Goal: Task Accomplishment & Management: Complete application form

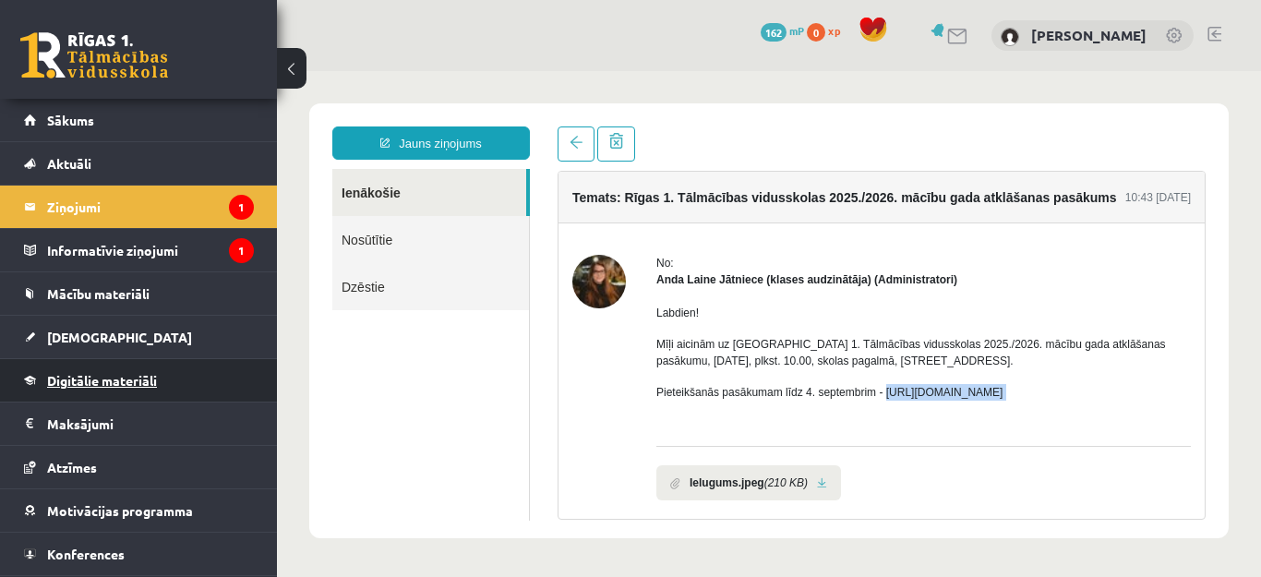
scroll to position [74, 0]
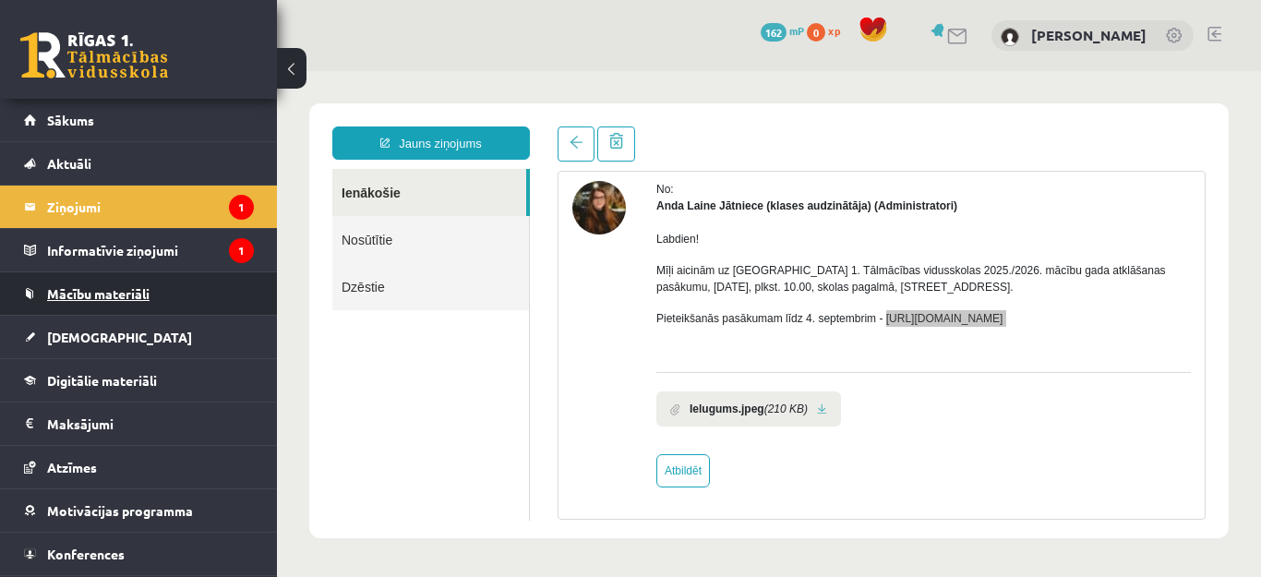
click at [138, 283] on link "Mācību materiāli" at bounding box center [139, 293] width 230 height 42
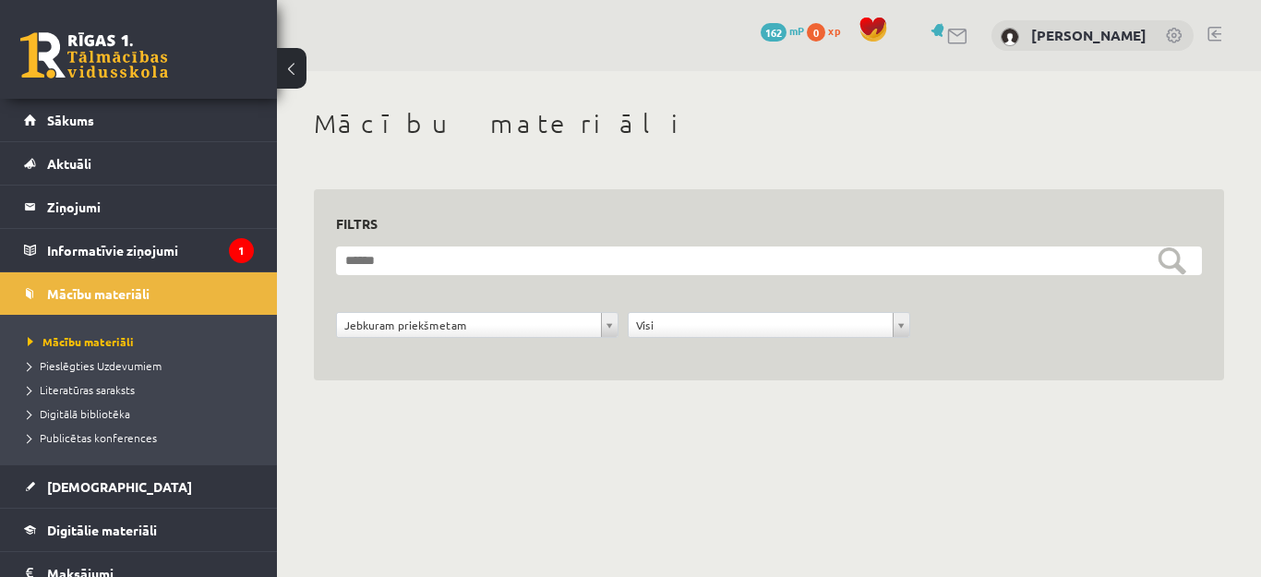
scroll to position [191, 0]
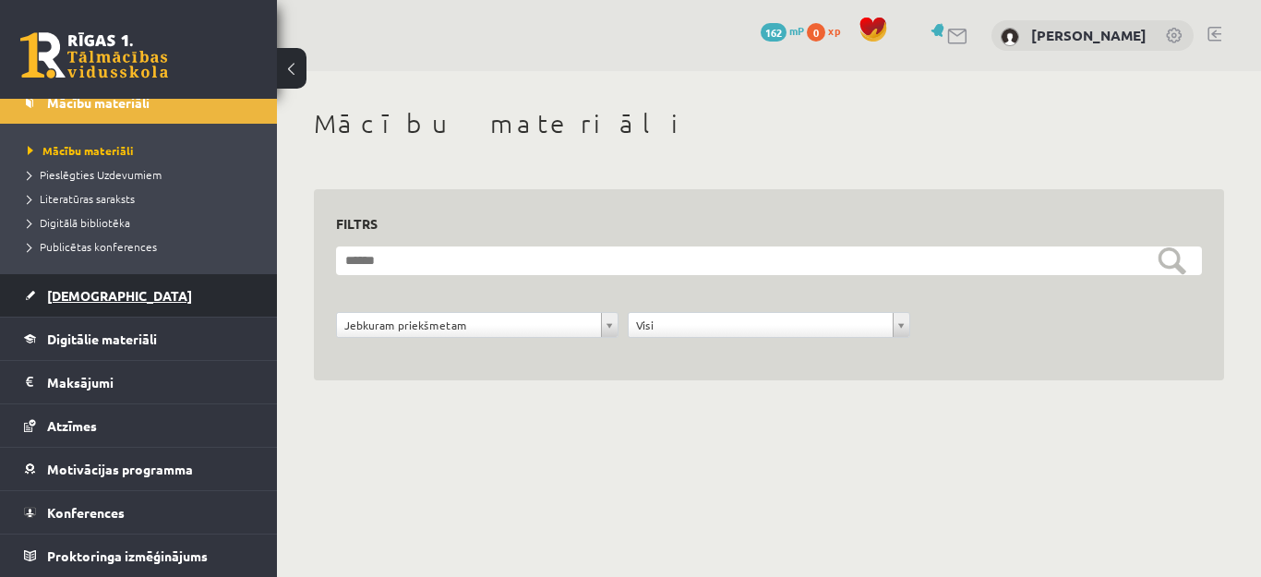
click at [80, 303] on link "[DEMOGRAPHIC_DATA]" at bounding box center [139, 295] width 230 height 42
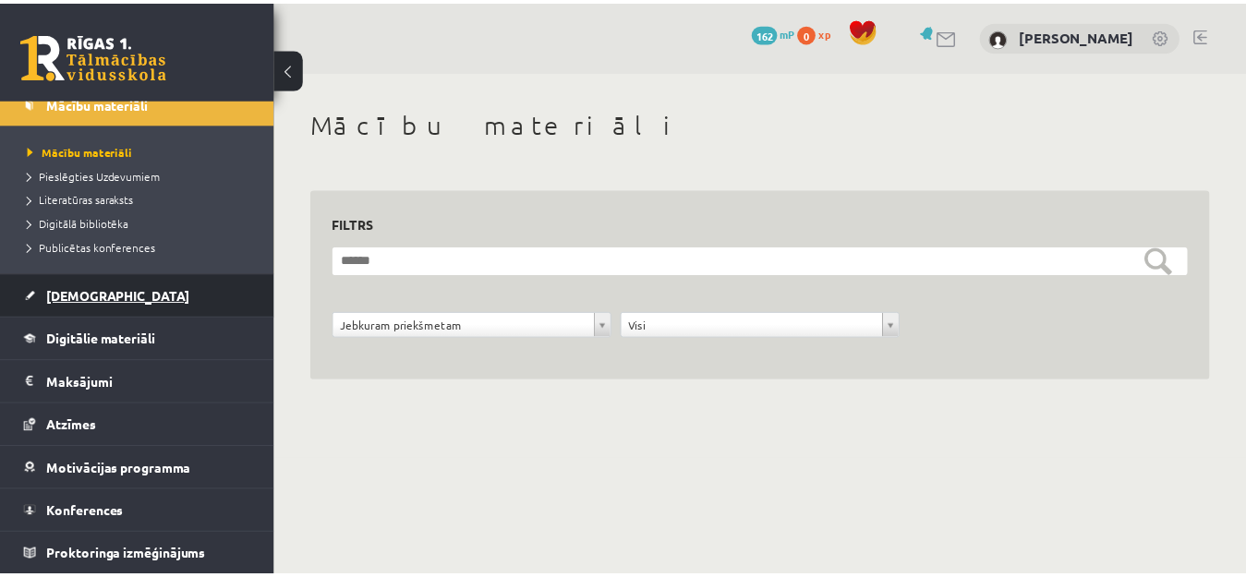
scroll to position [119, 0]
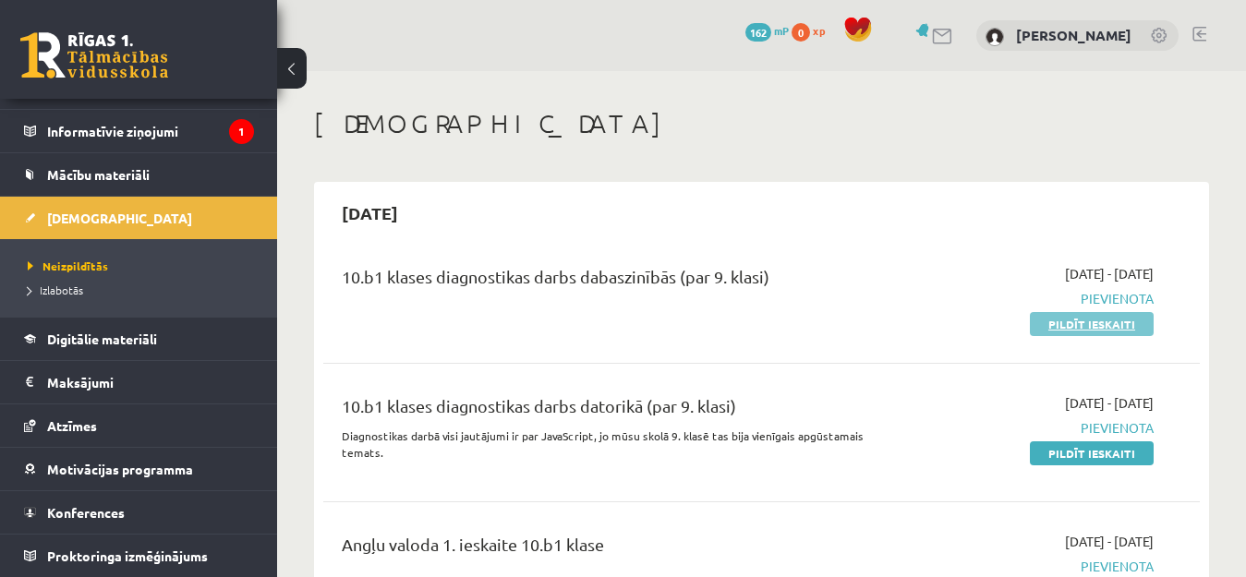
click at [1086, 324] on link "Pildīt ieskaiti" at bounding box center [1091, 324] width 124 height 24
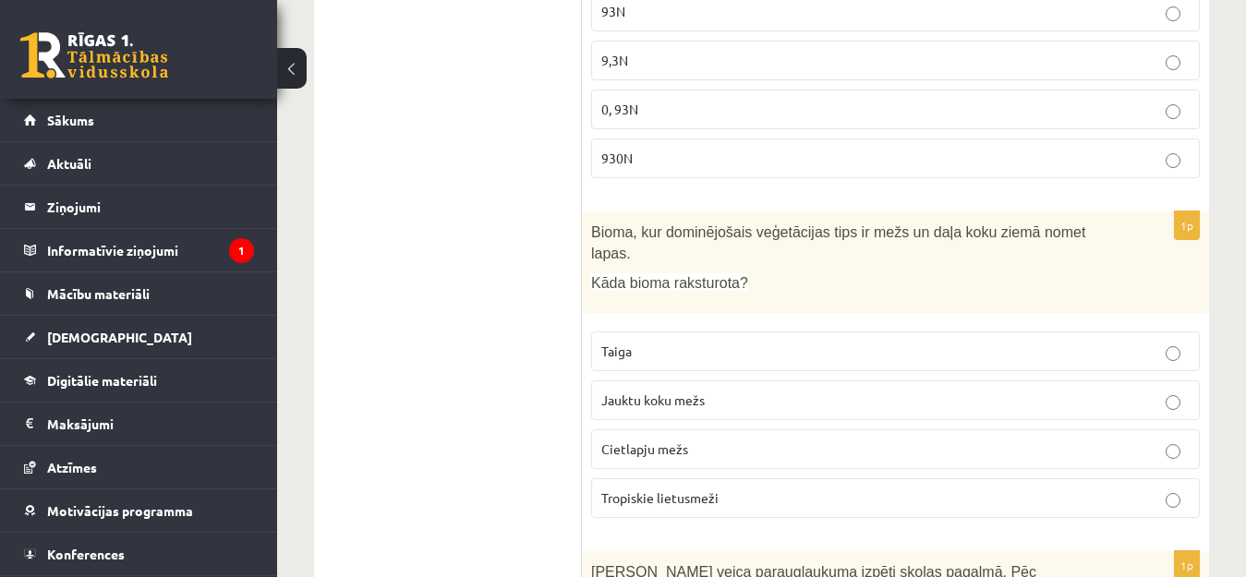
scroll to position [554, 0]
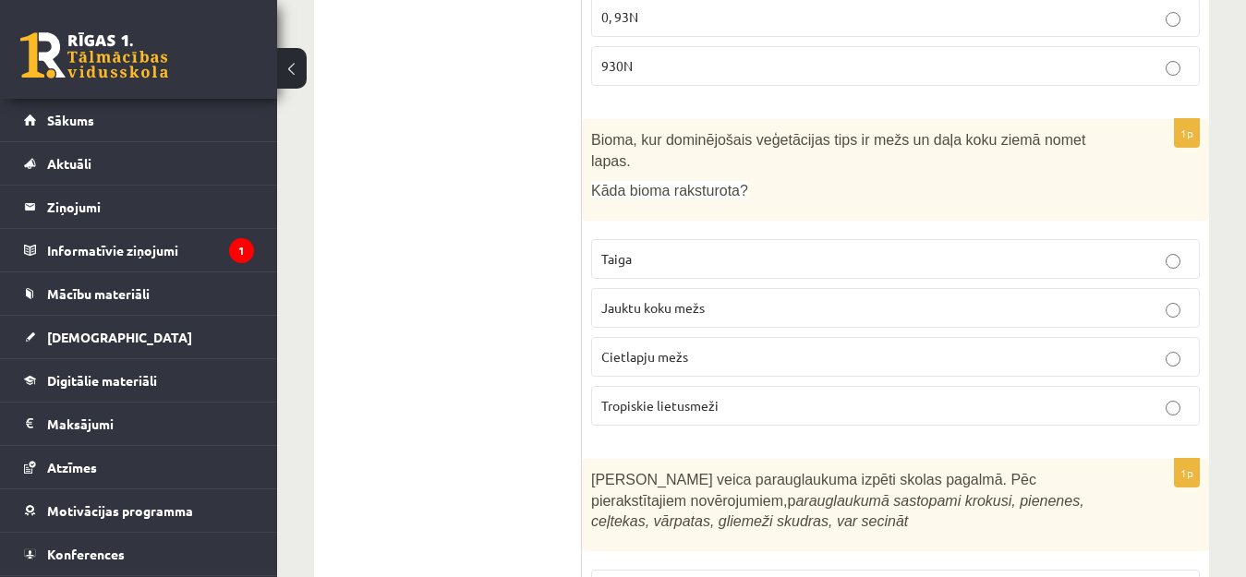
click at [798, 298] on p "Jauktu koku mežs" at bounding box center [895, 307] width 588 height 19
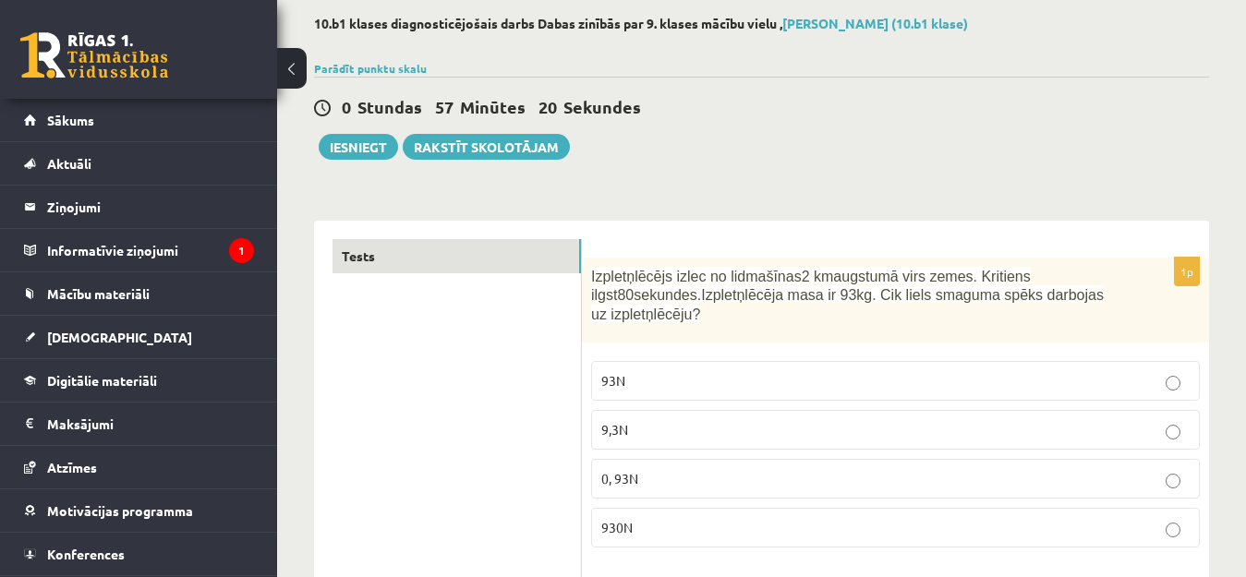
scroll to position [185, 0]
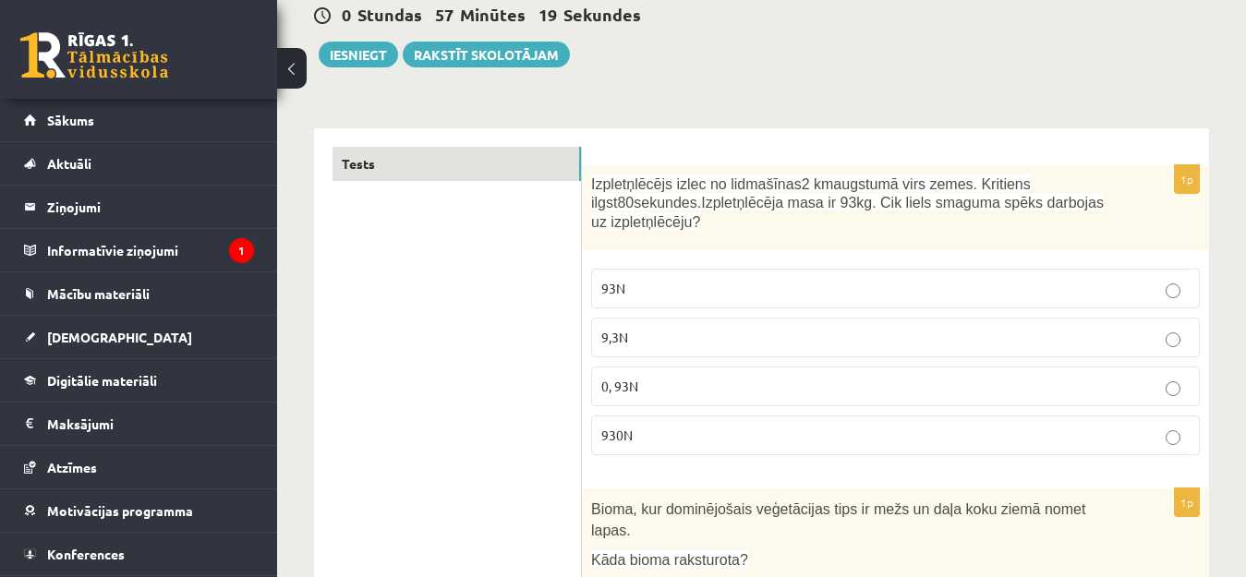
drag, startPoint x: 654, startPoint y: 435, endPoint x: 643, endPoint y: 440, distance: 12.4
click at [651, 435] on p "930N" at bounding box center [895, 435] width 588 height 19
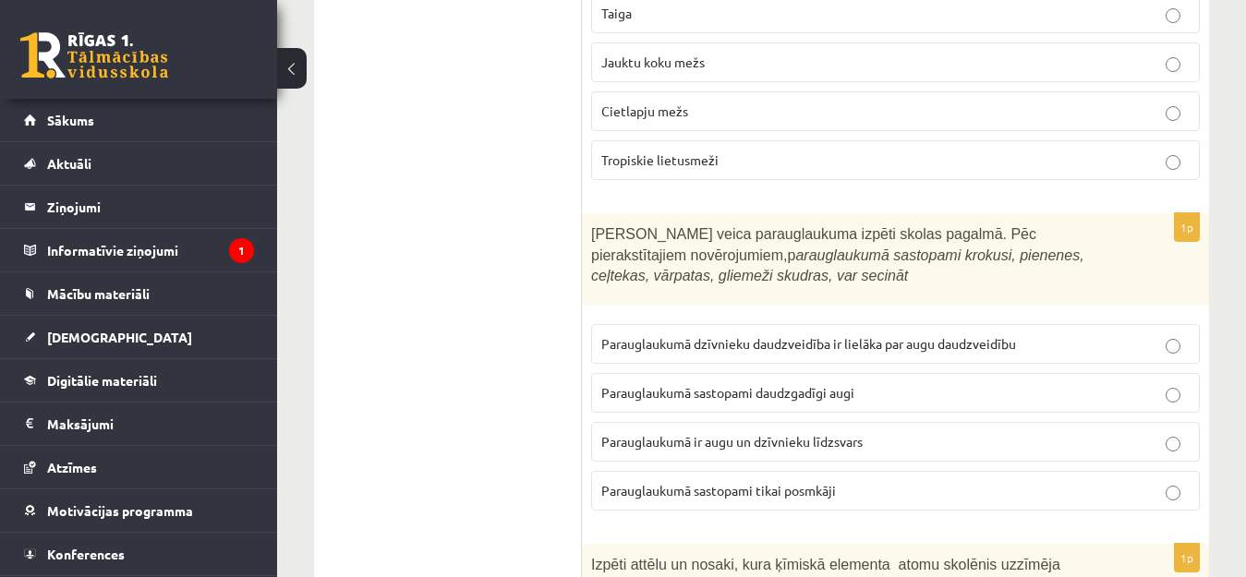
scroll to position [831, 0]
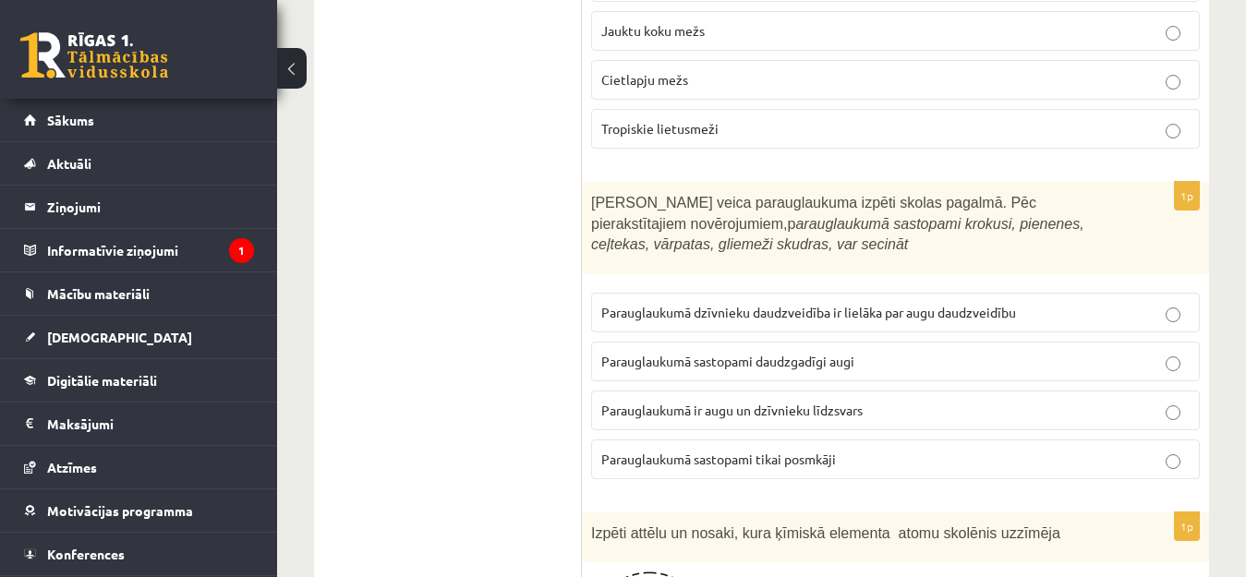
click at [898, 352] on p "Parauglaukumā sastopami daudzgadīgi augi" at bounding box center [895, 361] width 588 height 19
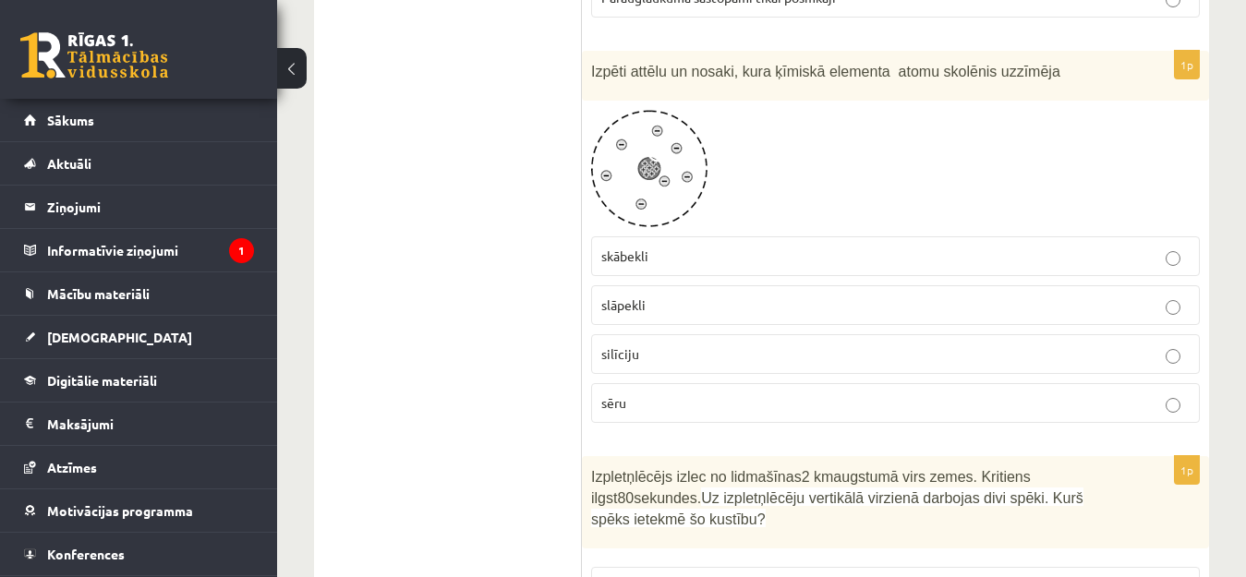
scroll to position [1200, 0]
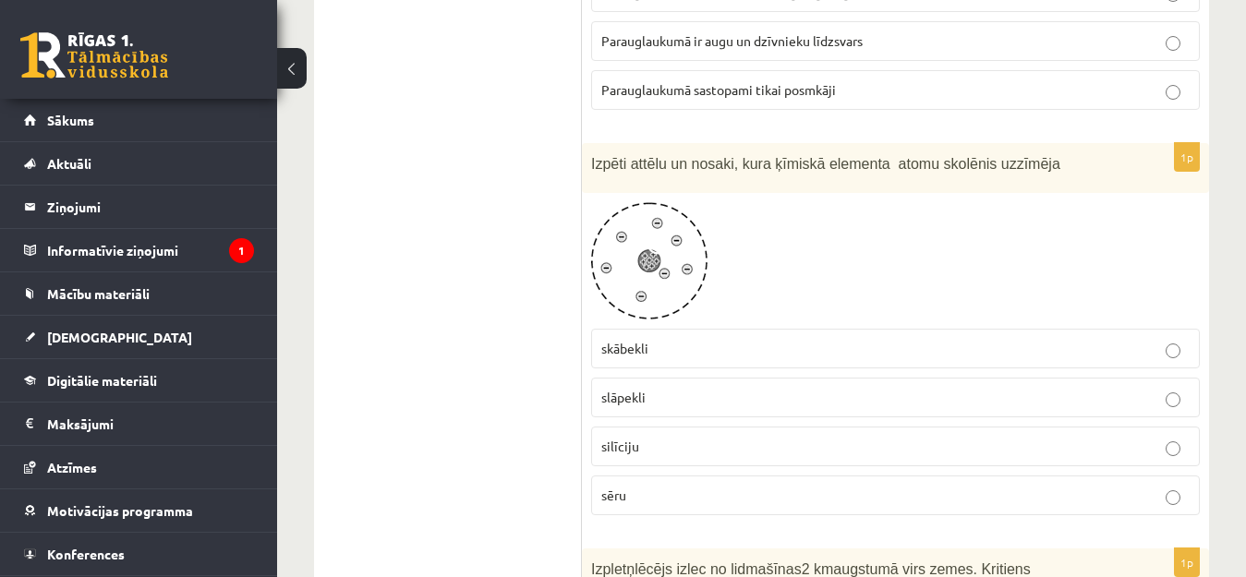
click at [978, 339] on p "skābekli" at bounding box center [895, 348] width 588 height 19
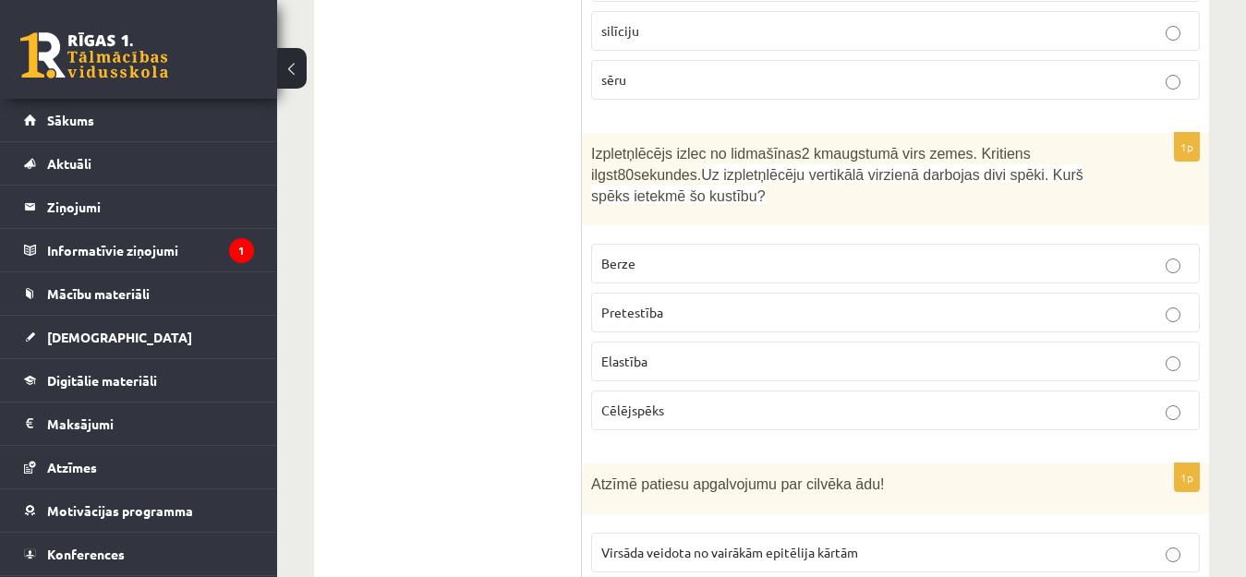
scroll to position [1662, 0]
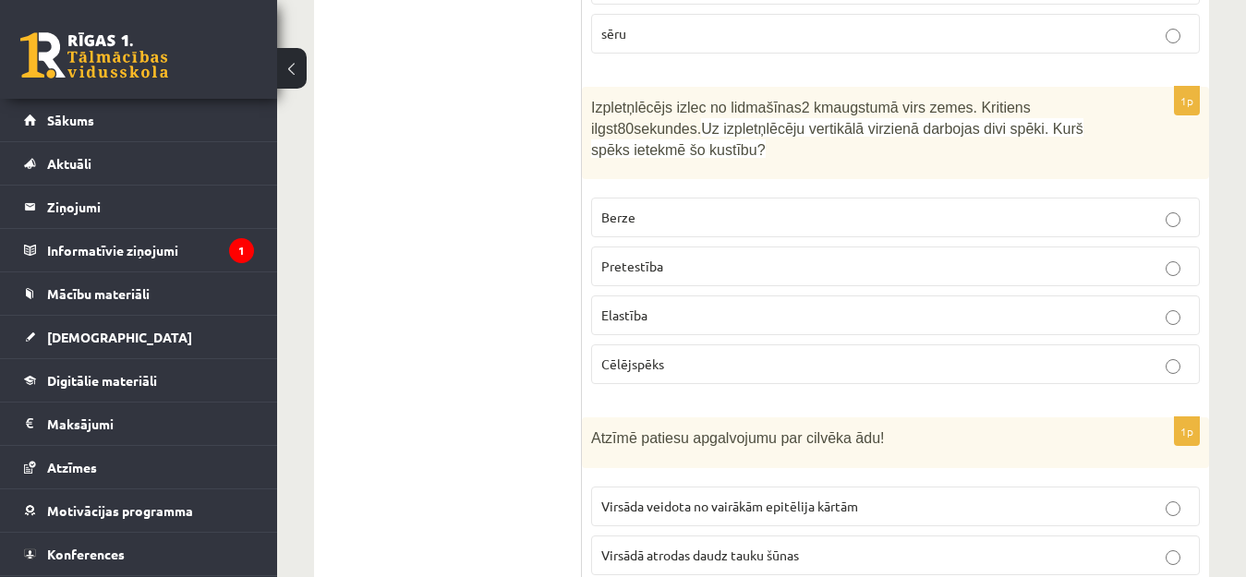
click at [747, 247] on label "Pretestība" at bounding box center [895, 267] width 608 height 40
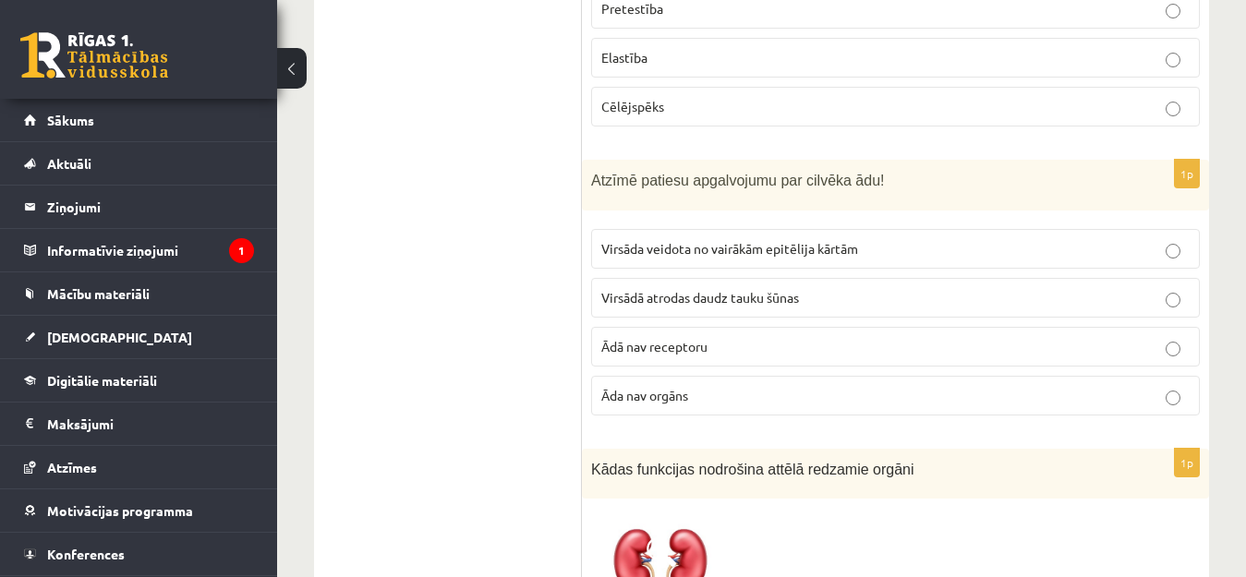
scroll to position [1939, 0]
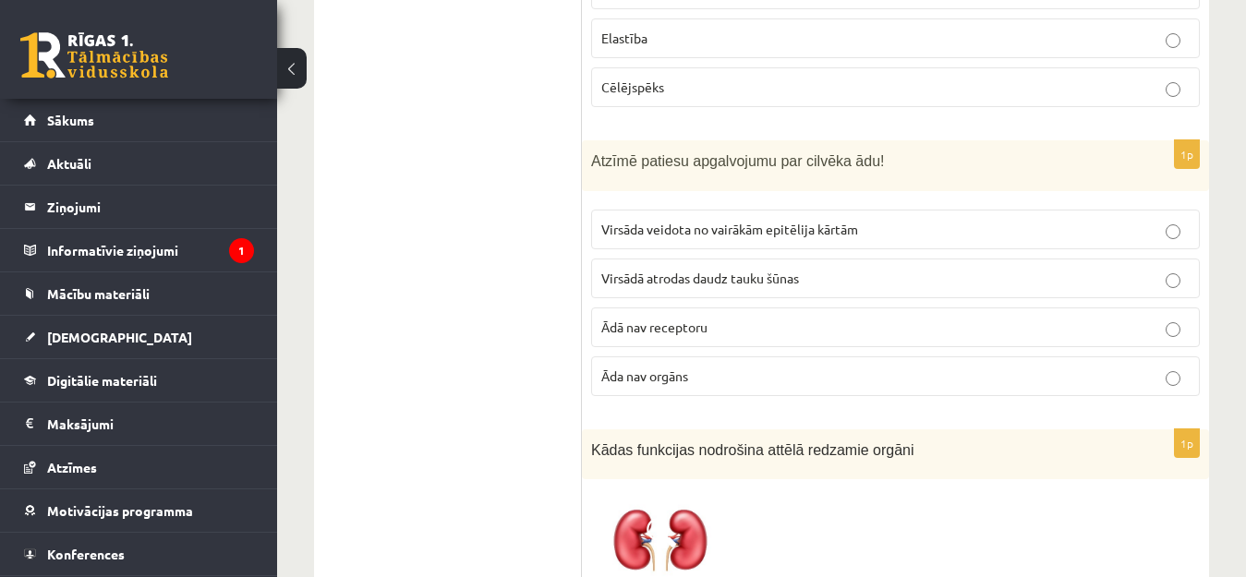
click at [734, 220] on p "Virsāda veidota no vairākām epitēlija kārtām" at bounding box center [895, 229] width 588 height 19
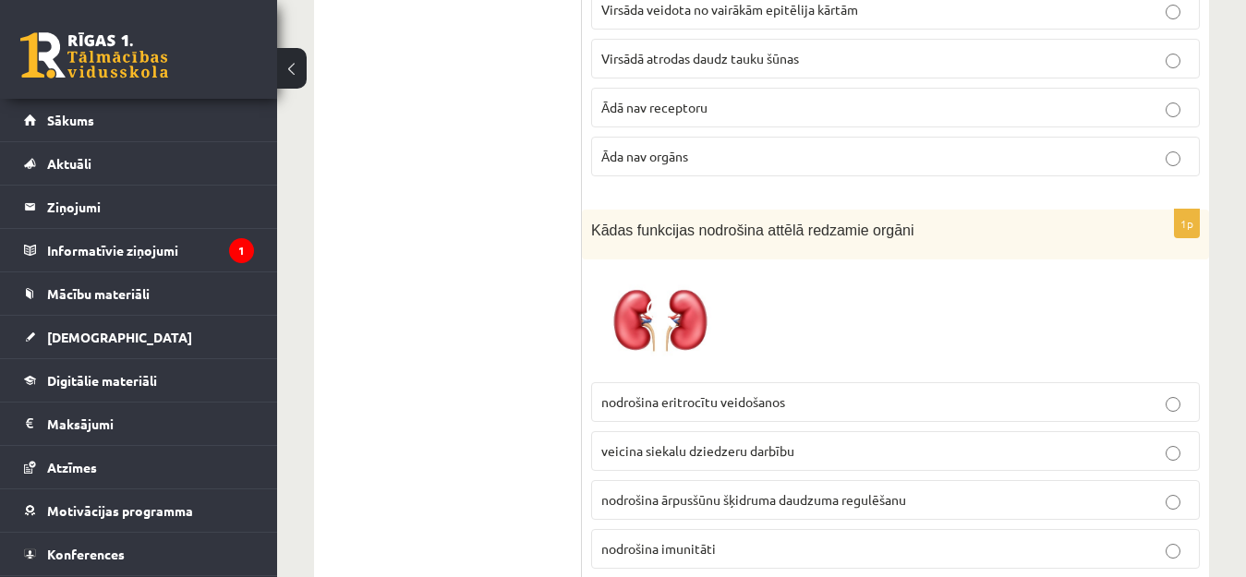
scroll to position [2216, 0]
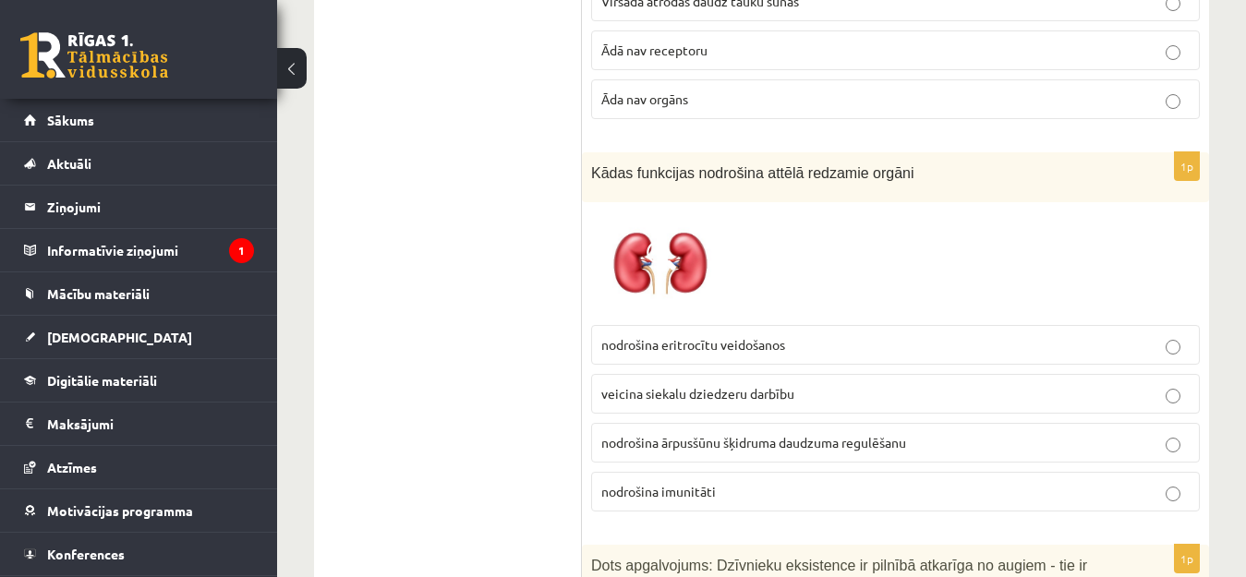
click at [800, 433] on p "nodrošina ārpusšūnu šķidruma daudzuma regulēšanu" at bounding box center [895, 442] width 588 height 19
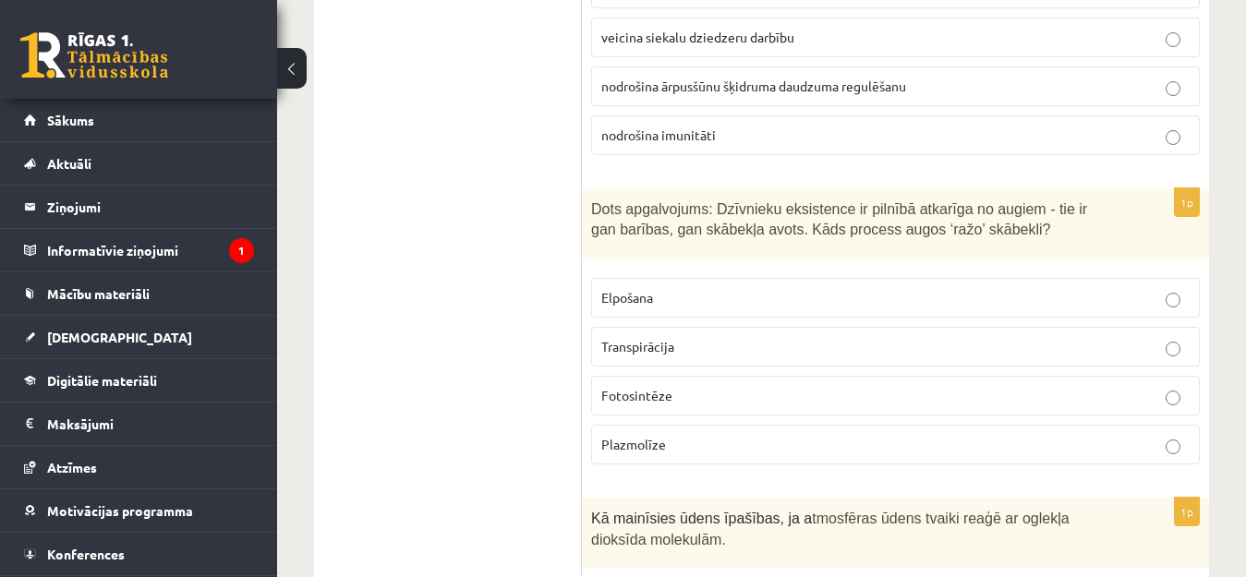
scroll to position [2585, 0]
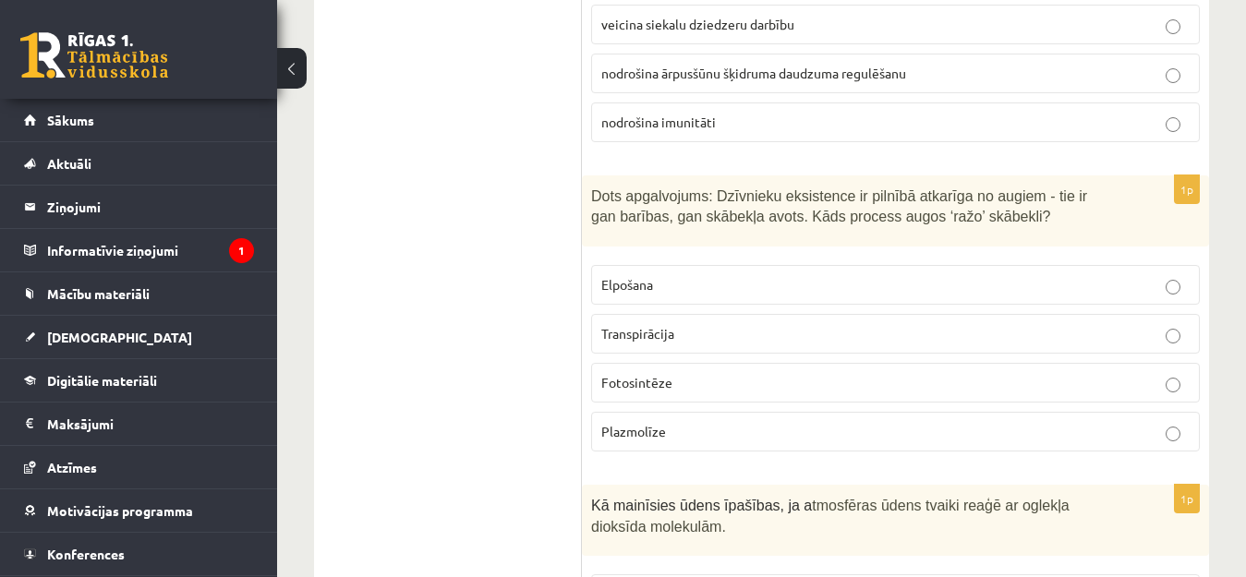
click at [722, 324] on p "Transpirācija" at bounding box center [895, 333] width 588 height 19
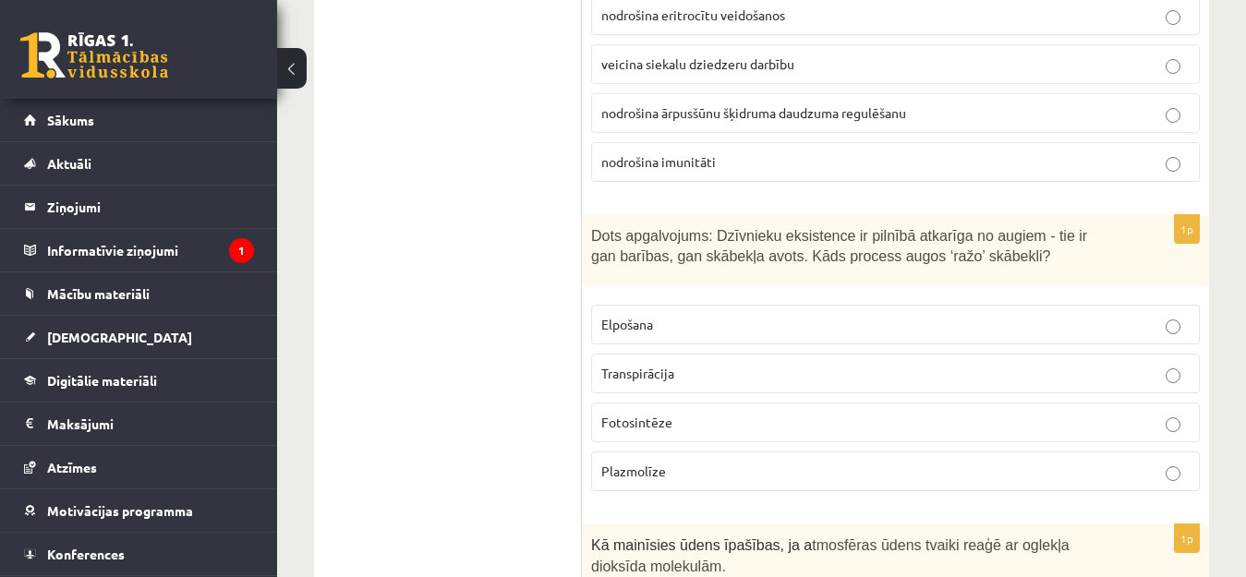
scroll to position [2493, 0]
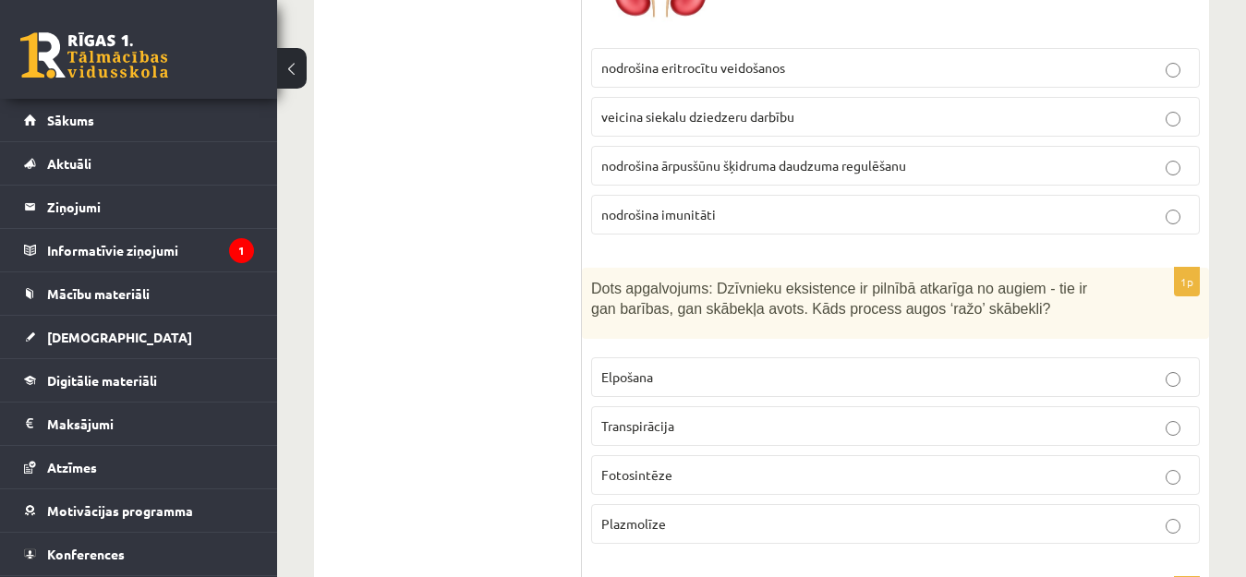
click at [651, 455] on label "Fotosintēze" at bounding box center [895, 475] width 608 height 40
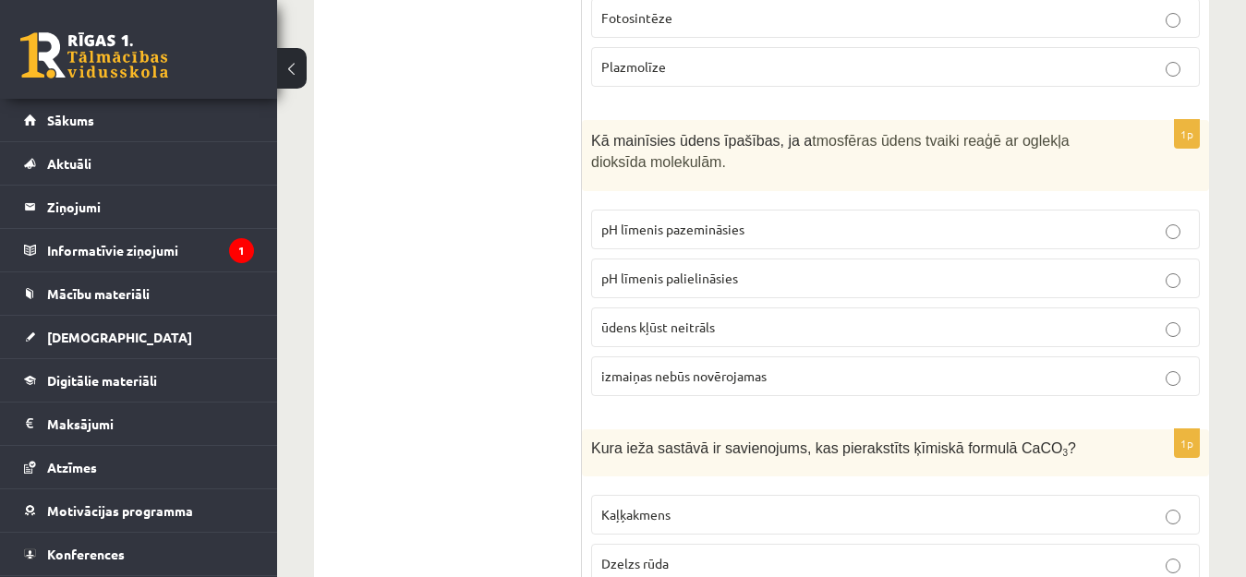
scroll to position [2954, 0]
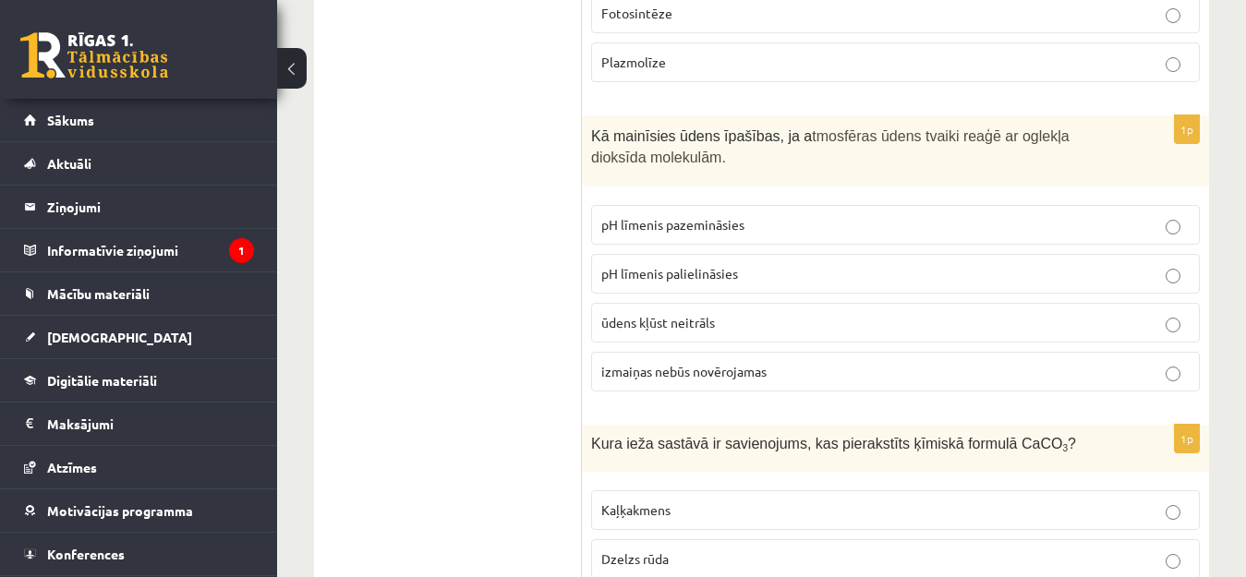
click at [751, 254] on label "pH līmenis palielināsies" at bounding box center [895, 274] width 608 height 40
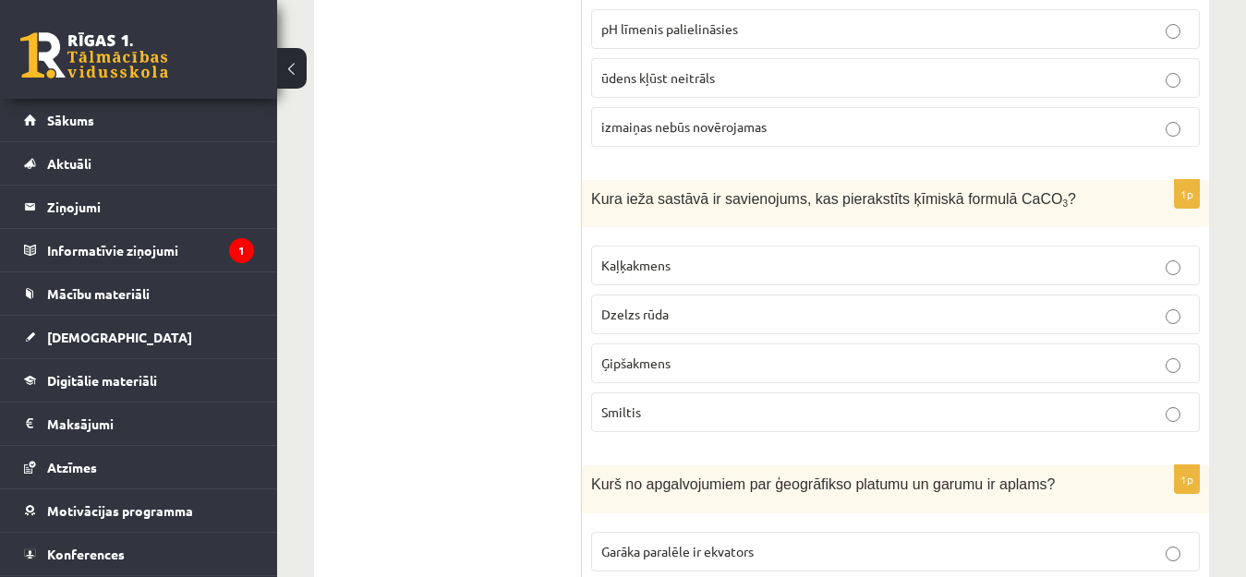
scroll to position [3231, 0]
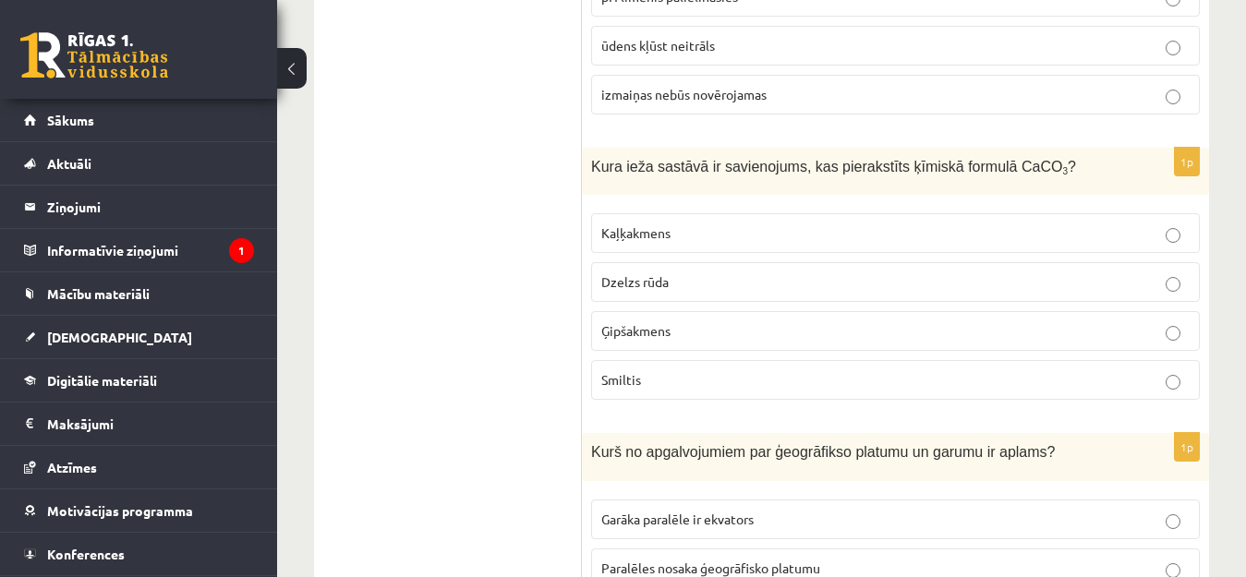
click at [669, 224] on span "Kaļķakmens" at bounding box center [635, 232] width 69 height 17
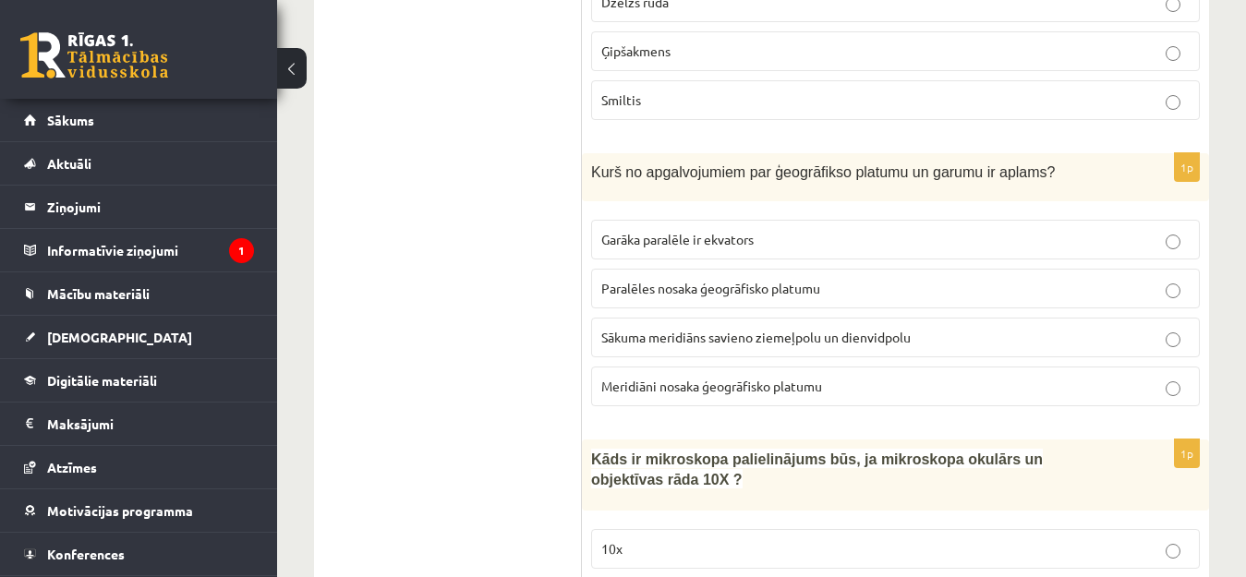
scroll to position [3508, 0]
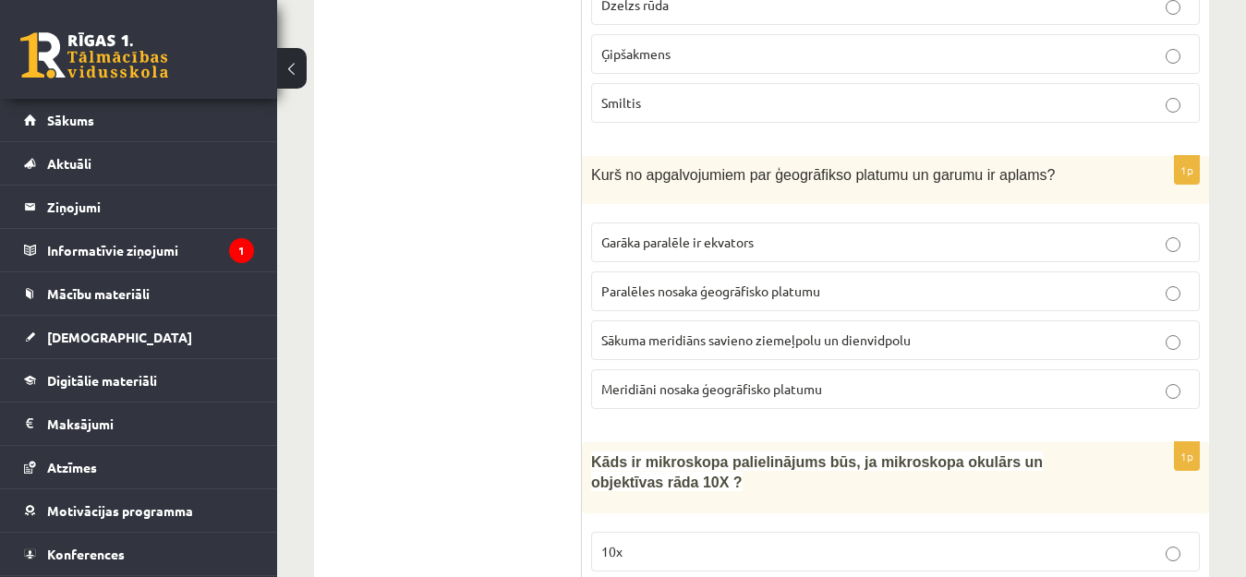
click at [747, 380] on span "Meridiāni nosaka ģeogrāfisko platumu" at bounding box center [711, 388] width 221 height 17
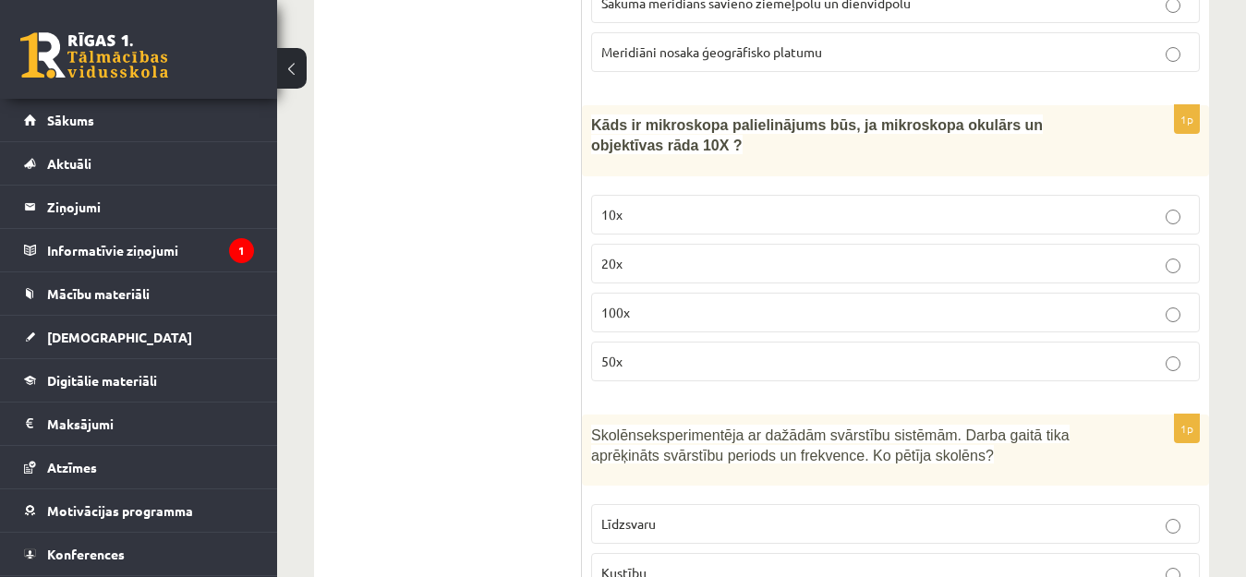
scroll to position [3878, 0]
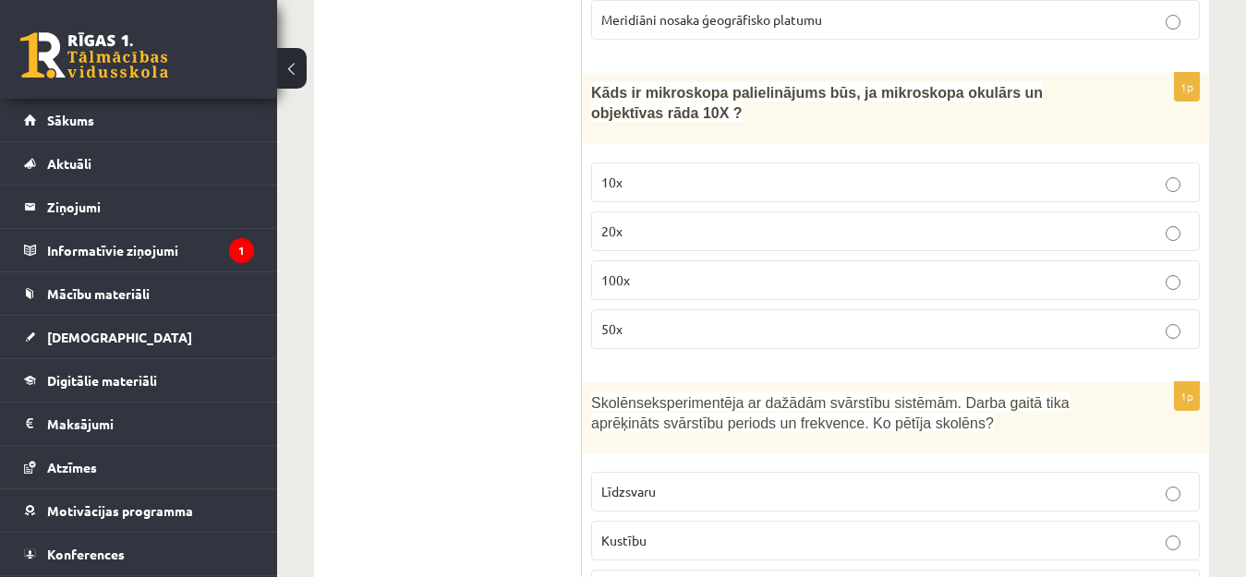
click at [788, 162] on label "10x" at bounding box center [895, 182] width 608 height 40
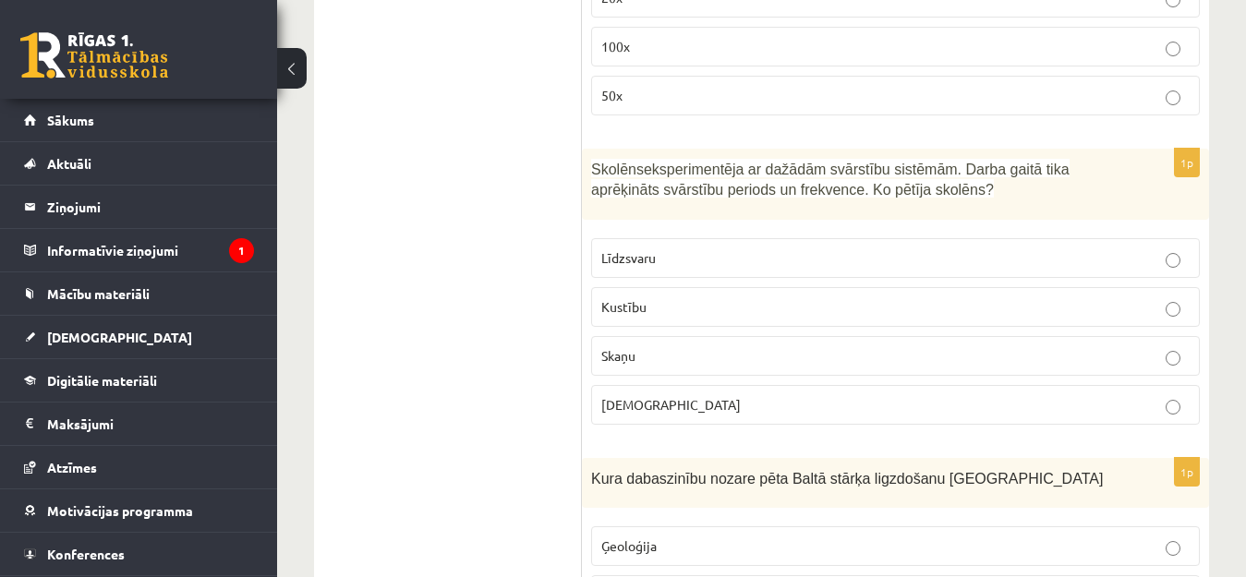
scroll to position [4155, 0]
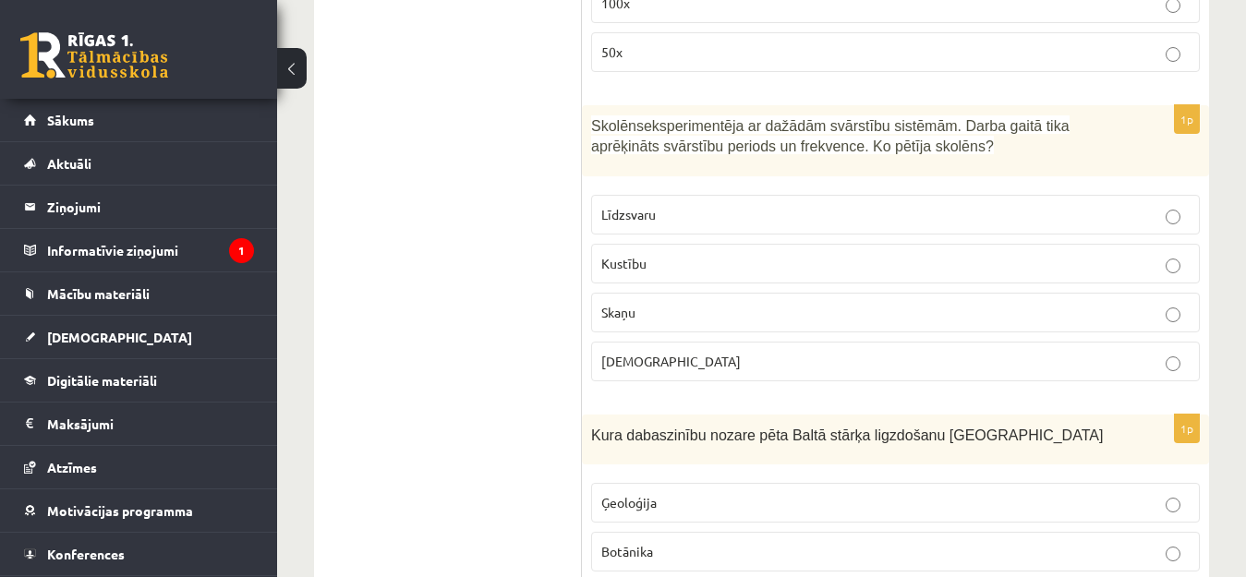
click at [884, 303] on p "Skaņu" at bounding box center [895, 312] width 588 height 19
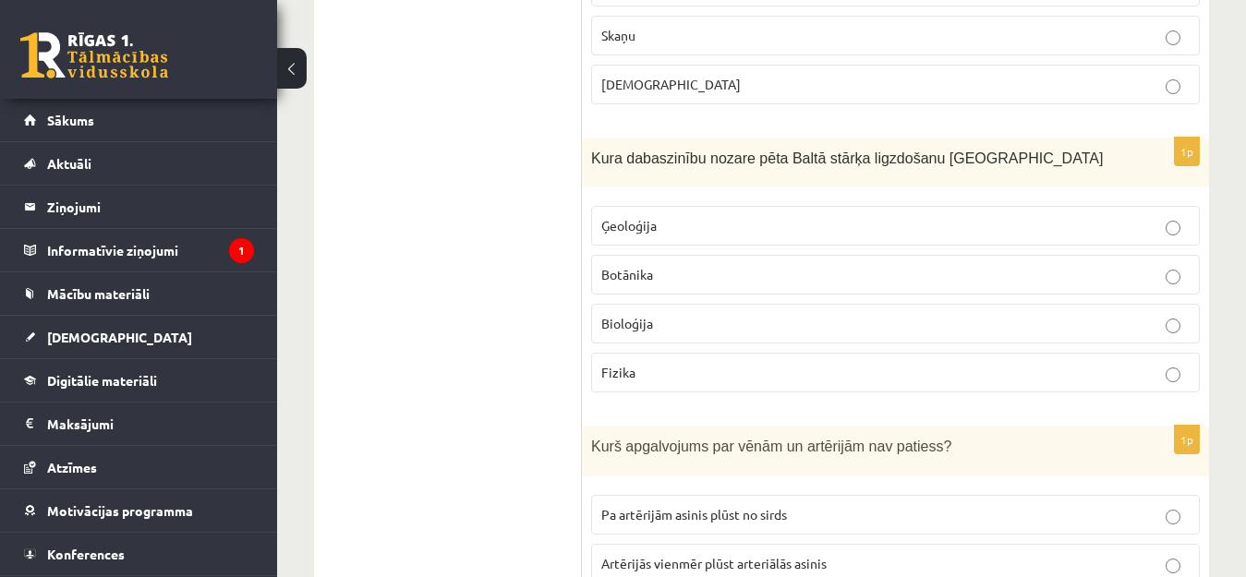
scroll to position [4524, 0]
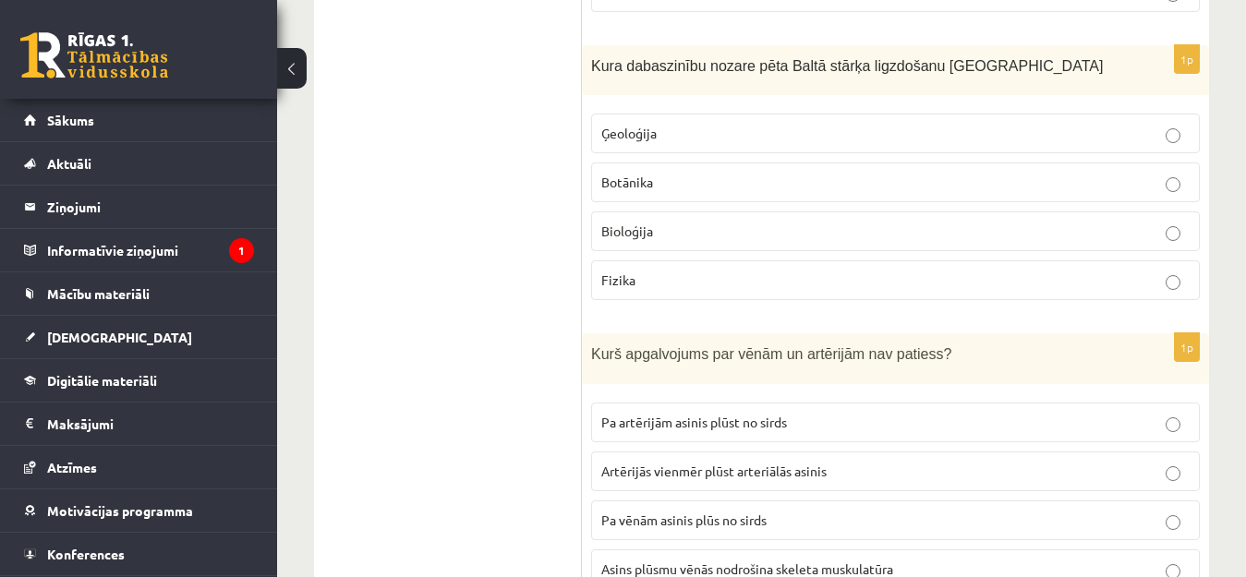
click at [659, 222] on p "Bioloģija" at bounding box center [895, 231] width 588 height 19
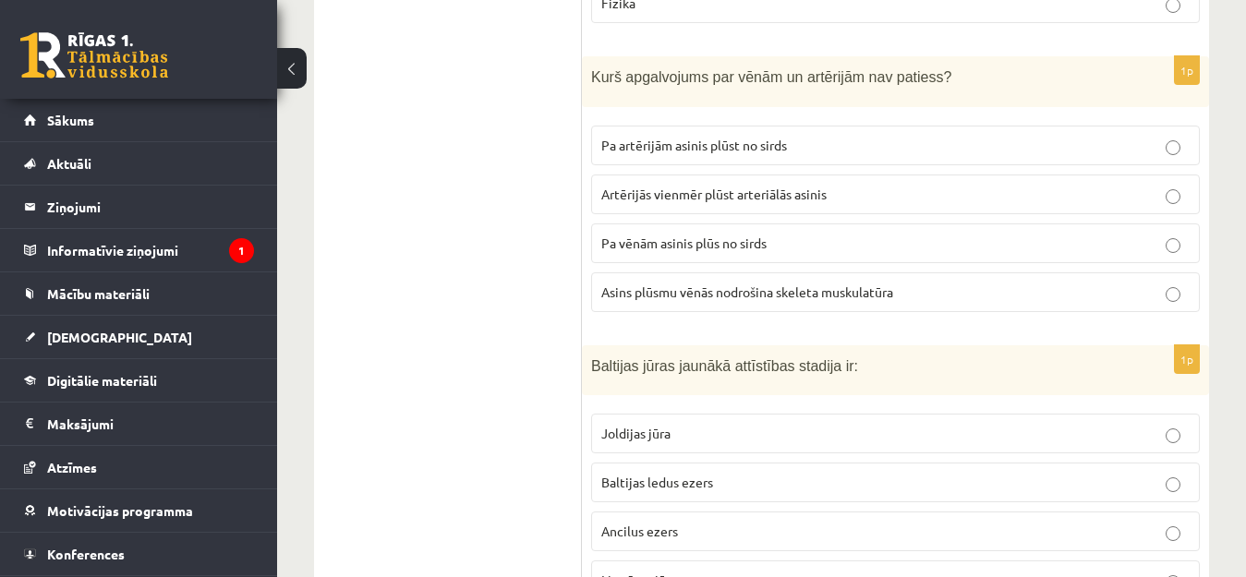
scroll to position [4709, 0]
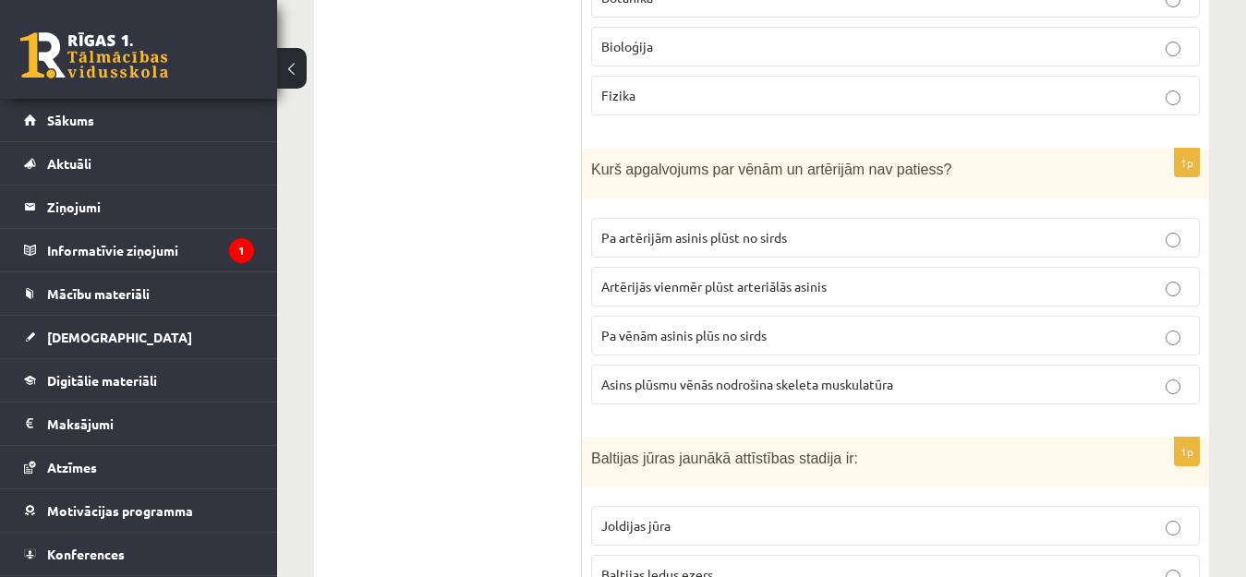
click at [933, 375] on p "Asins plūsmu vēnās nodrošina skeleta muskulatūra" at bounding box center [895, 384] width 588 height 19
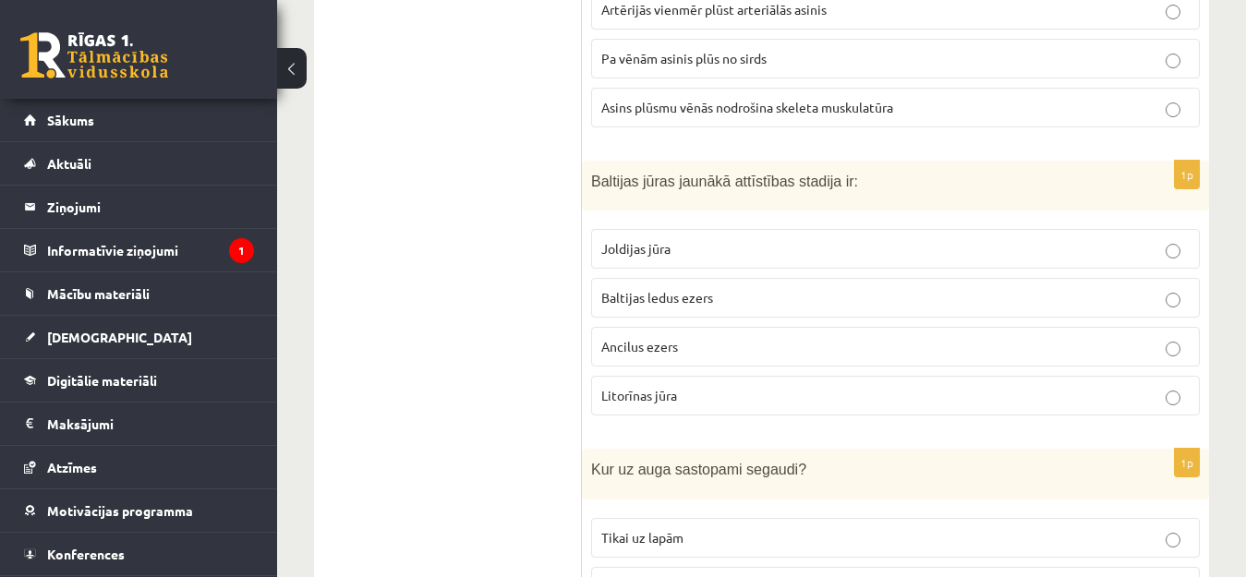
scroll to position [5078, 0]
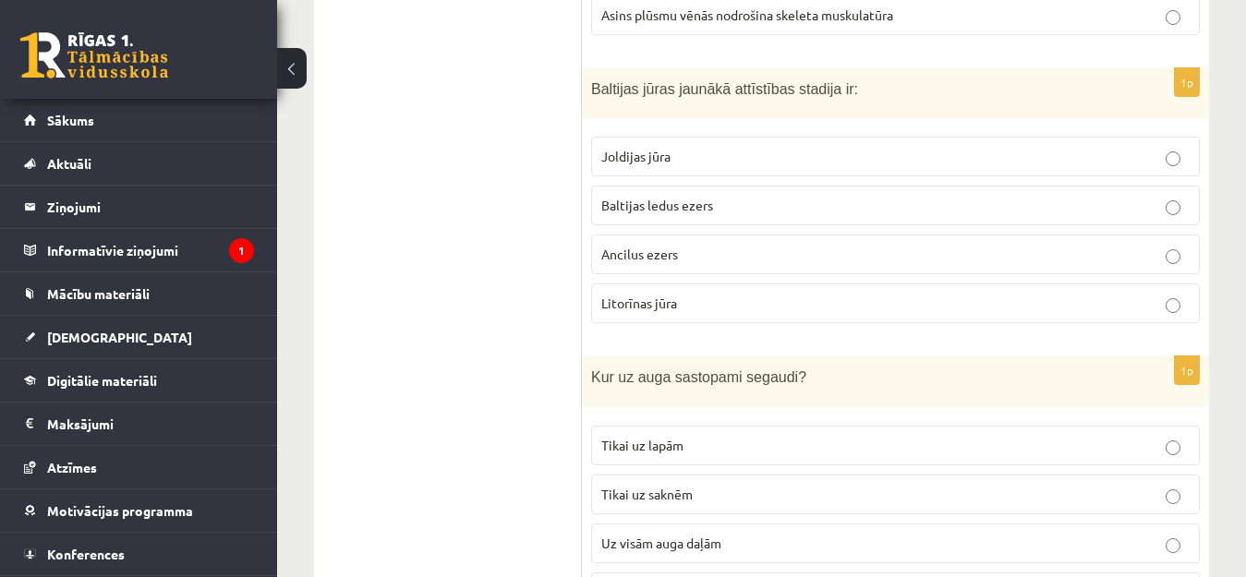
click at [692, 294] on p "Litorīnas jūra" at bounding box center [895, 303] width 588 height 19
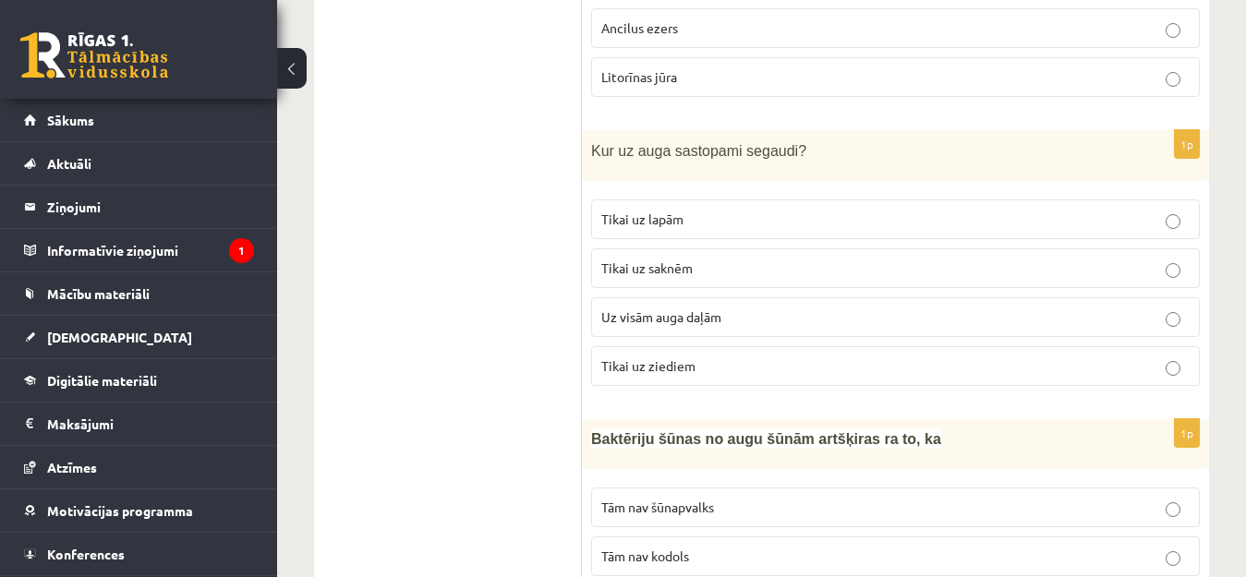
scroll to position [5263, 0]
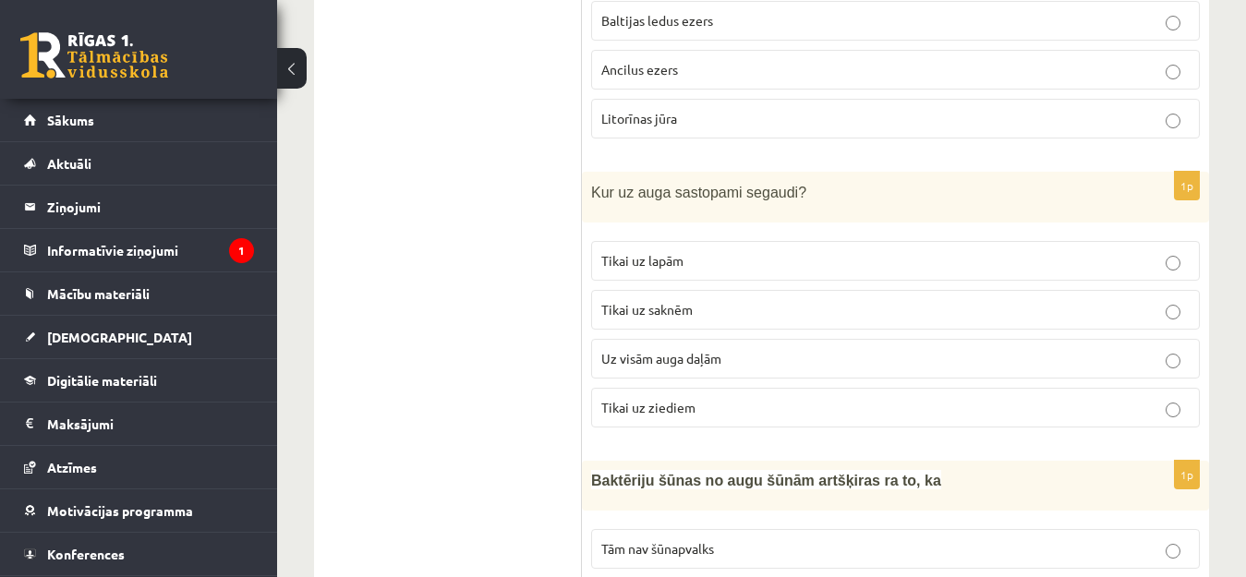
click at [734, 241] on label "Tikai uz lapām" at bounding box center [895, 261] width 608 height 40
click at [695, 350] on span "Uz visām auga daļām" at bounding box center [661, 358] width 120 height 17
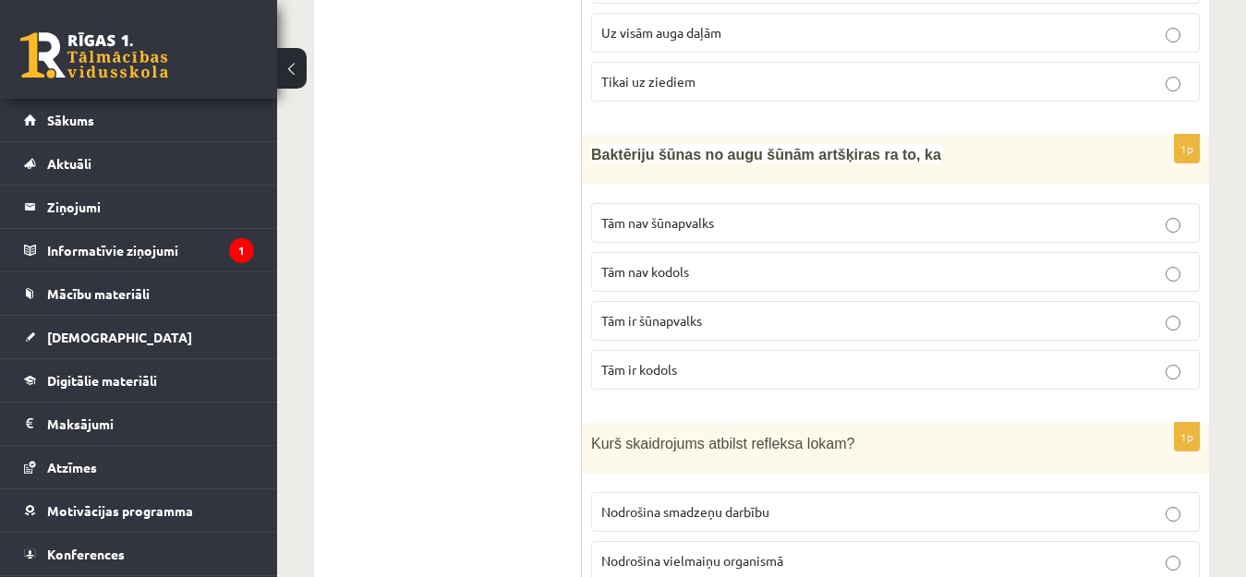
scroll to position [5632, 0]
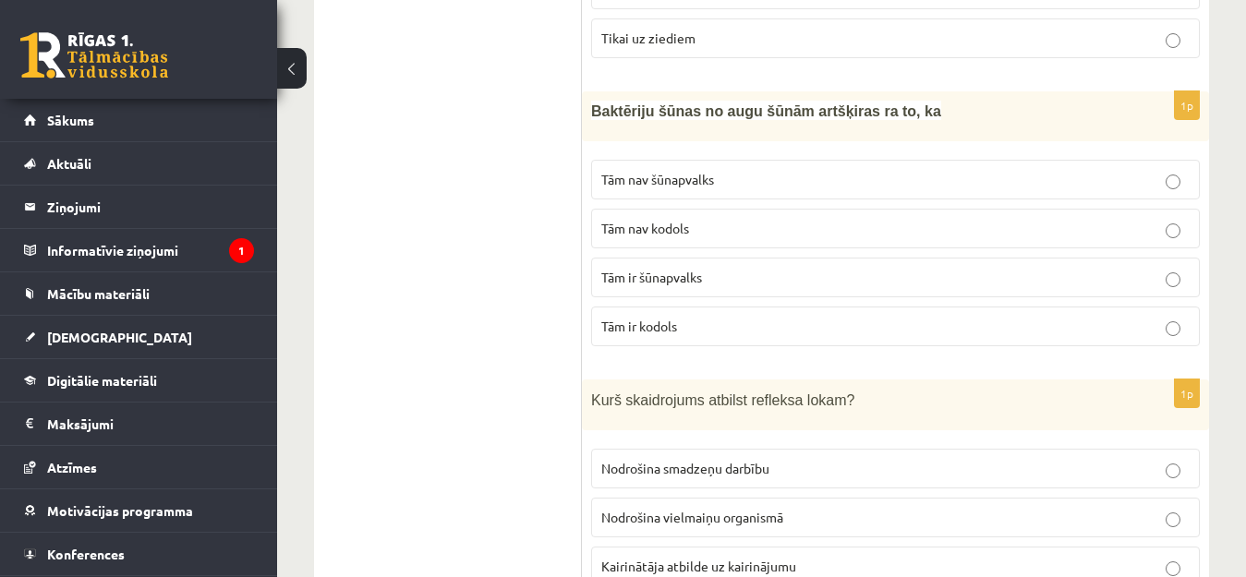
click at [610, 160] on label "Tām nav šūnapvalks" at bounding box center [895, 180] width 608 height 40
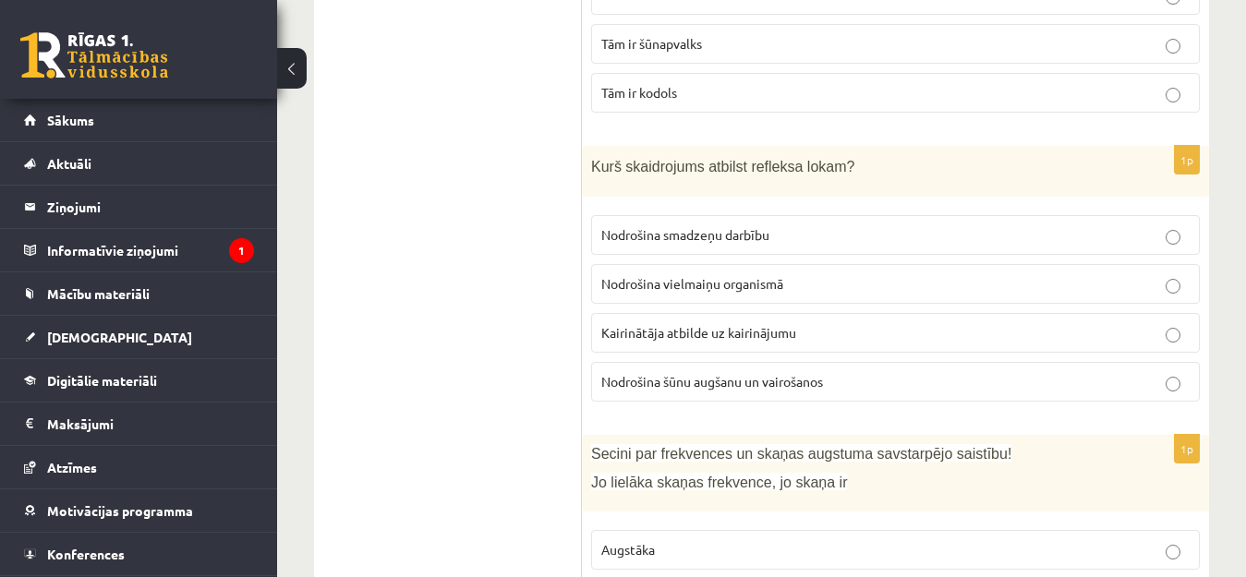
scroll to position [5909, 0]
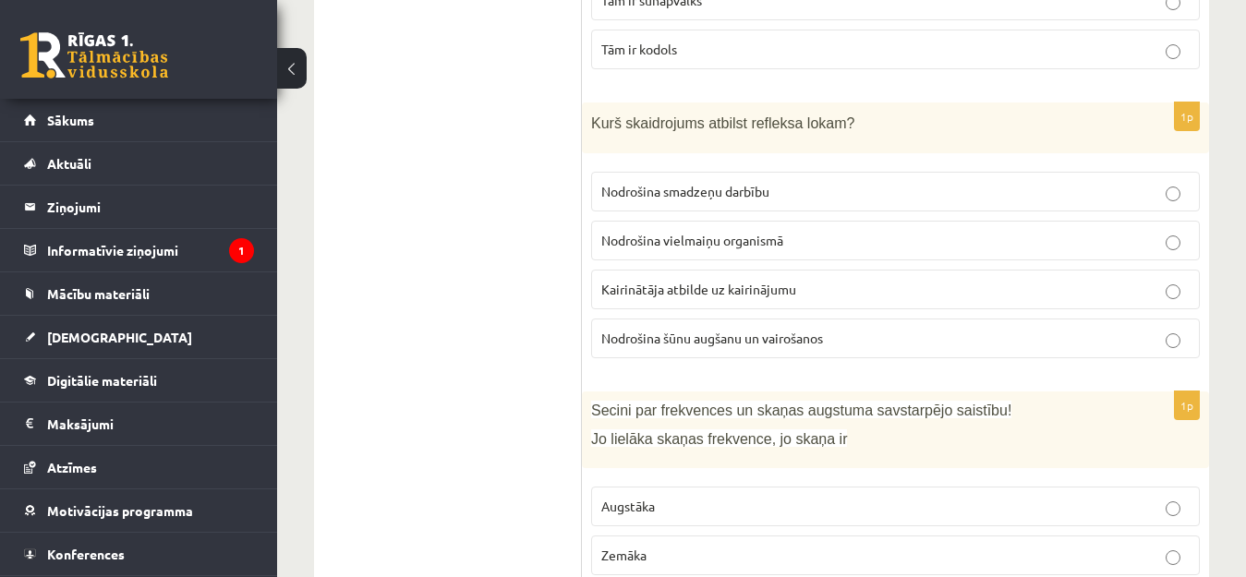
click at [767, 182] on p "Nodrošina smadzeņu darbību" at bounding box center [895, 191] width 588 height 19
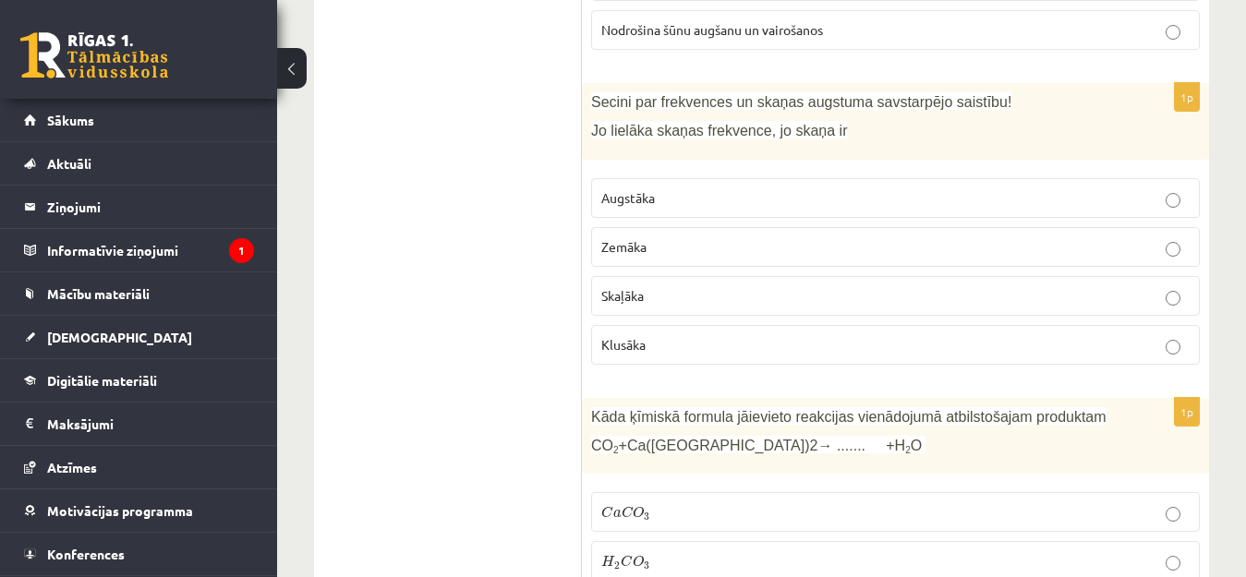
scroll to position [6186, 0]
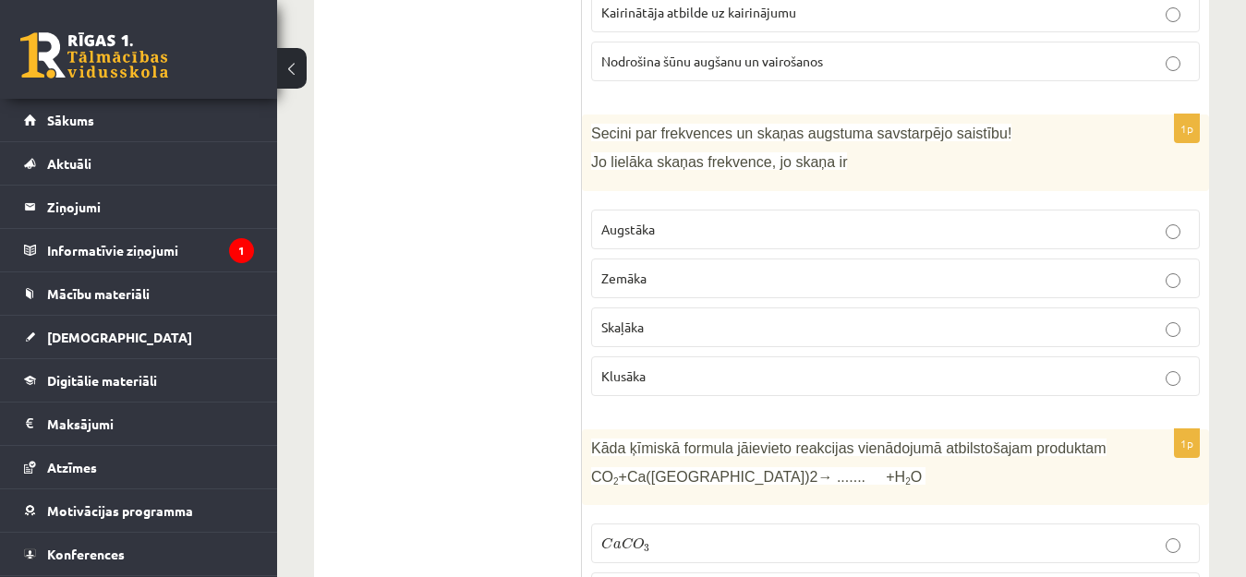
click at [665, 269] on p "Zemāka" at bounding box center [895, 278] width 588 height 19
click at [683, 220] on p "Augstāka" at bounding box center [895, 229] width 588 height 19
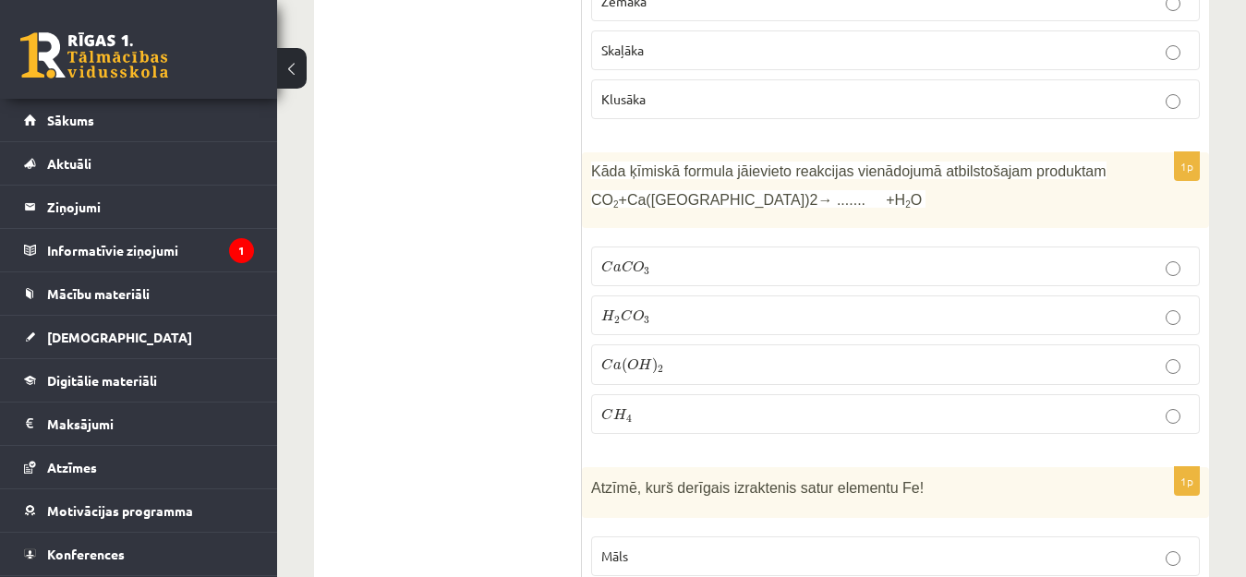
scroll to position [6555, 0]
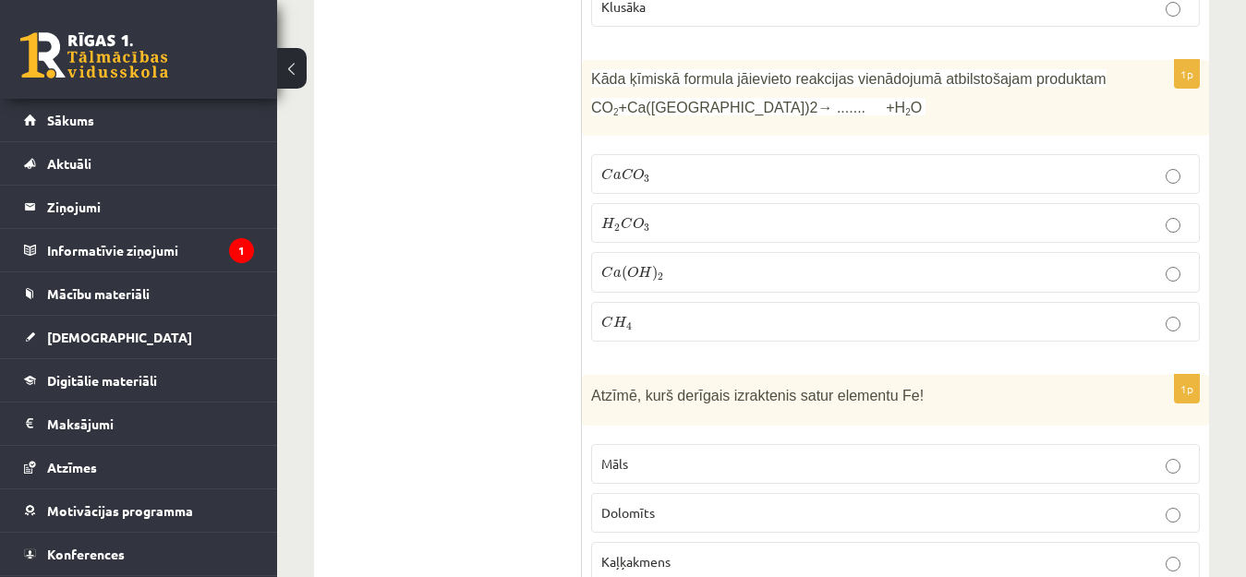
click at [638, 266] on span "H" at bounding box center [645, 272] width 14 height 12
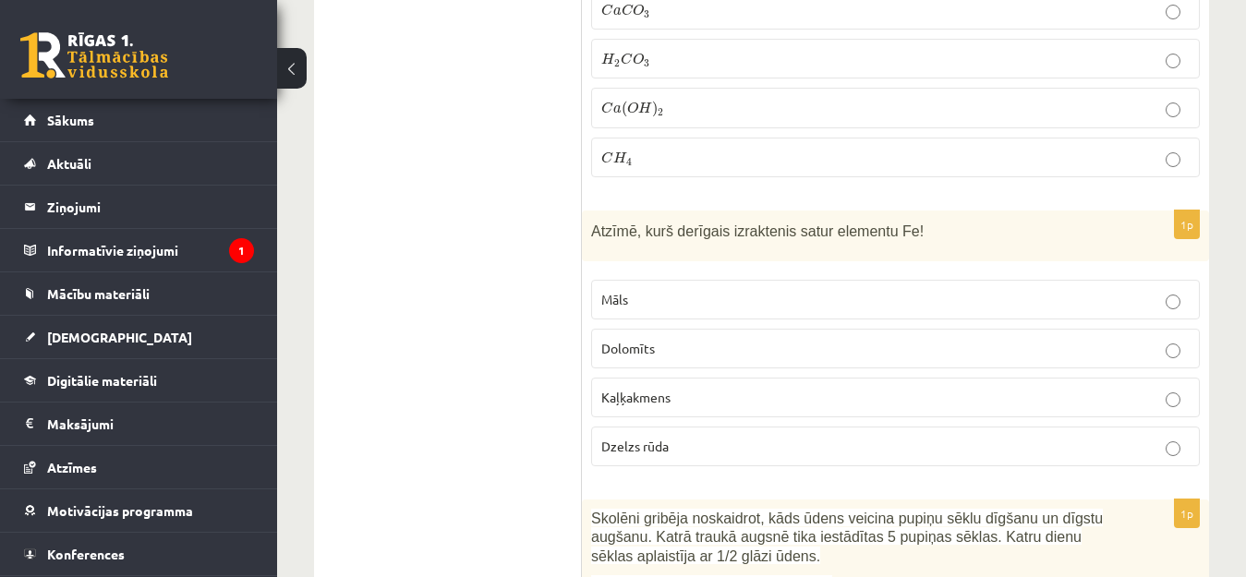
scroll to position [6740, 0]
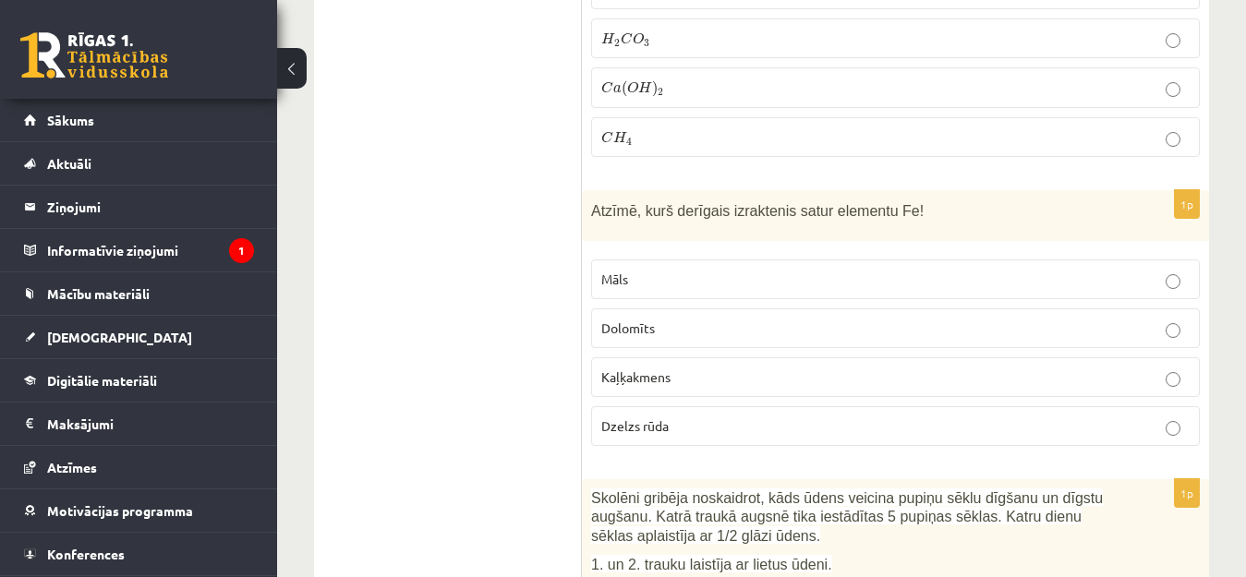
click at [626, 406] on label "Dzelzs rūda" at bounding box center [895, 426] width 608 height 40
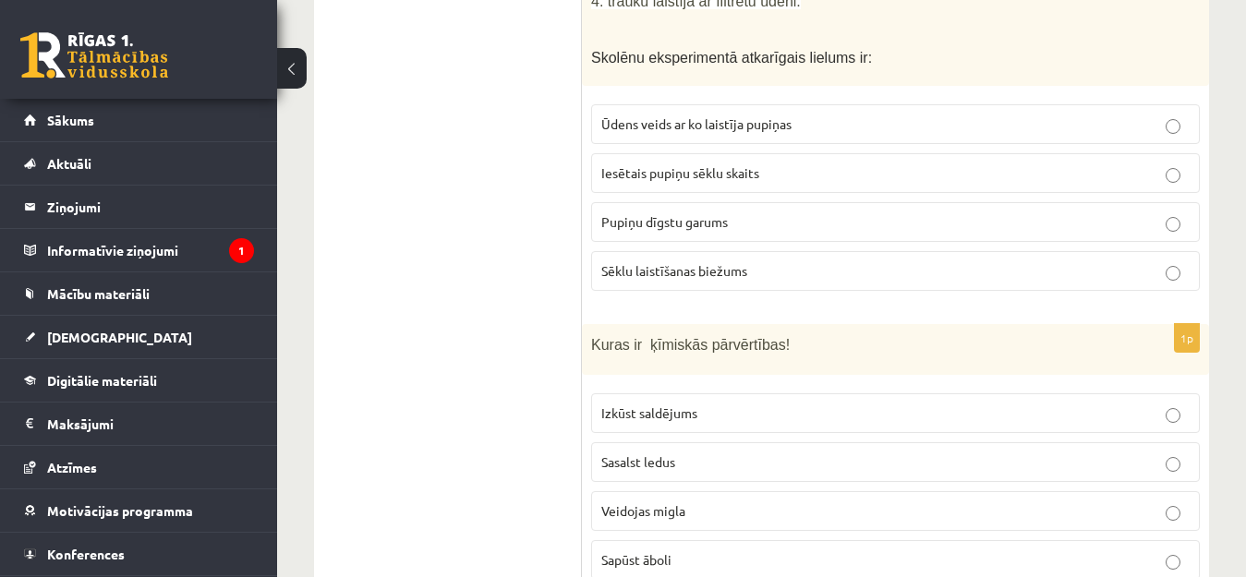
scroll to position [7386, 0]
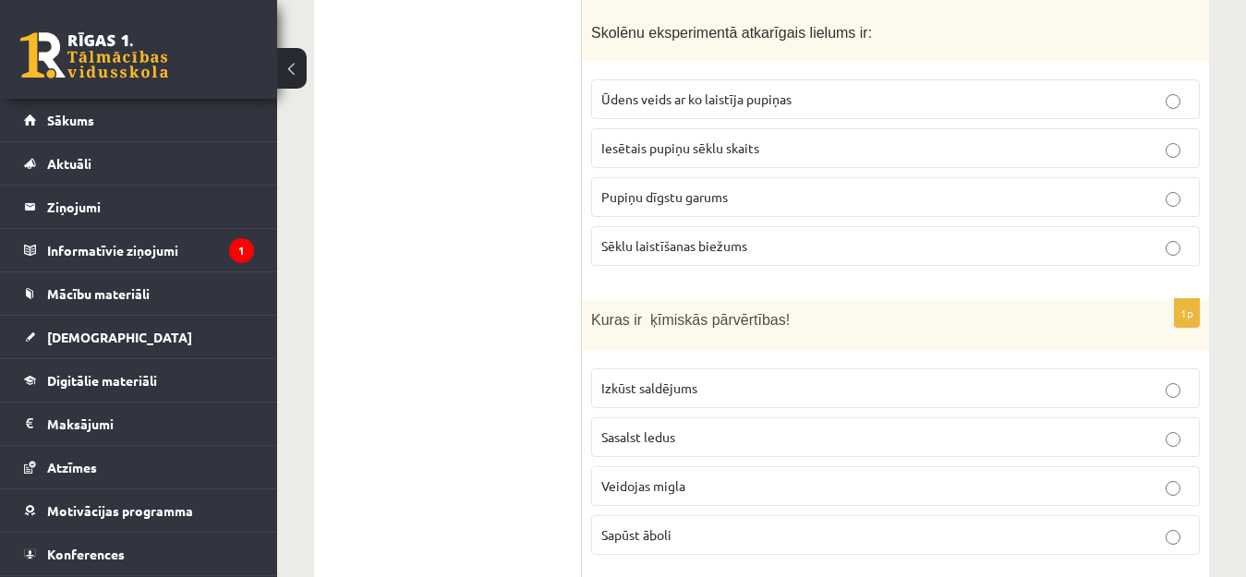
click at [711, 188] on span "Pupiņu dīgstu garums" at bounding box center [664, 196] width 126 height 17
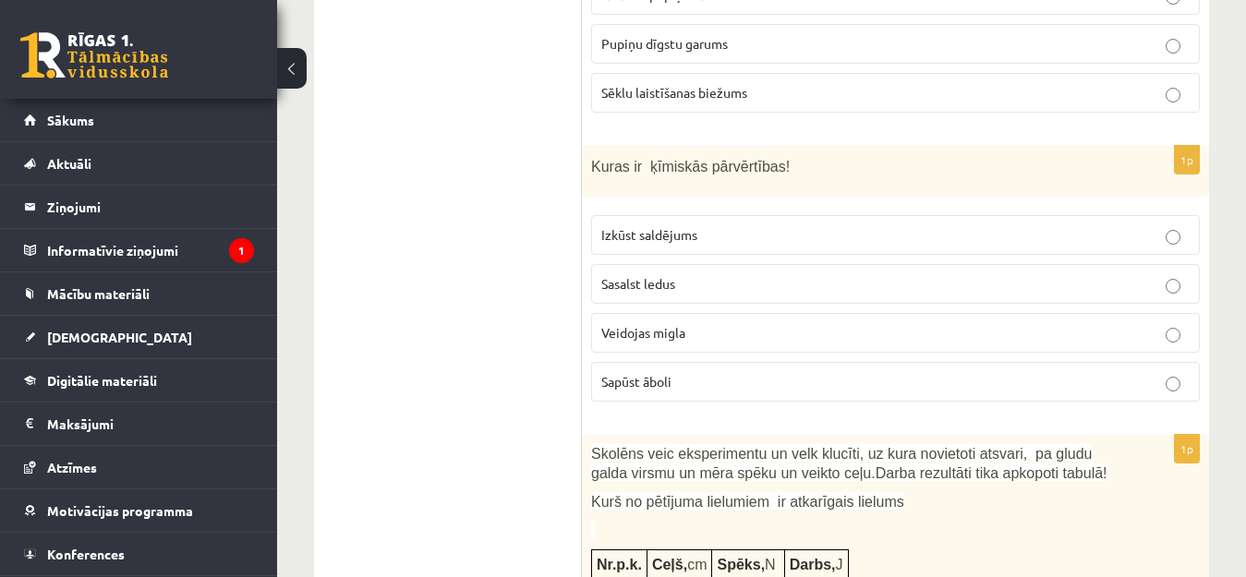
scroll to position [7571, 0]
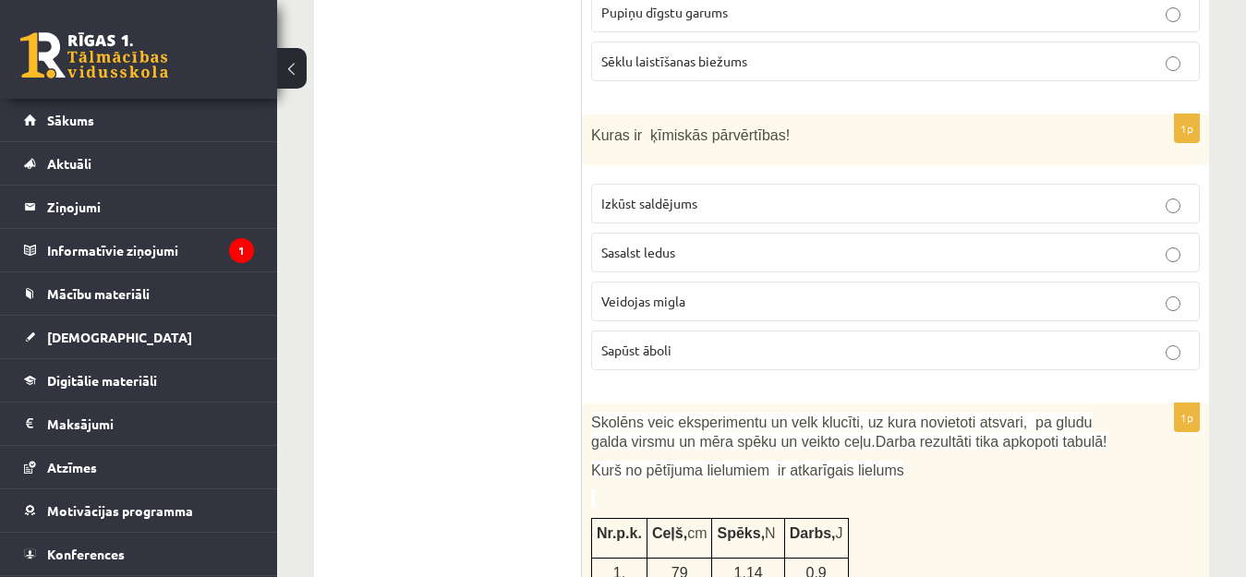
click at [681, 341] on p "Sapūst āboli" at bounding box center [895, 350] width 588 height 19
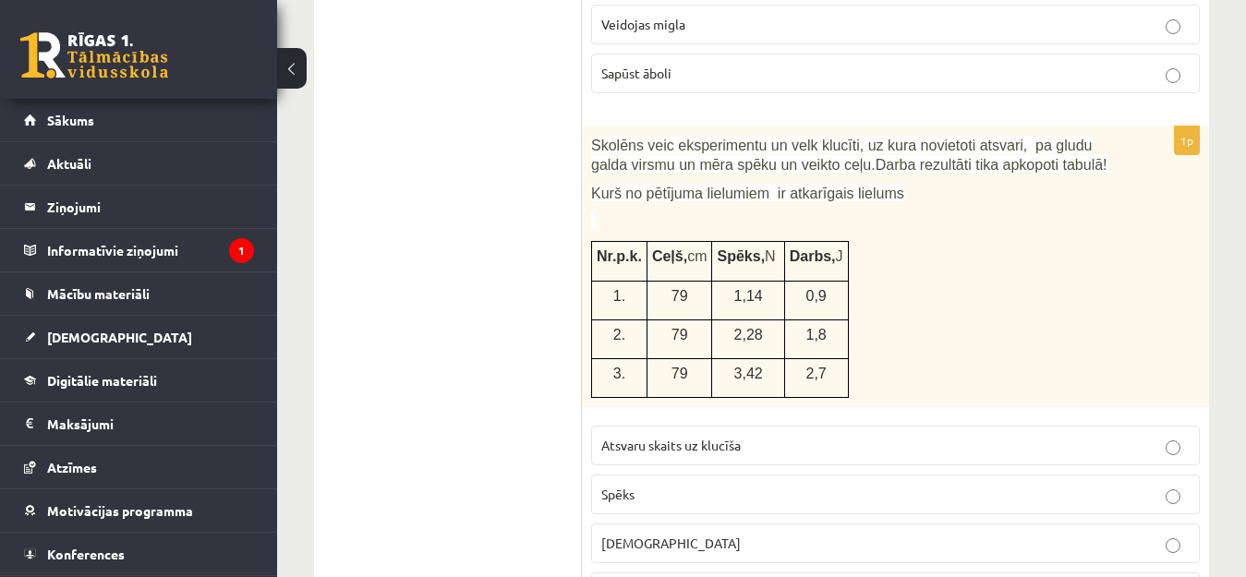
scroll to position [7940, 0]
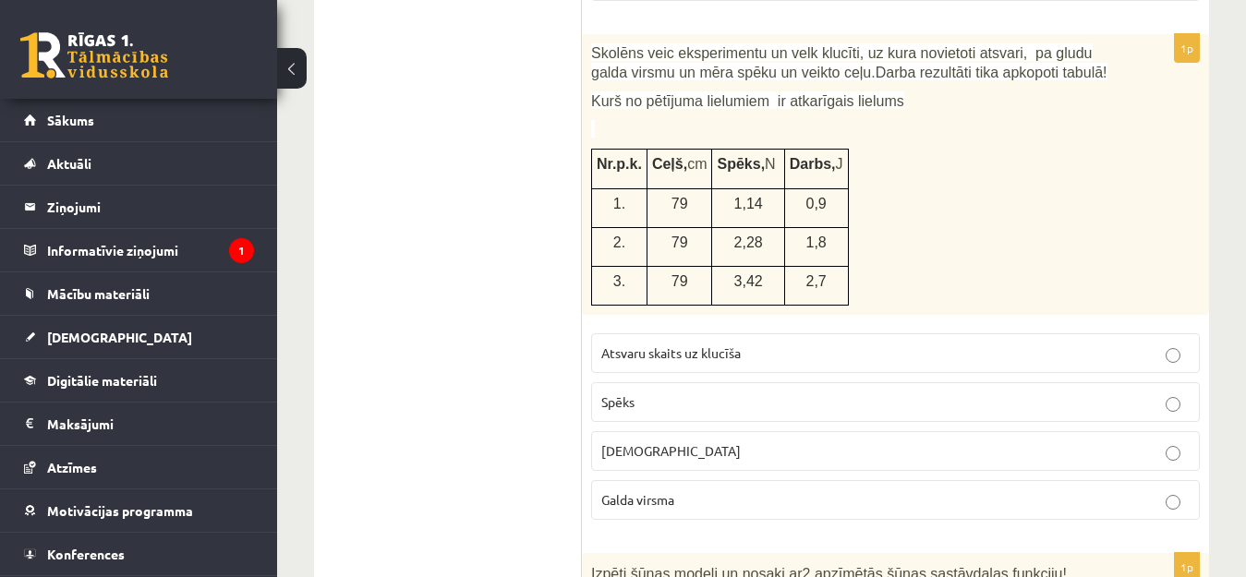
click at [661, 491] on span "Galda virsma" at bounding box center [637, 499] width 73 height 17
click at [642, 344] on span "Atsvaru skaits uz klucīša" at bounding box center [670, 352] width 139 height 17
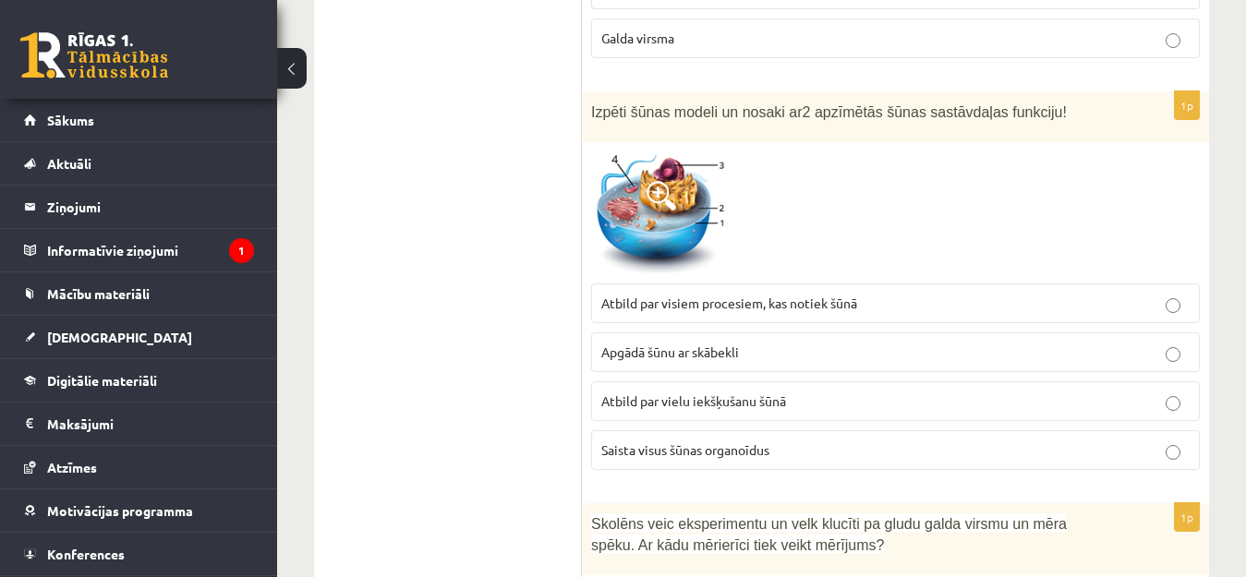
scroll to position [8309, 0]
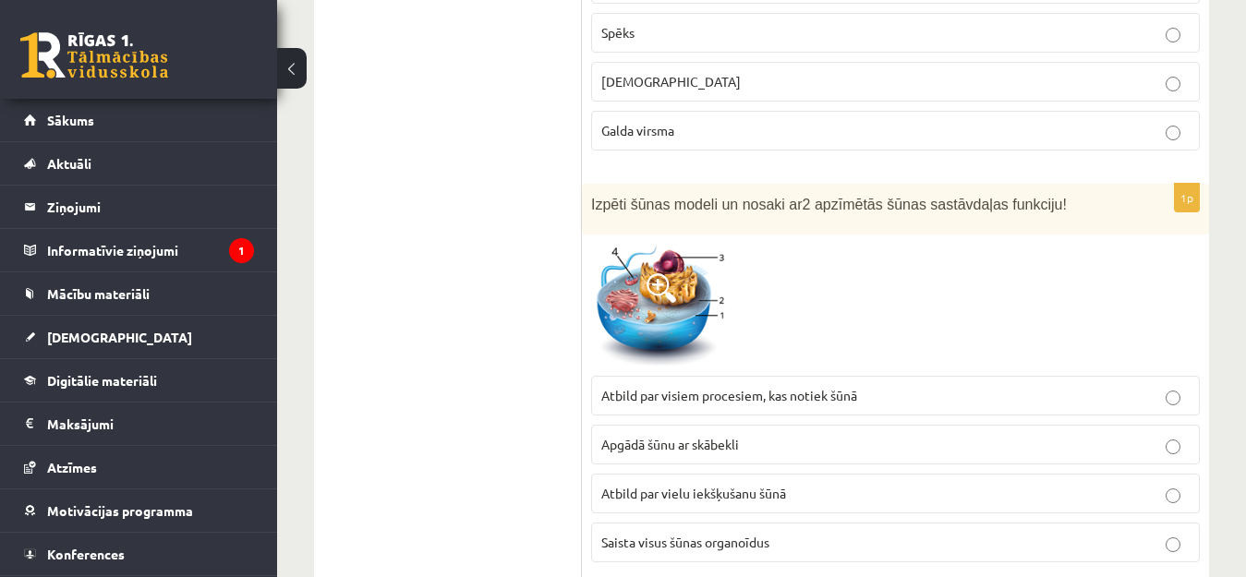
click at [648, 273] on span at bounding box center [661, 288] width 30 height 30
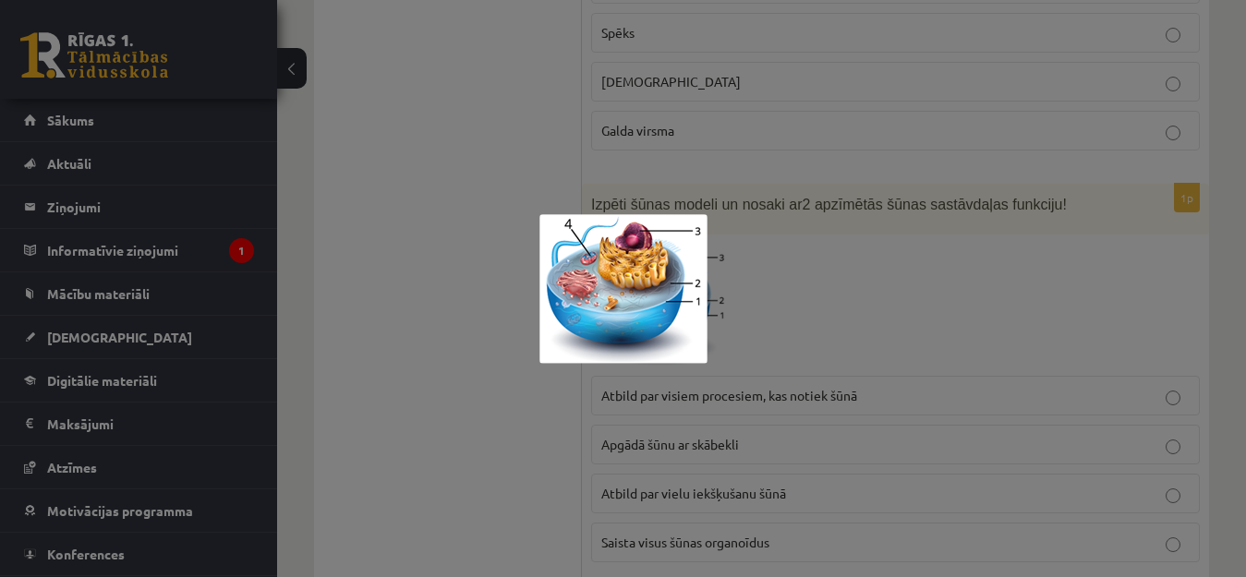
click at [788, 255] on div at bounding box center [623, 288] width 1246 height 577
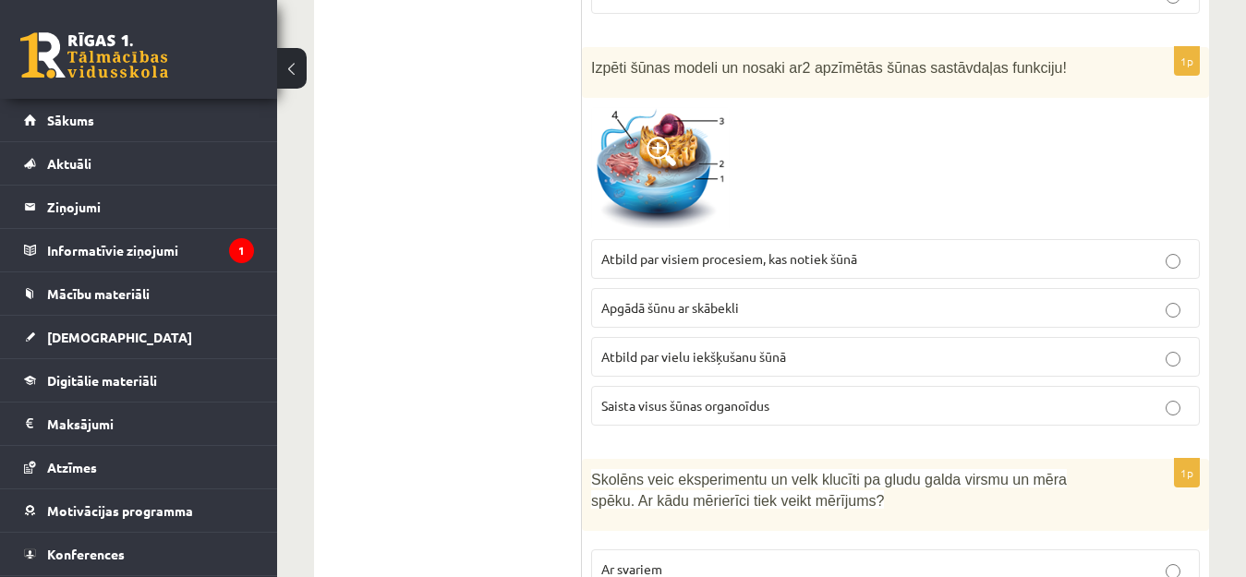
scroll to position [8494, 0]
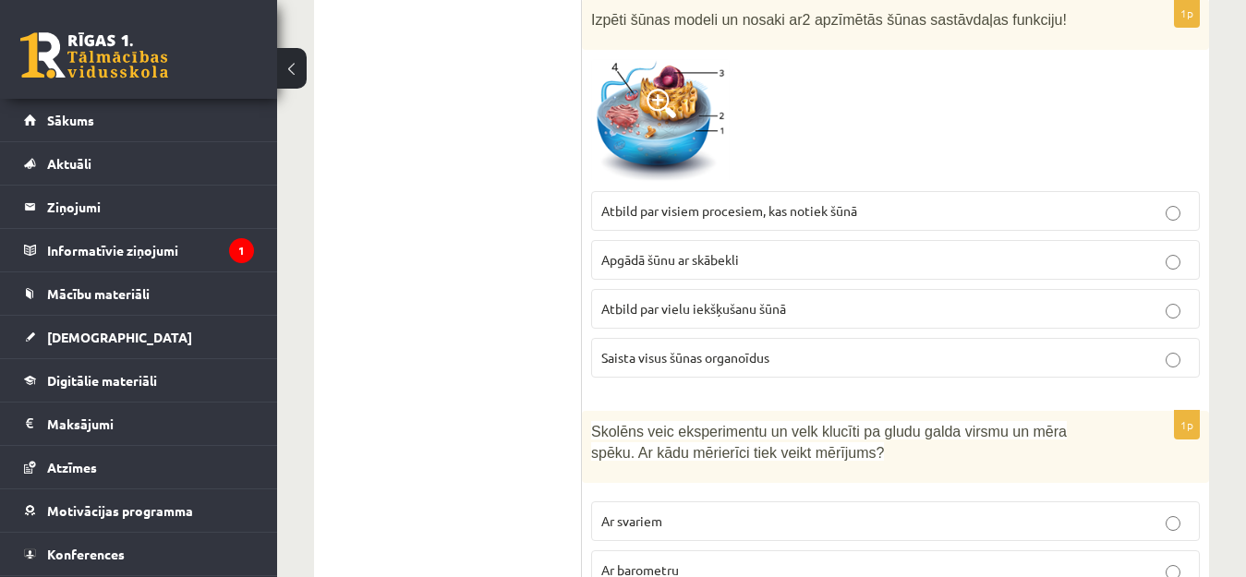
click at [635, 349] on span "Saista visus šūnas organoīdus" at bounding box center [685, 357] width 168 height 17
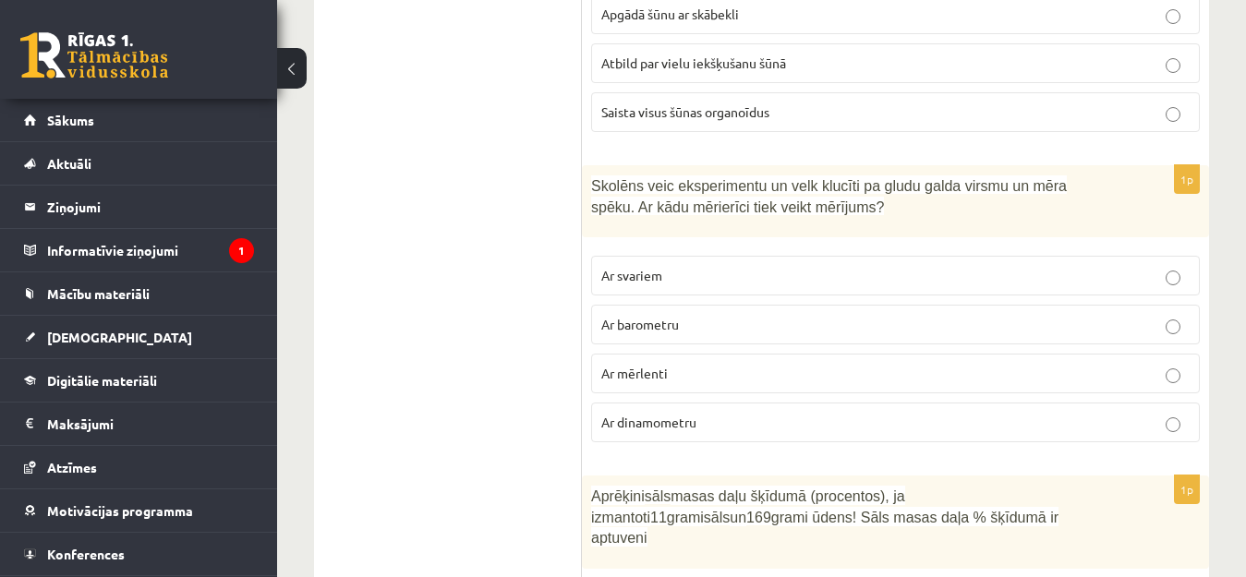
scroll to position [8771, 0]
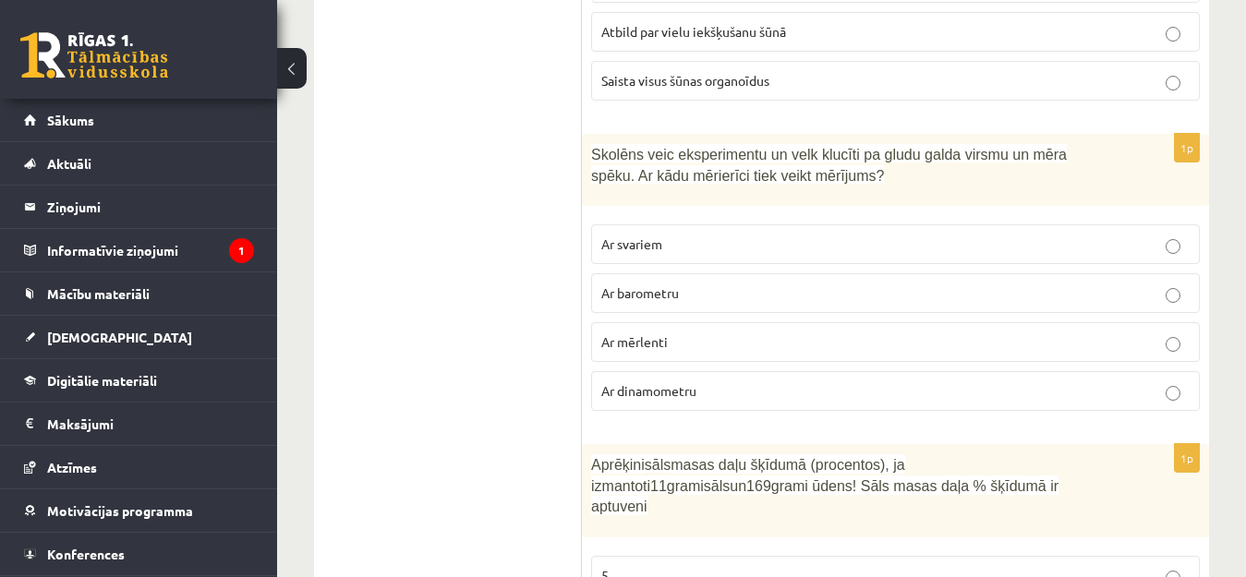
click at [707, 381] on p "Ar dinamometru" at bounding box center [895, 390] width 588 height 19
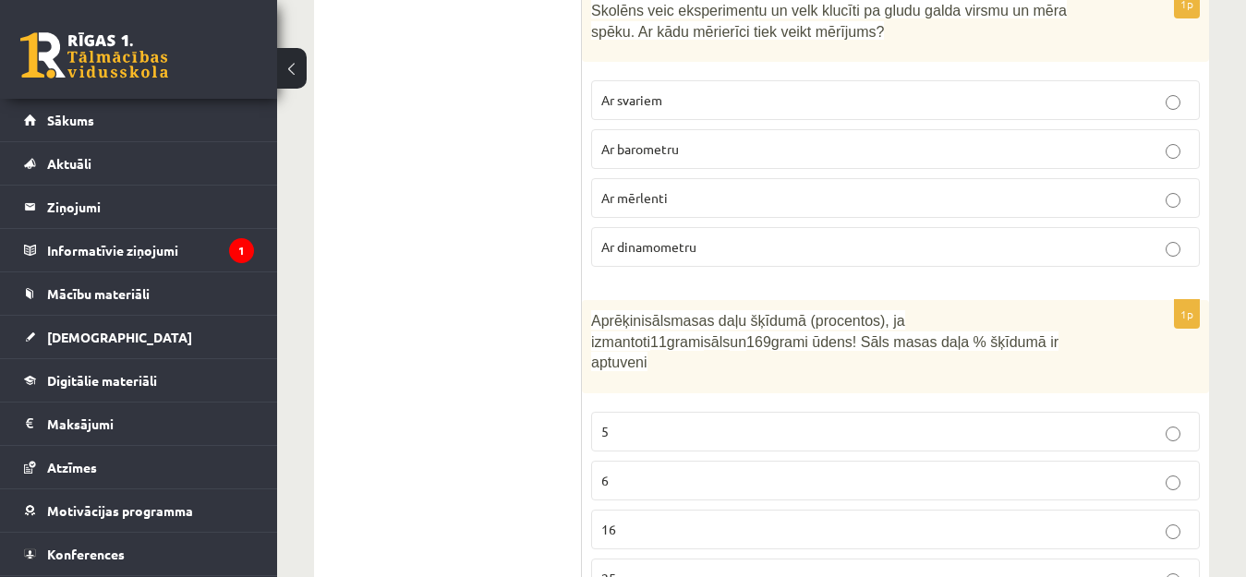
scroll to position [8943, 0]
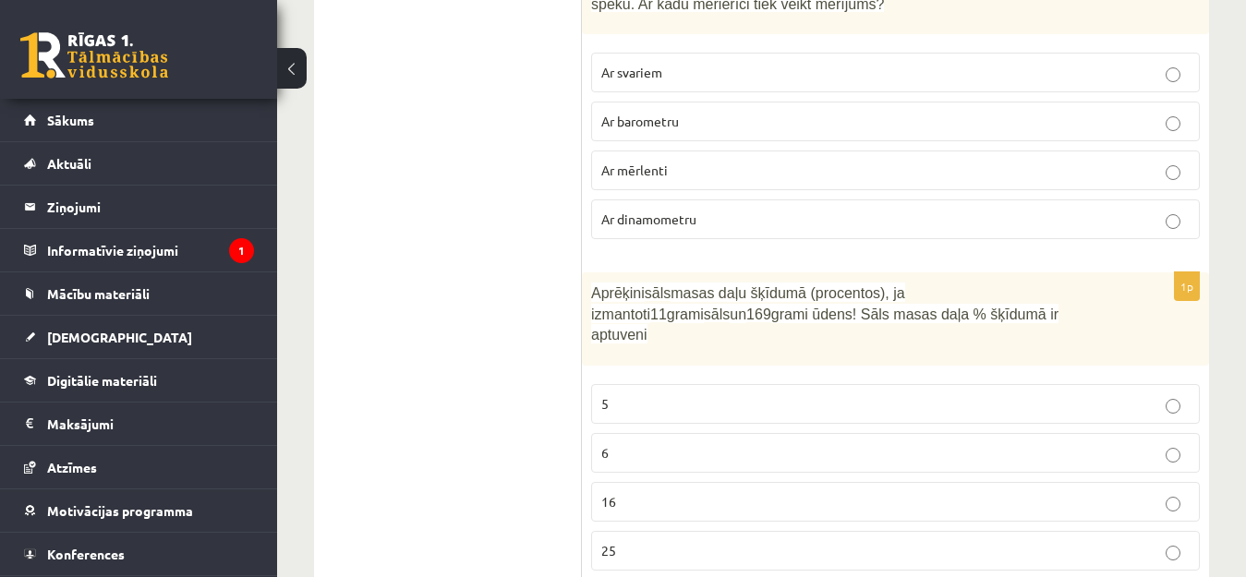
click at [816, 394] on p "5" at bounding box center [895, 403] width 588 height 19
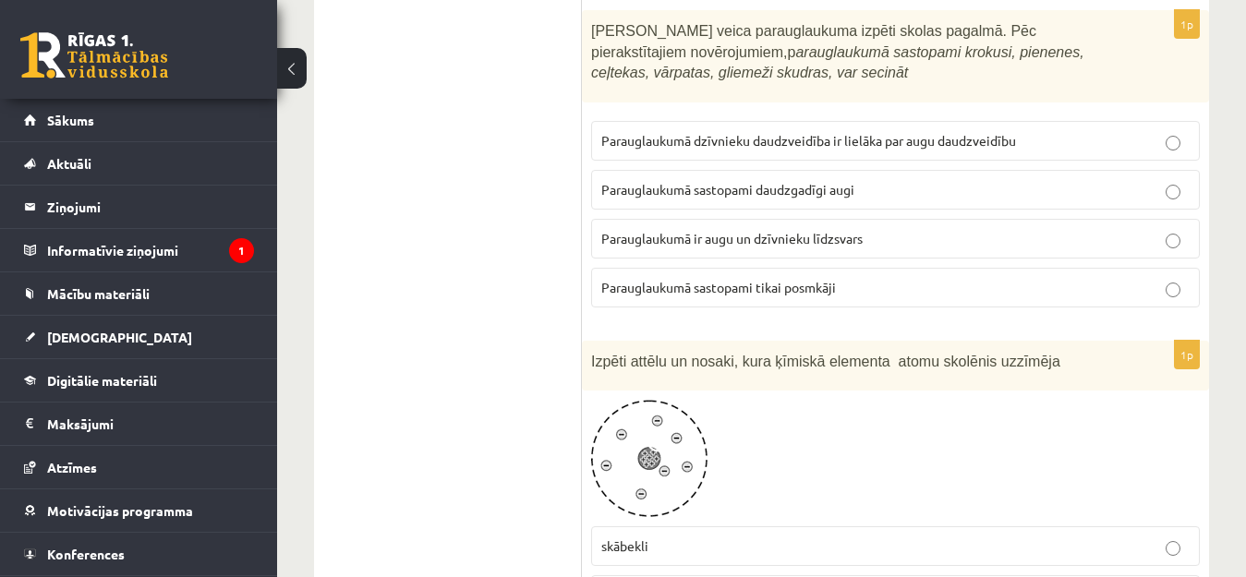
scroll to position [0, 0]
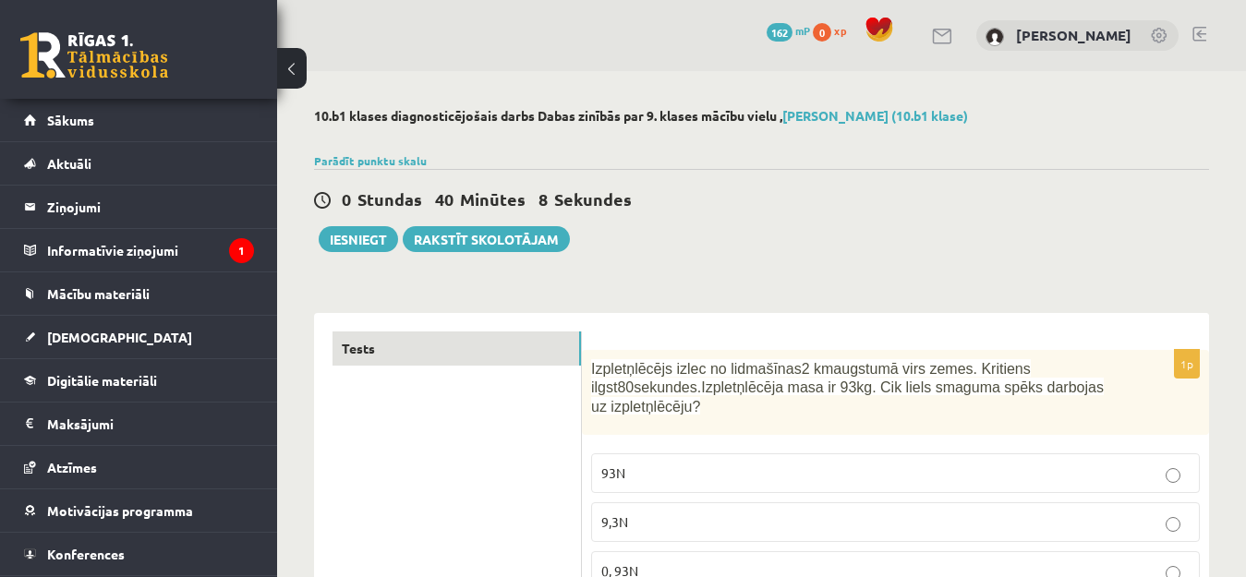
click at [355, 236] on button "Iesniegt" at bounding box center [358, 239] width 79 height 26
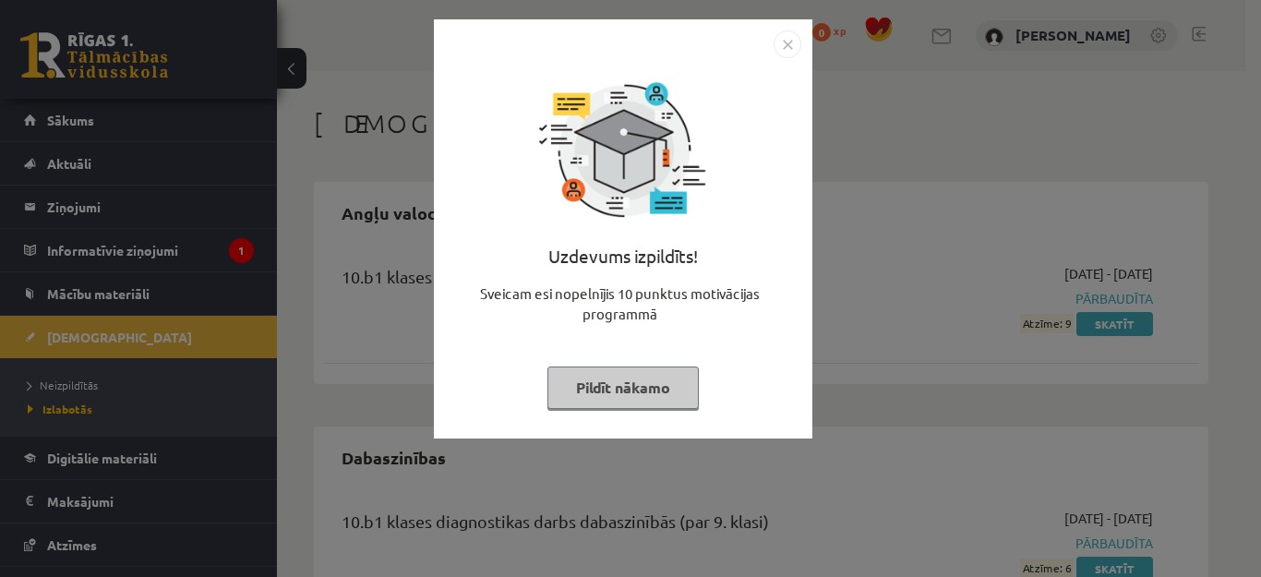
click at [796, 43] on img "Close" at bounding box center [788, 44] width 28 height 28
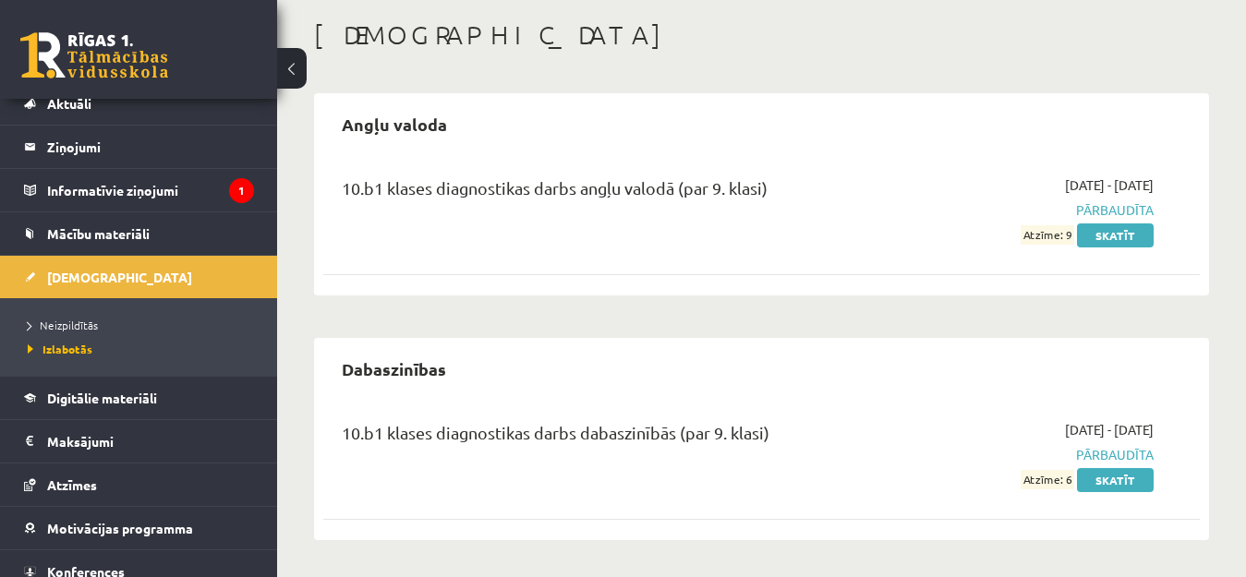
scroll to position [119, 0]
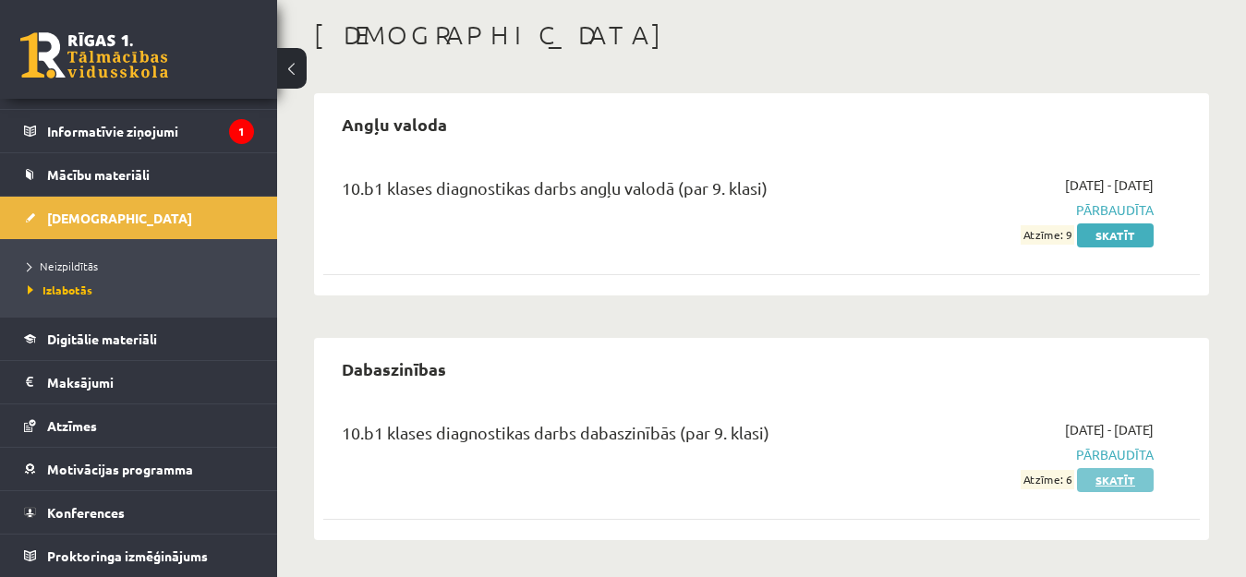
click at [1137, 482] on link "Skatīt" at bounding box center [1115, 480] width 77 height 24
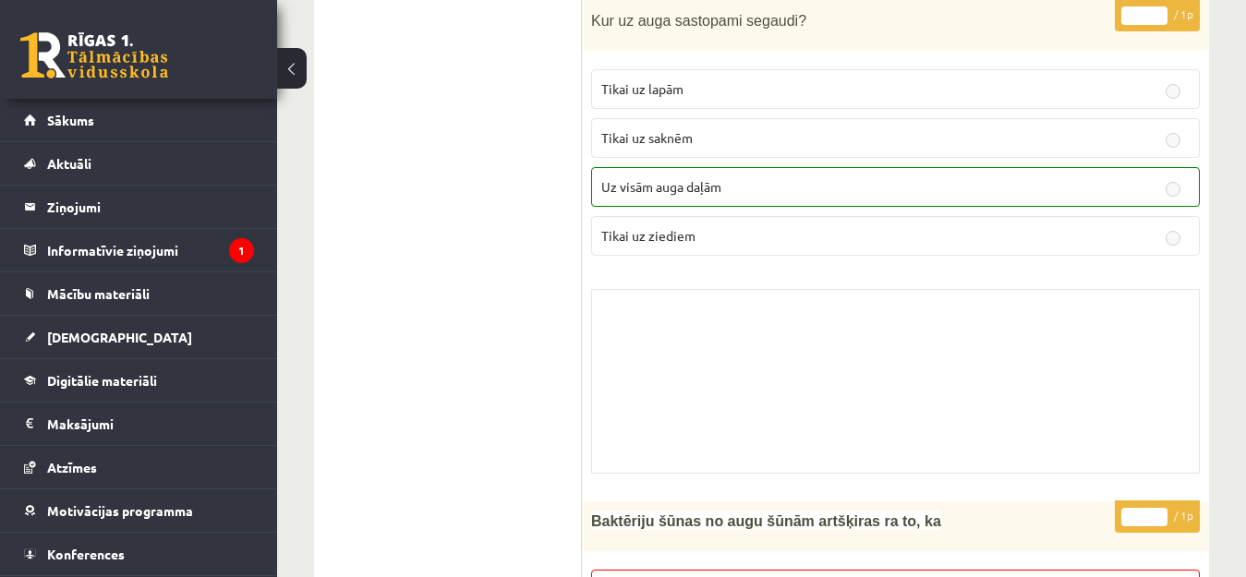
scroll to position [8402, 0]
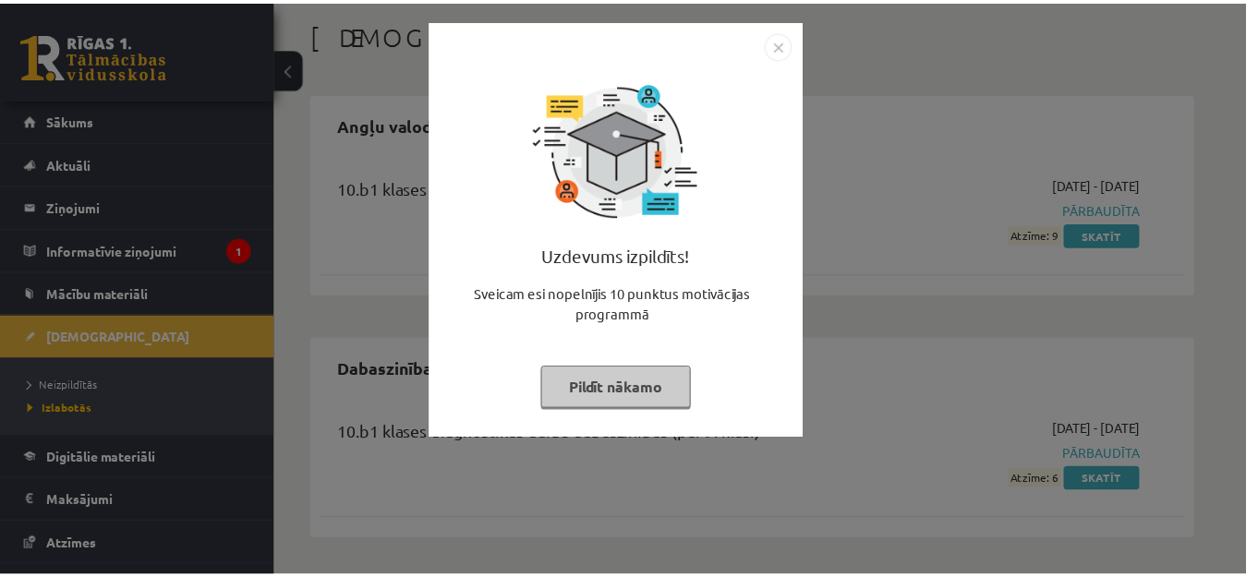
scroll to position [89, 0]
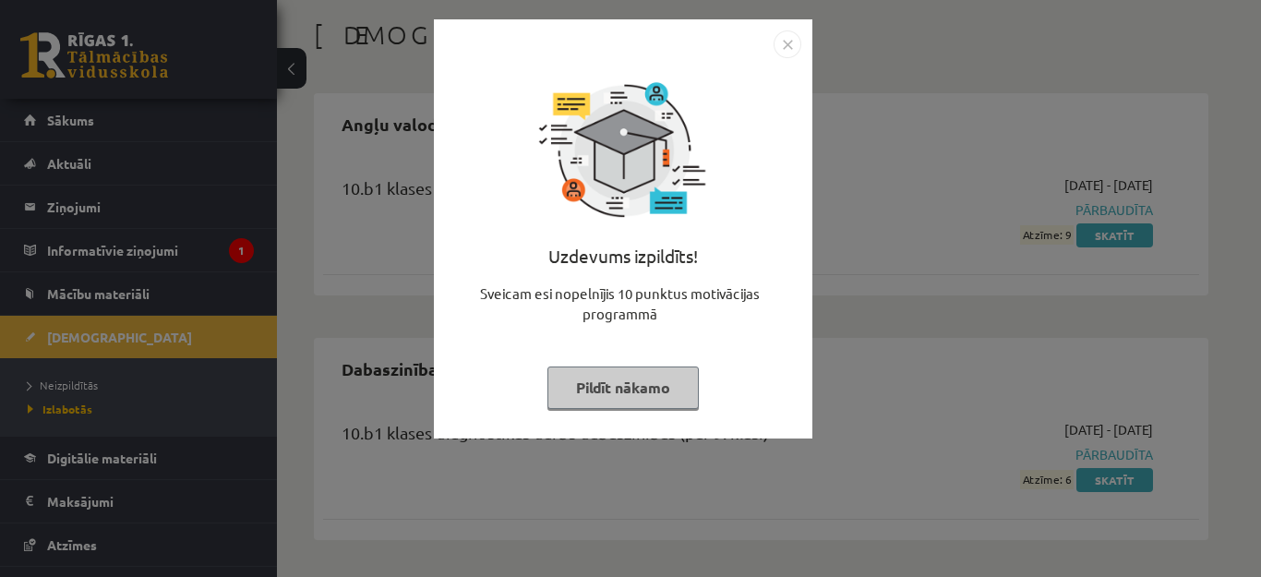
click at [620, 400] on button "Pildīt nākamo" at bounding box center [623, 388] width 151 height 42
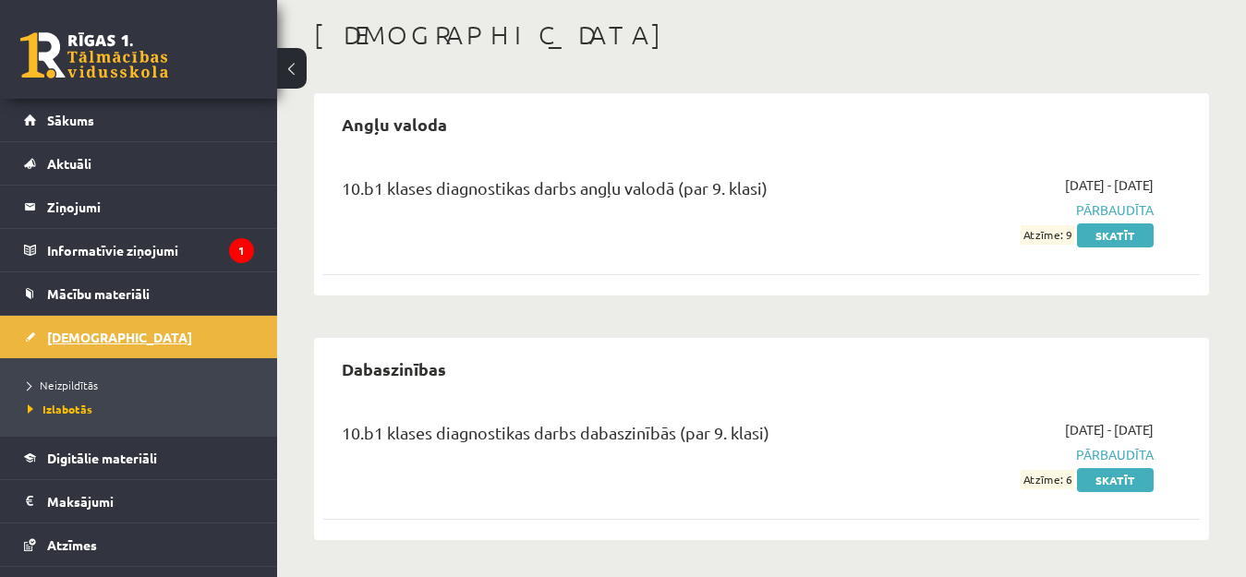
click at [102, 329] on link "[DEMOGRAPHIC_DATA]" at bounding box center [139, 337] width 230 height 42
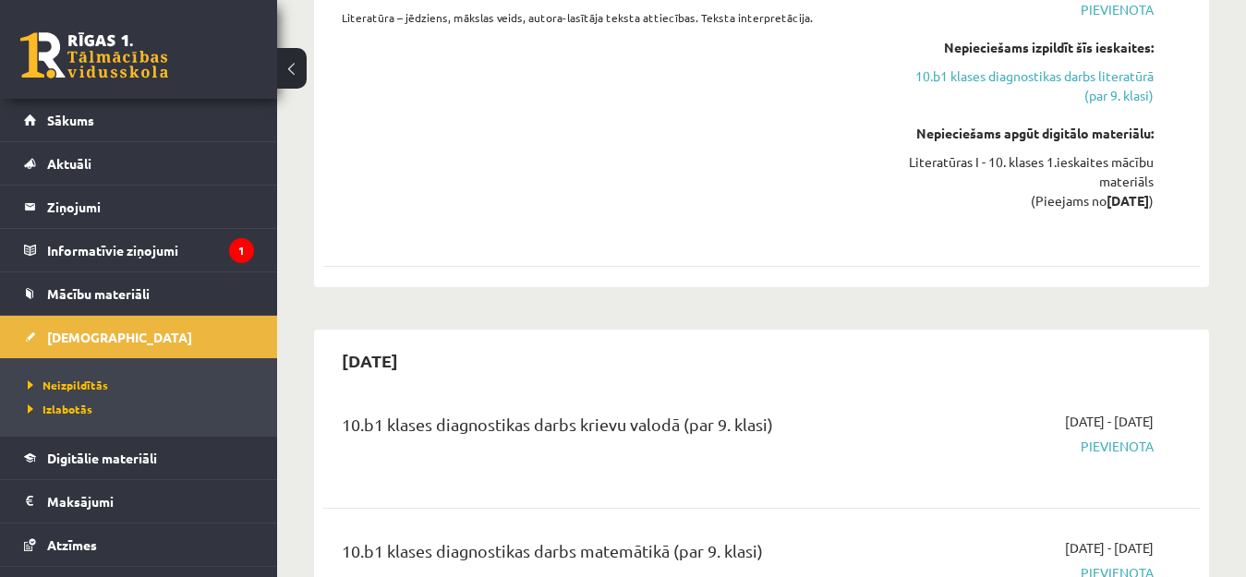
scroll to position [2124, 0]
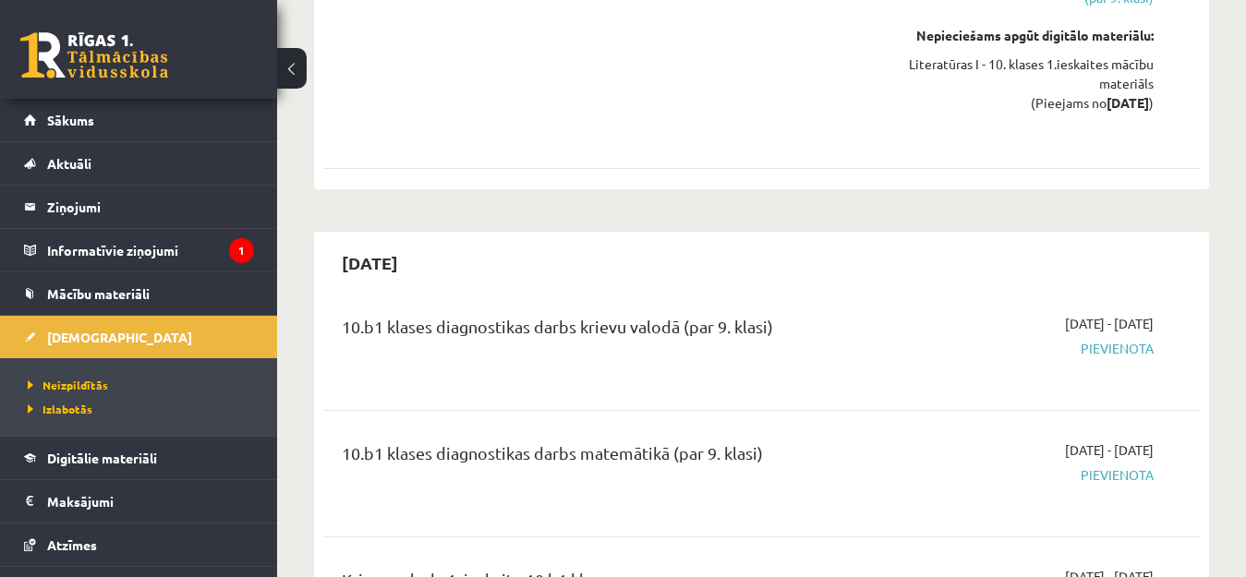
click at [1097, 343] on span "Pievienota" at bounding box center [1027, 348] width 252 height 19
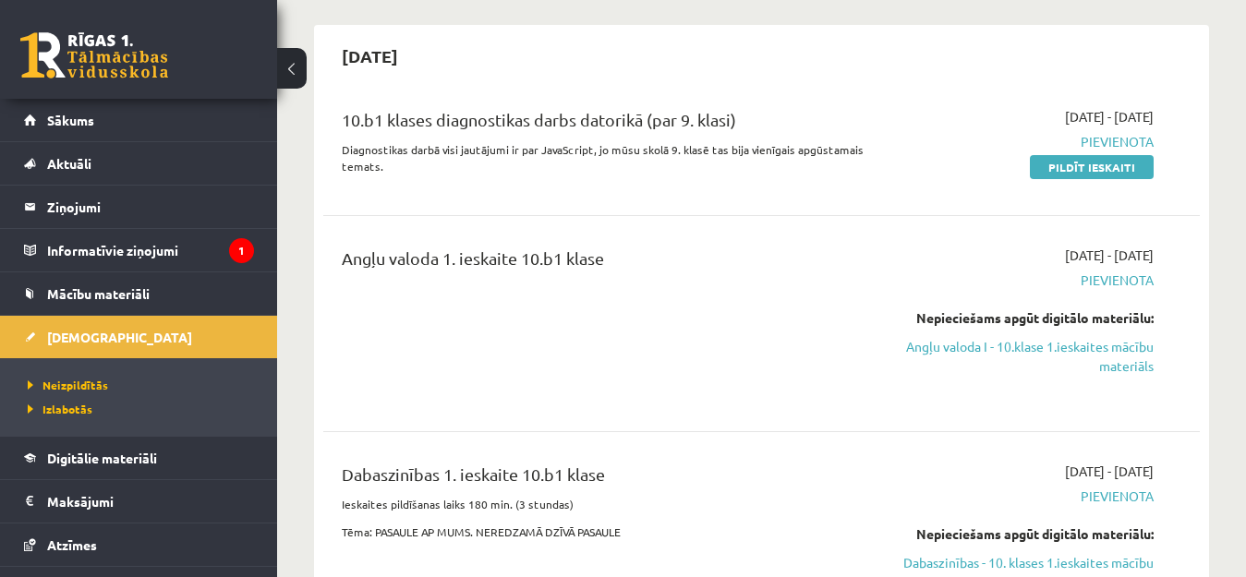
scroll to position [0, 0]
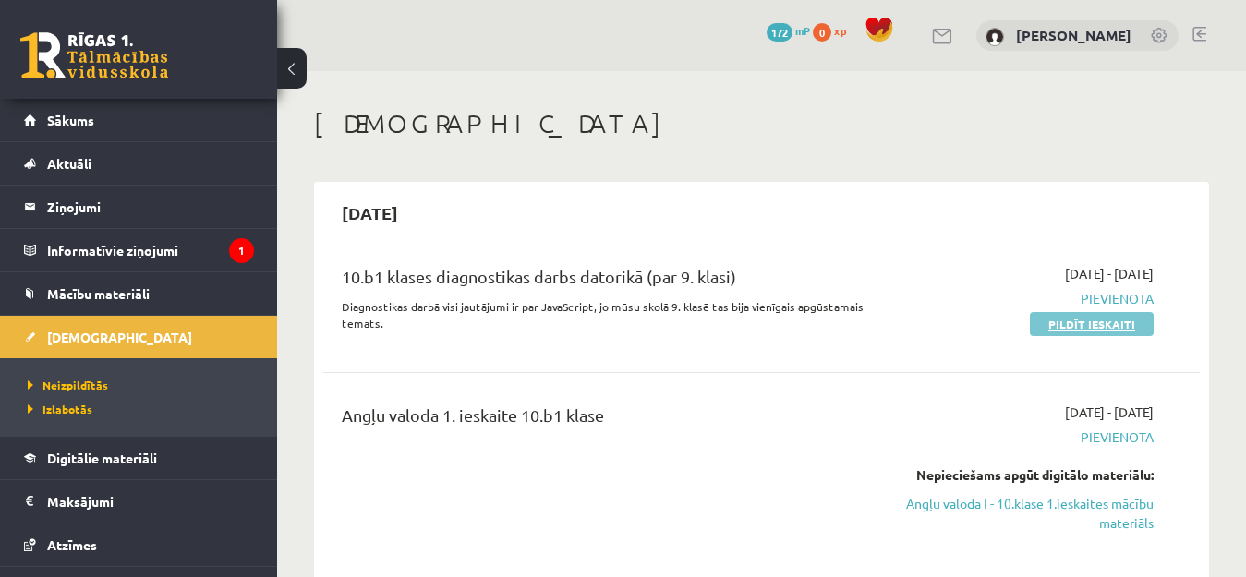
click at [1063, 324] on link "Pildīt ieskaiti" at bounding box center [1091, 324] width 124 height 24
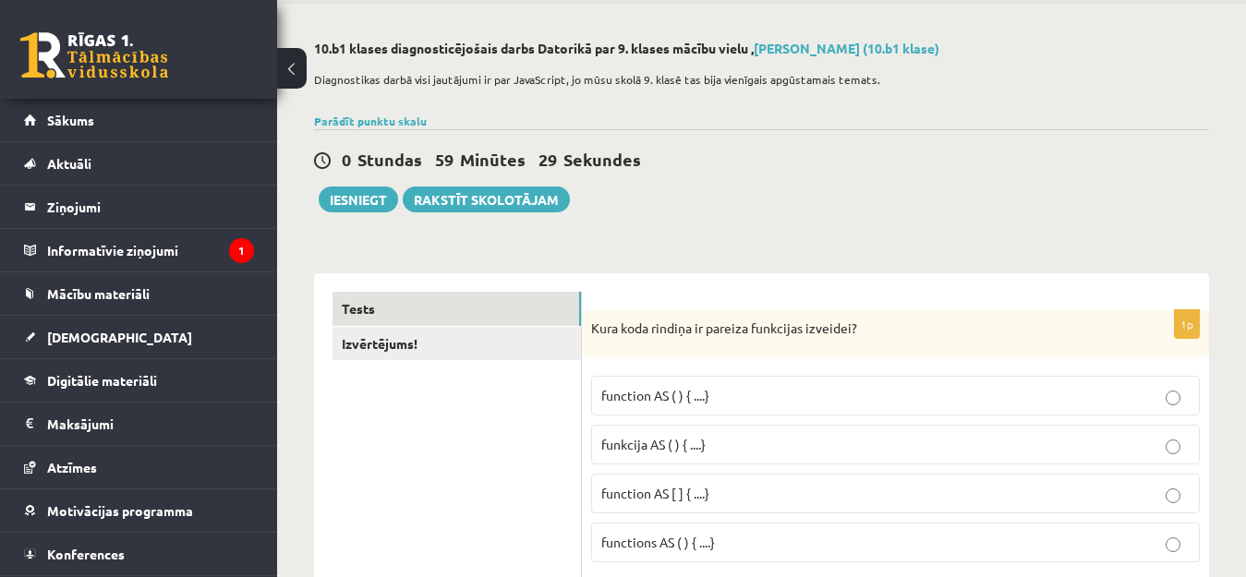
scroll to position [185, 0]
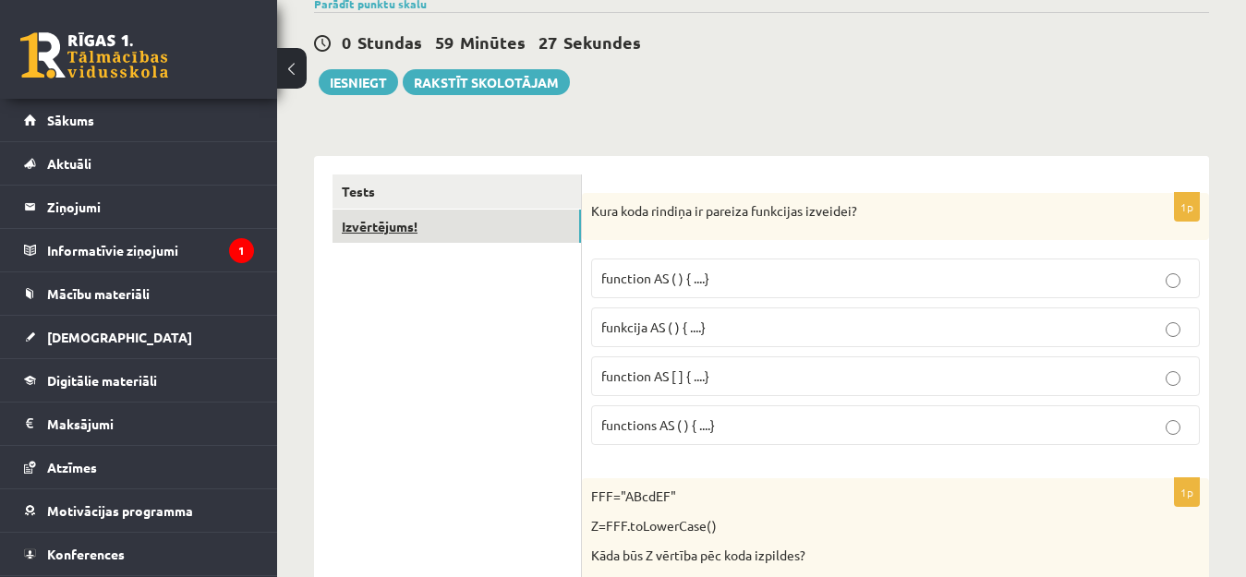
click at [536, 222] on link "Izvērtējums!" at bounding box center [456, 227] width 248 height 34
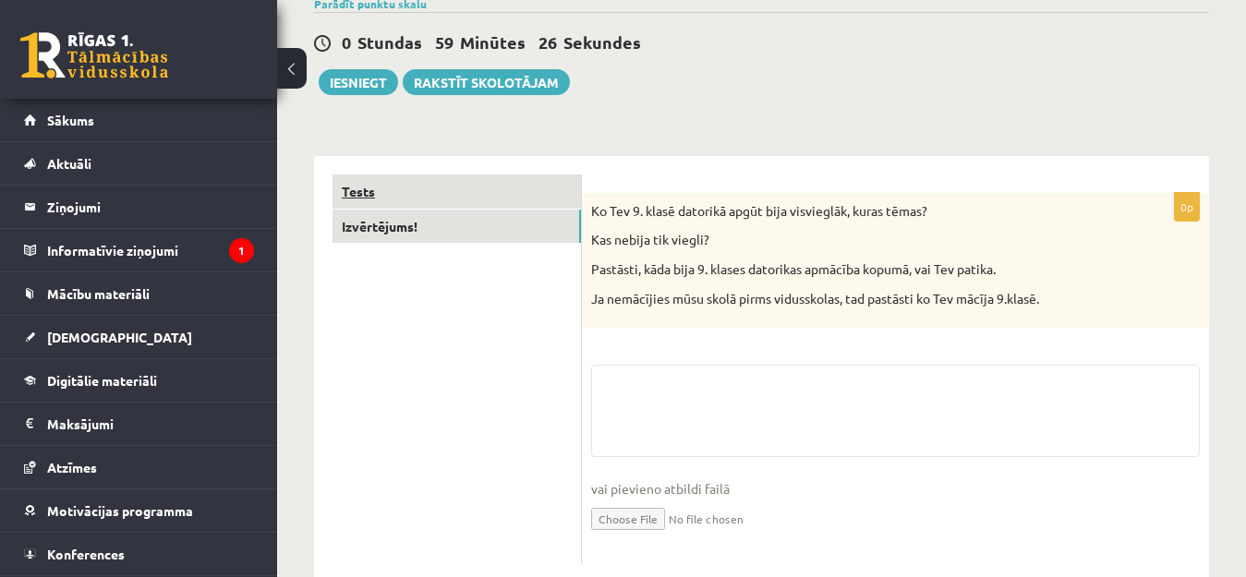
click at [473, 194] on link "Tests" at bounding box center [456, 191] width 248 height 34
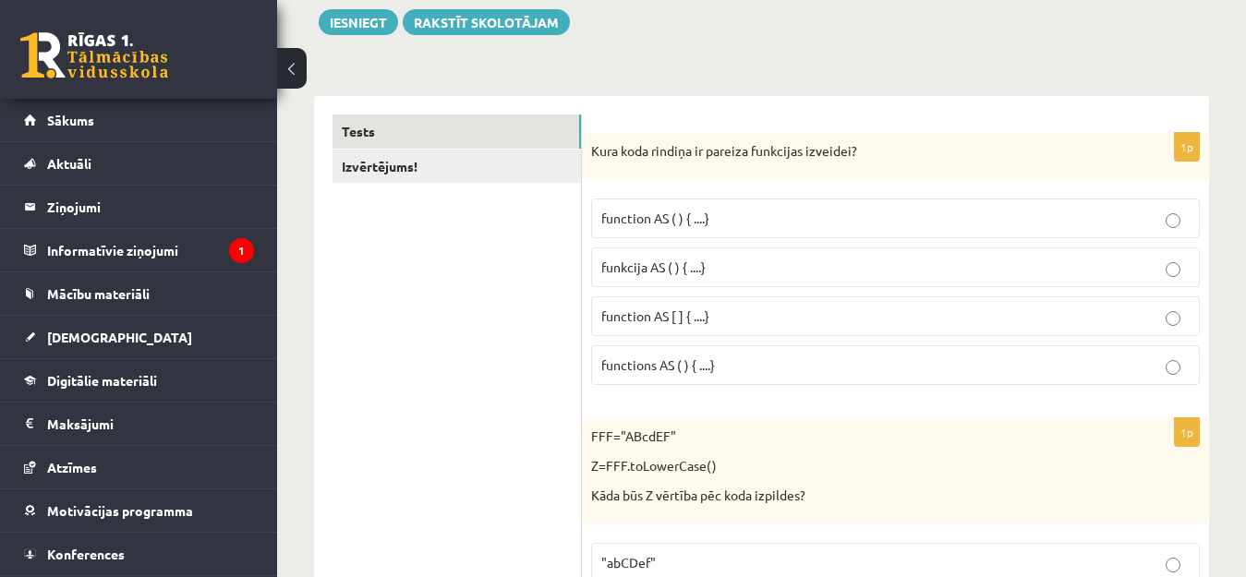
scroll to position [277, 0]
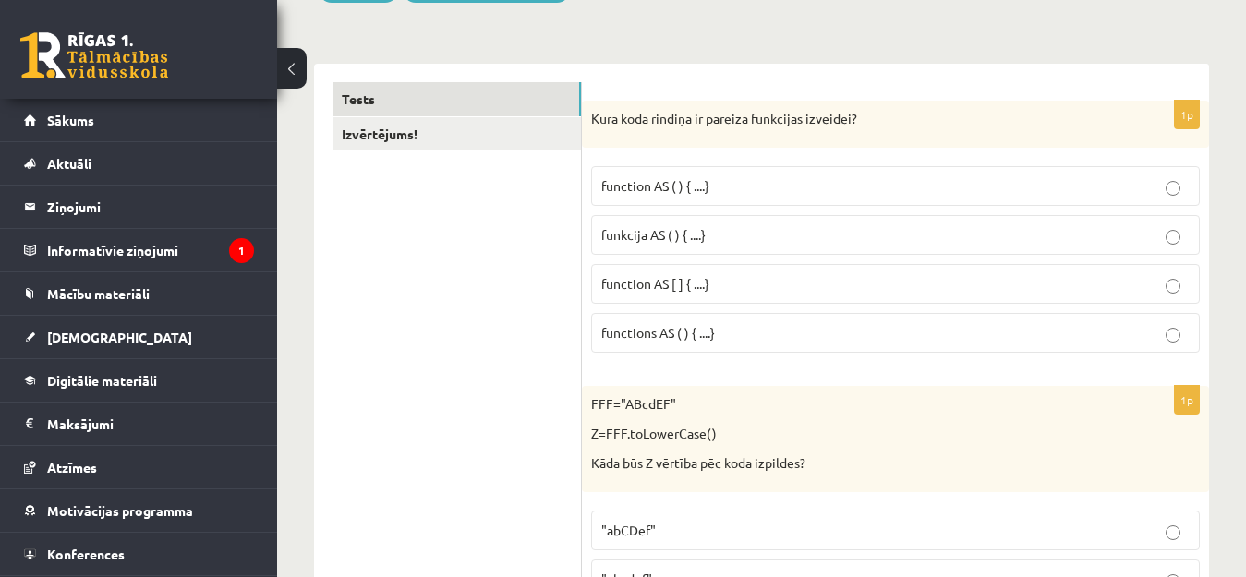
click at [712, 284] on p "function AS [ ] { ....}" at bounding box center [895, 283] width 588 height 19
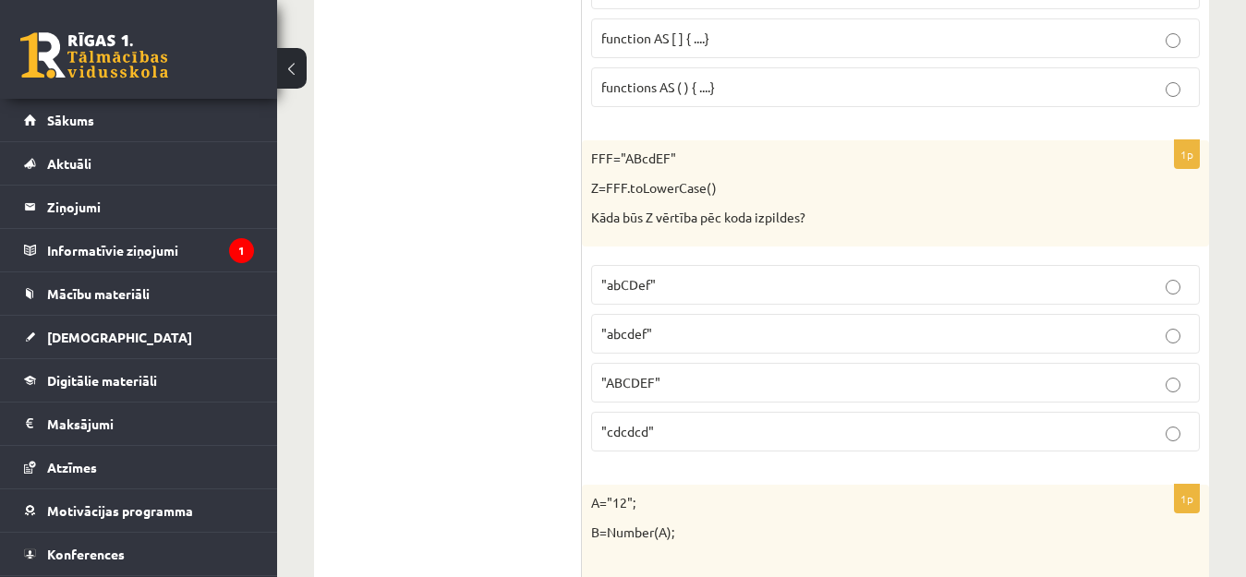
scroll to position [554, 0]
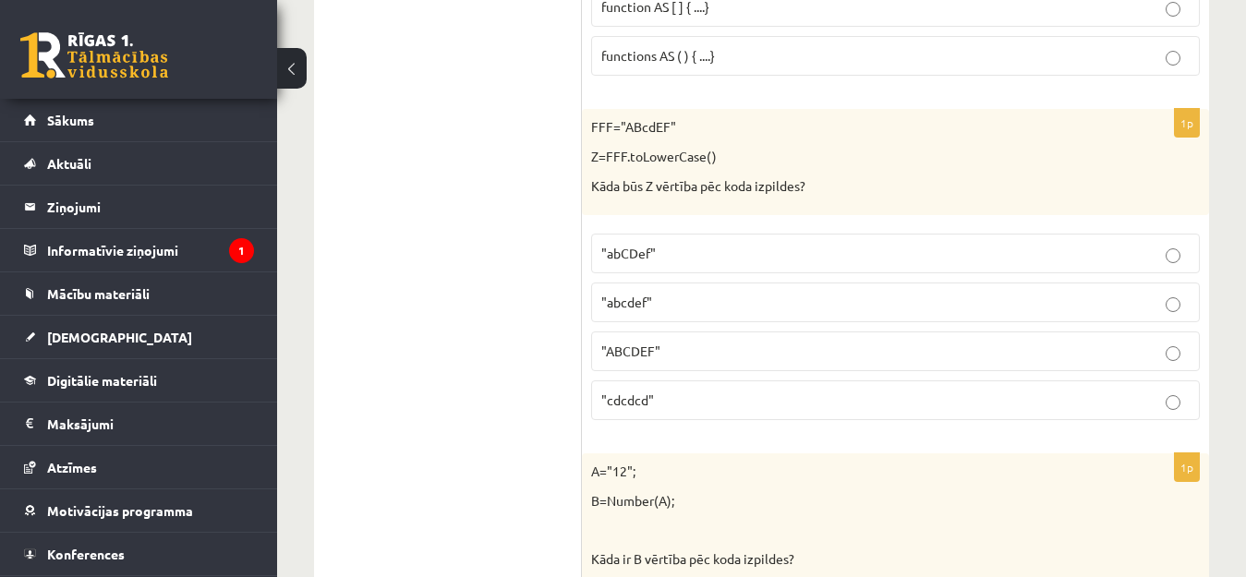
click at [665, 291] on label ""abcdef"" at bounding box center [895, 303] width 608 height 40
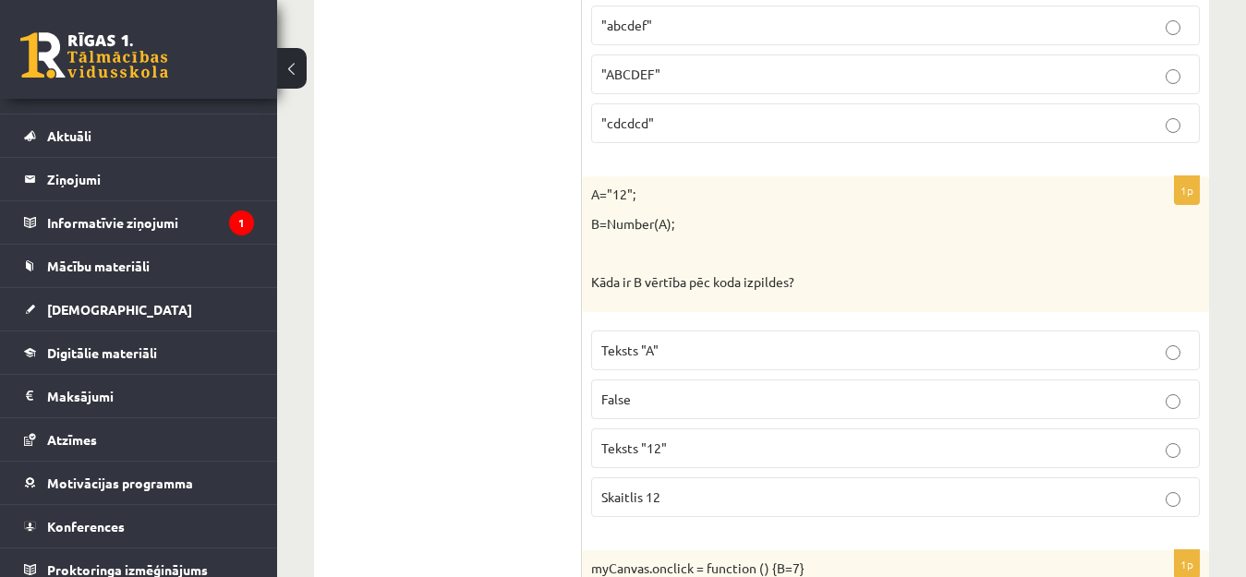
scroll to position [42, 0]
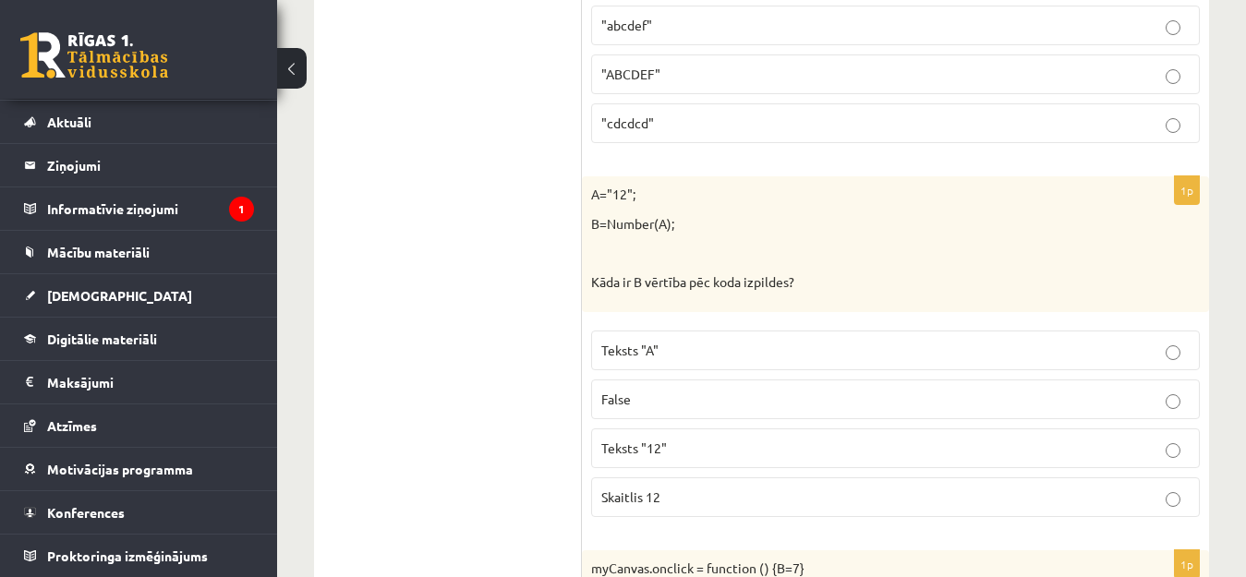
click at [671, 444] on p "Teksts "12"" at bounding box center [895, 448] width 588 height 19
click at [696, 474] on fieldset "Teksts "A" False Teksts "12" Skaitlis 12" at bounding box center [895, 421] width 608 height 201
click at [703, 489] on p "Skaitlis 12" at bounding box center [895, 496] width 588 height 19
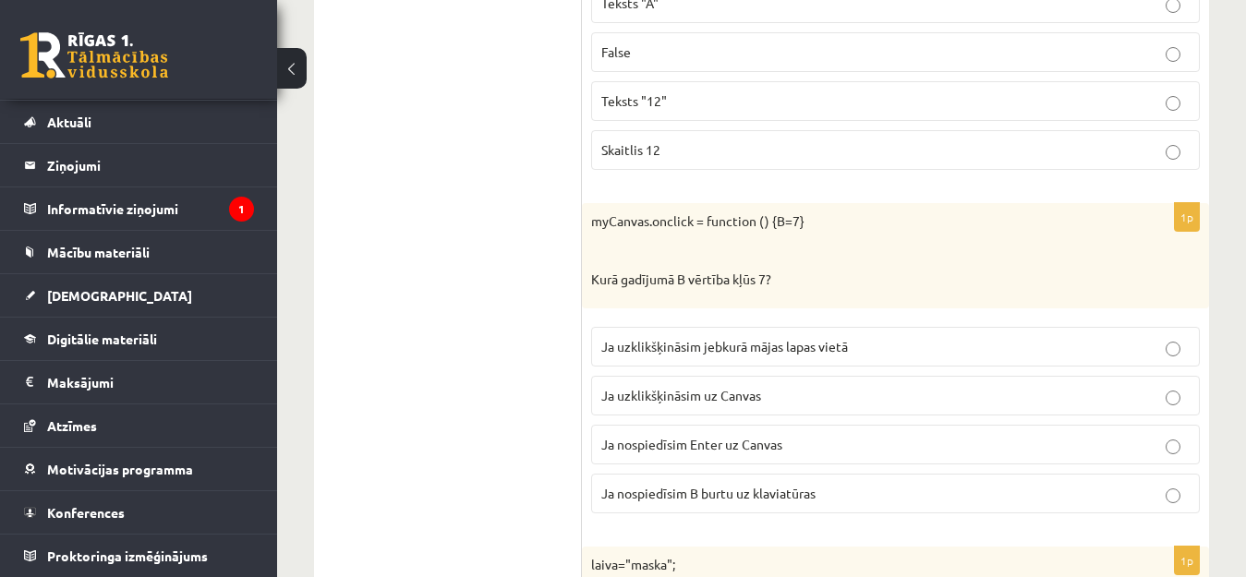
scroll to position [1200, 0]
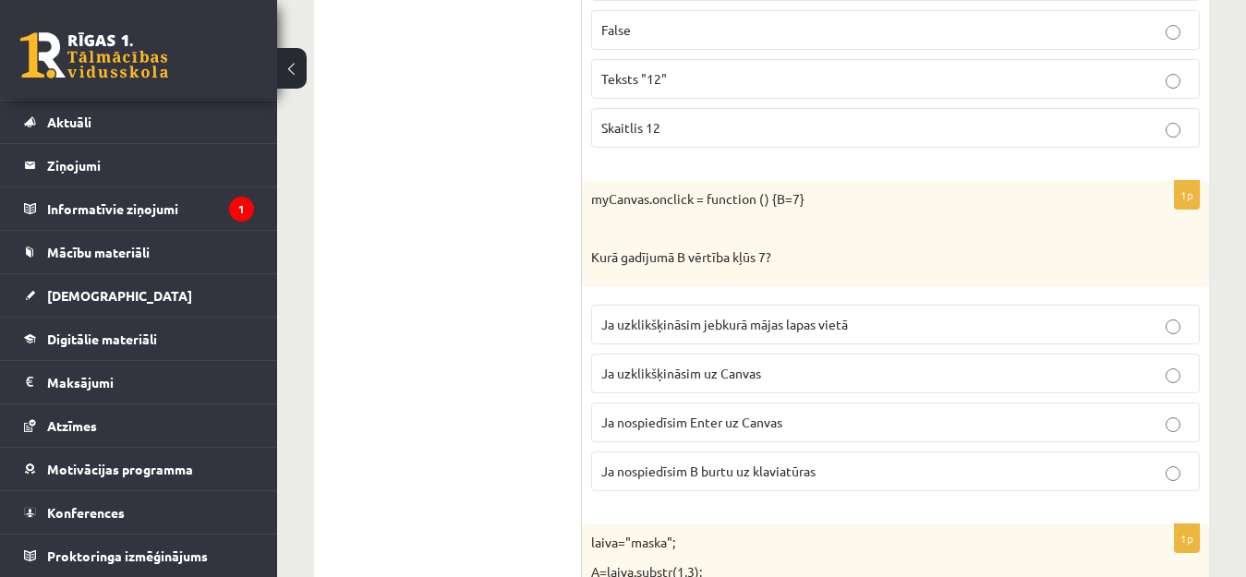
click at [715, 375] on span "Ja uzklikšķināsim uz Canvas" at bounding box center [681, 373] width 160 height 17
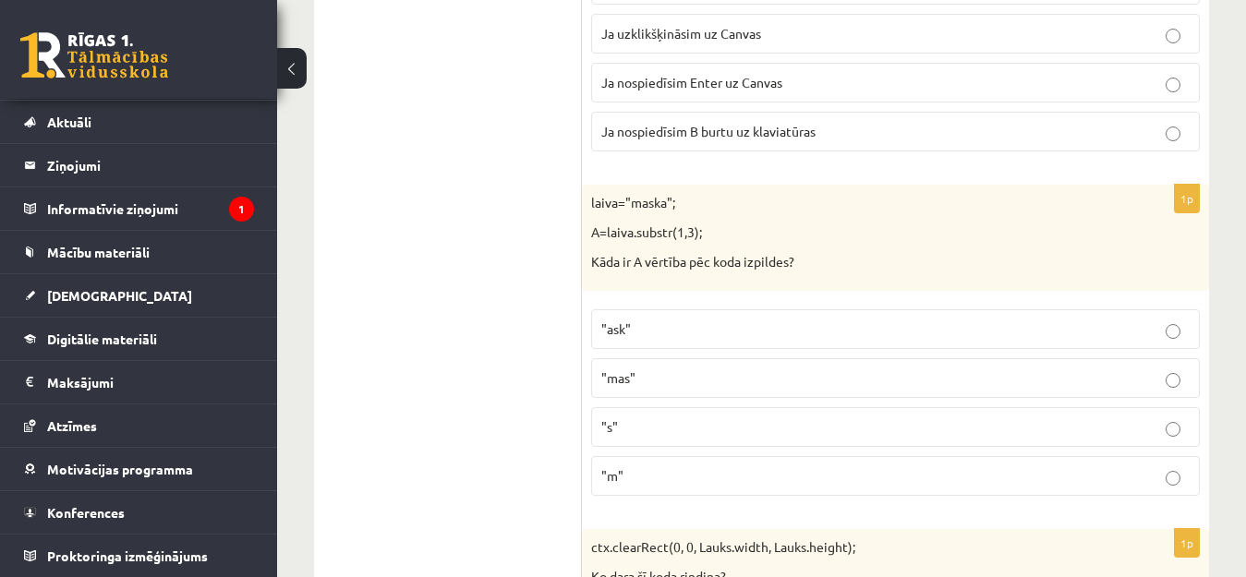
scroll to position [1570, 0]
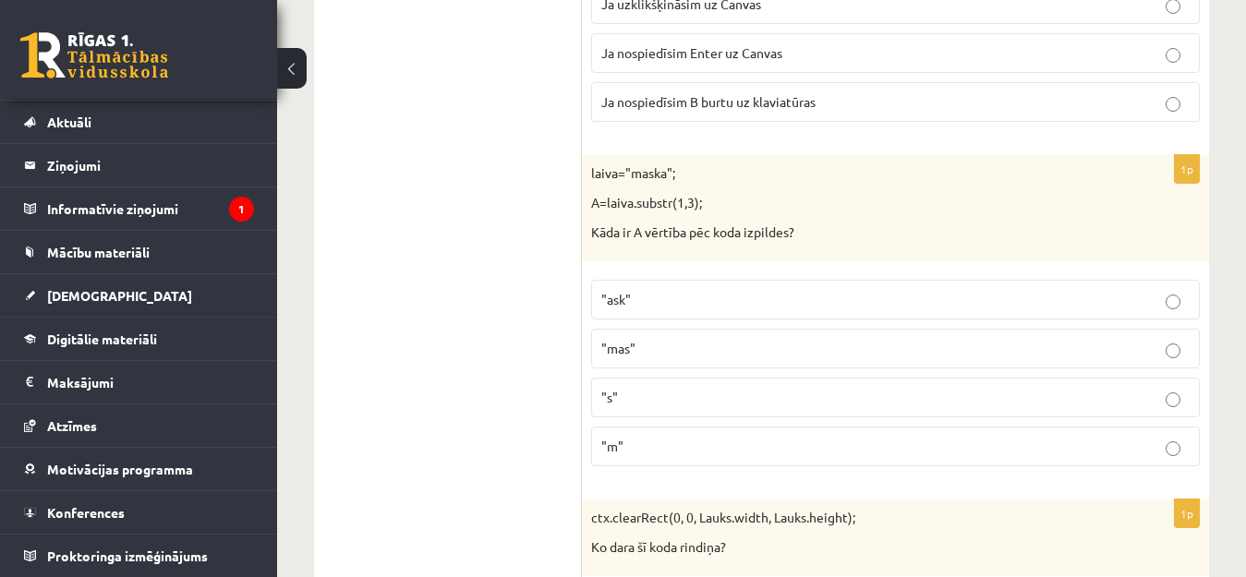
click at [650, 344] on p ""mas"" at bounding box center [895, 348] width 588 height 19
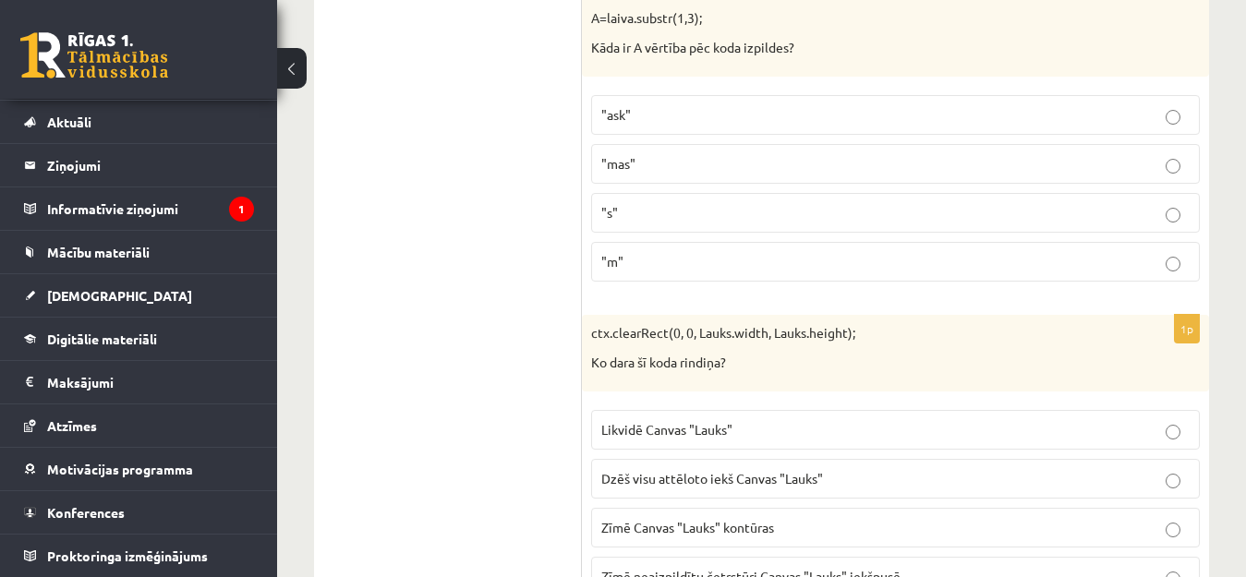
scroll to position [1847, 0]
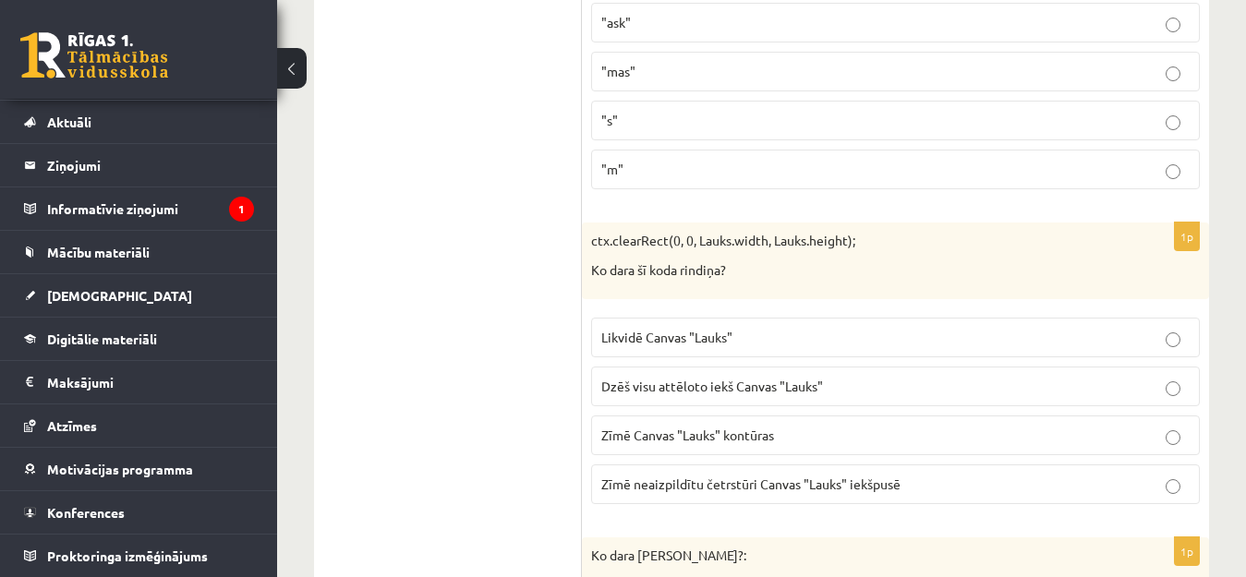
click at [727, 330] on p "Likvidē Canvas "Lauks"" at bounding box center [895, 337] width 588 height 19
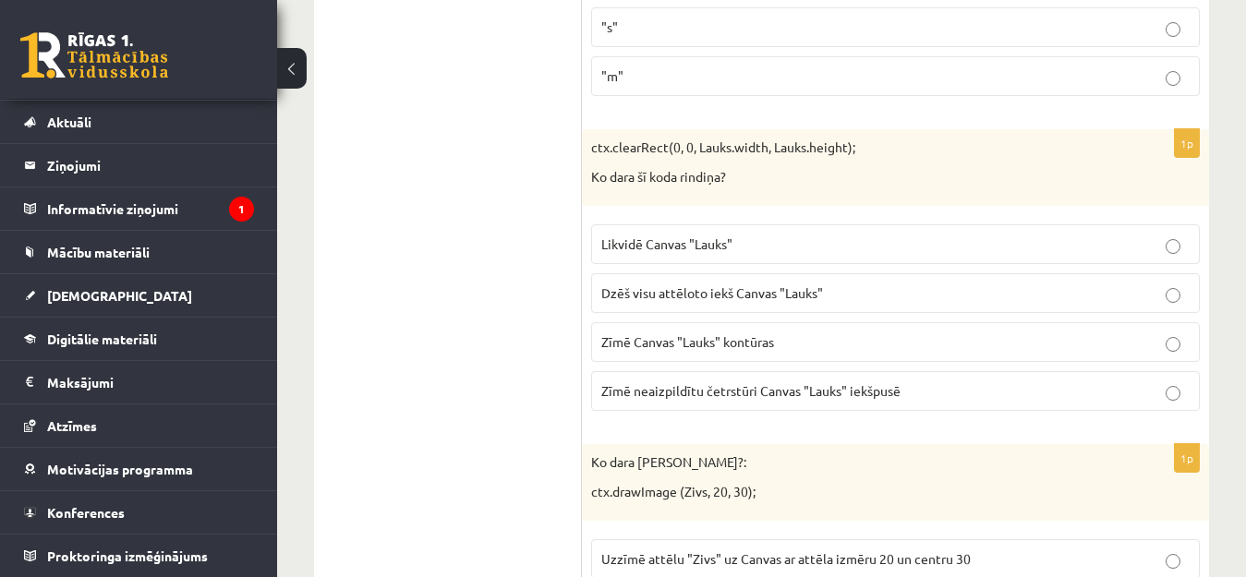
scroll to position [1939, 0]
click at [1169, 288] on p "Dzēš visu attēloto iekš Canvas "Lauks"" at bounding box center [895, 293] width 588 height 19
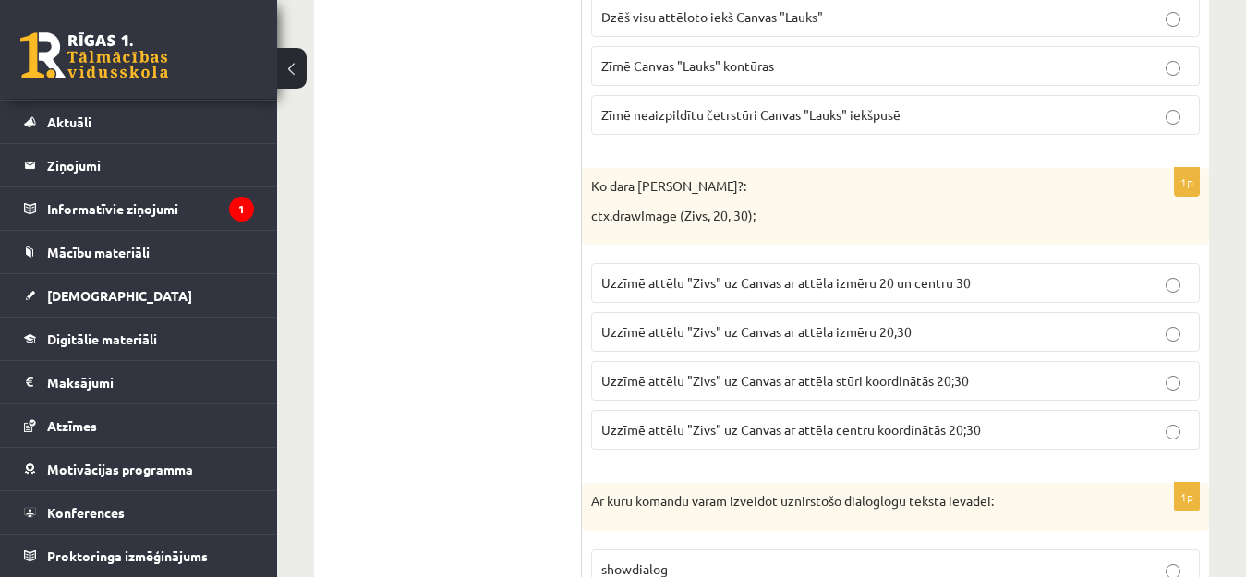
scroll to position [2308, 0]
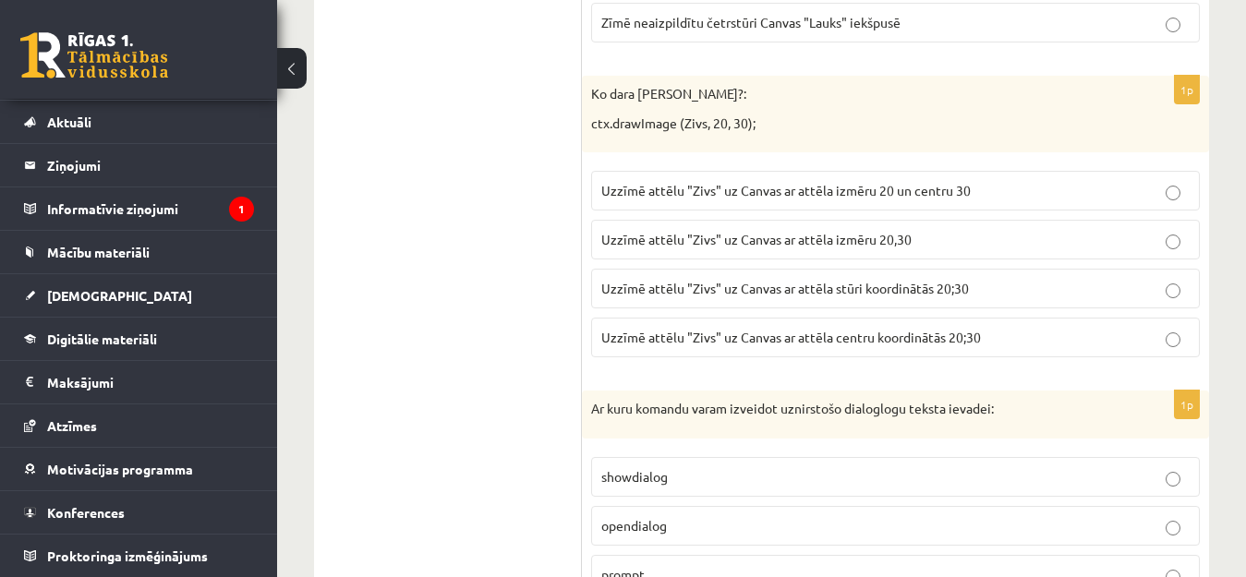
click at [922, 231] on p "Uzzīmē attēlu "Zivs" uz Canvas ar attēla izmēru 20,30" at bounding box center [895, 239] width 588 height 19
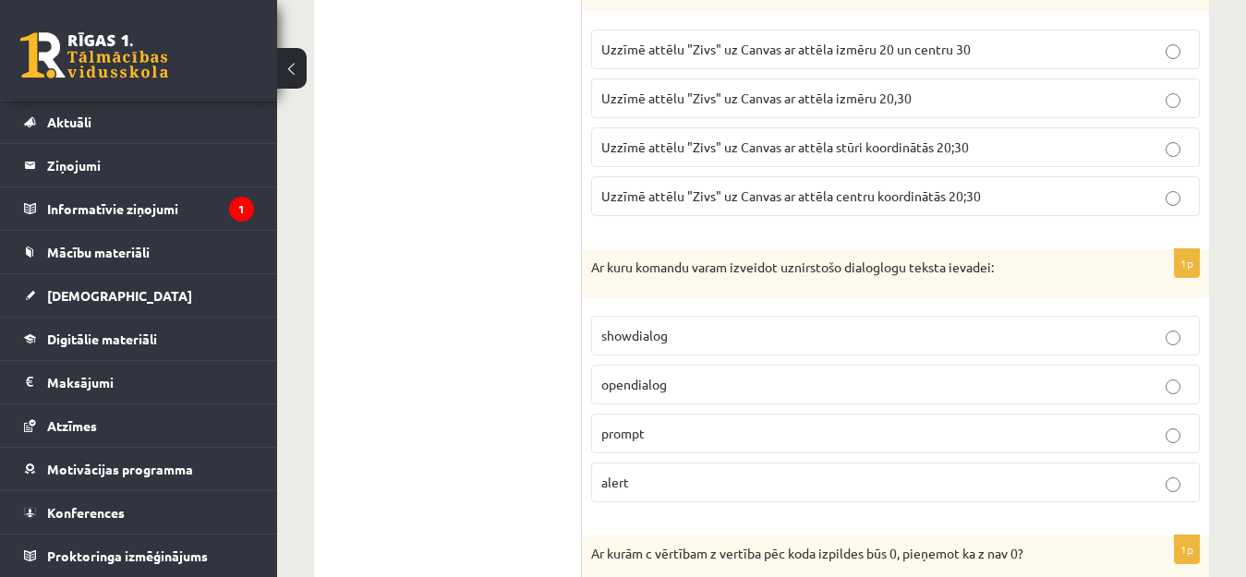
scroll to position [2493, 0]
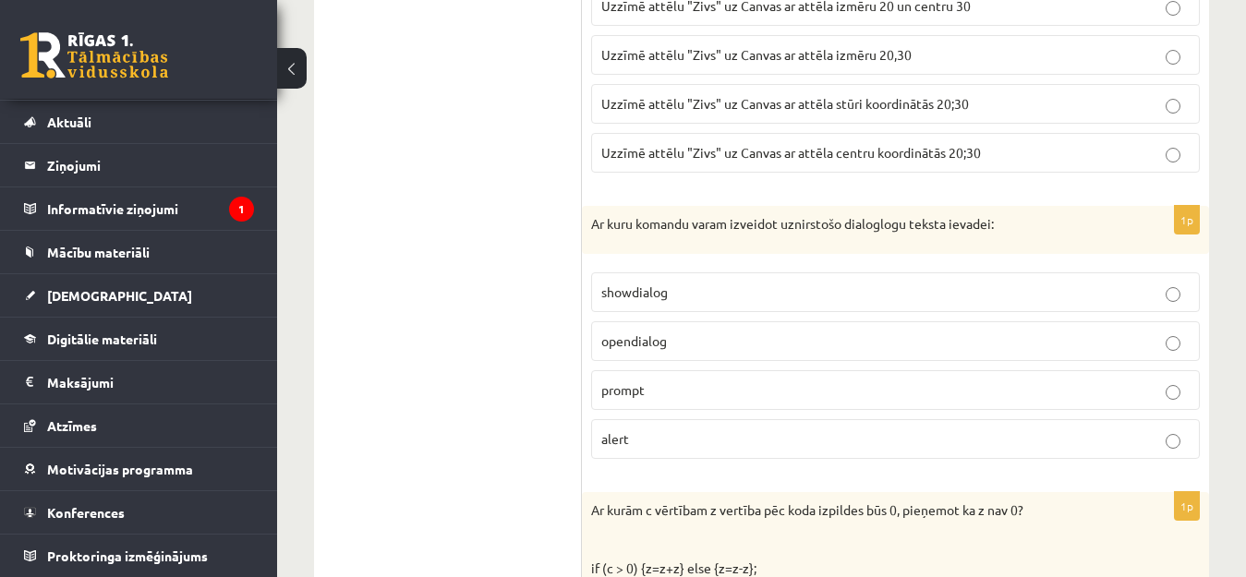
click at [669, 293] on p "showdialog" at bounding box center [895, 292] width 588 height 19
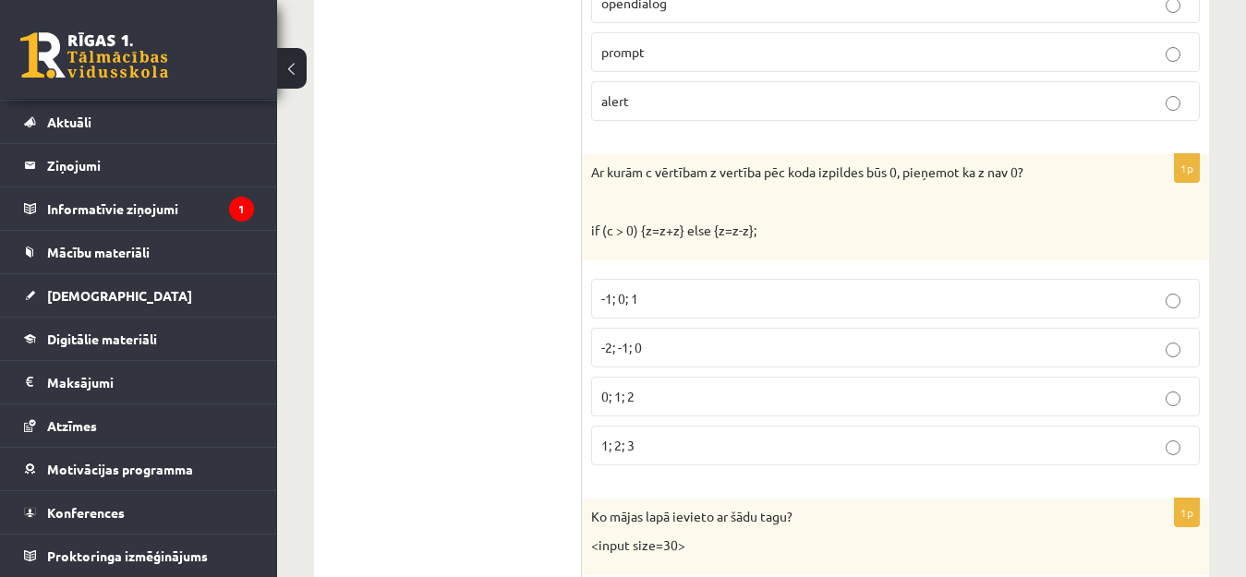
scroll to position [2862, 0]
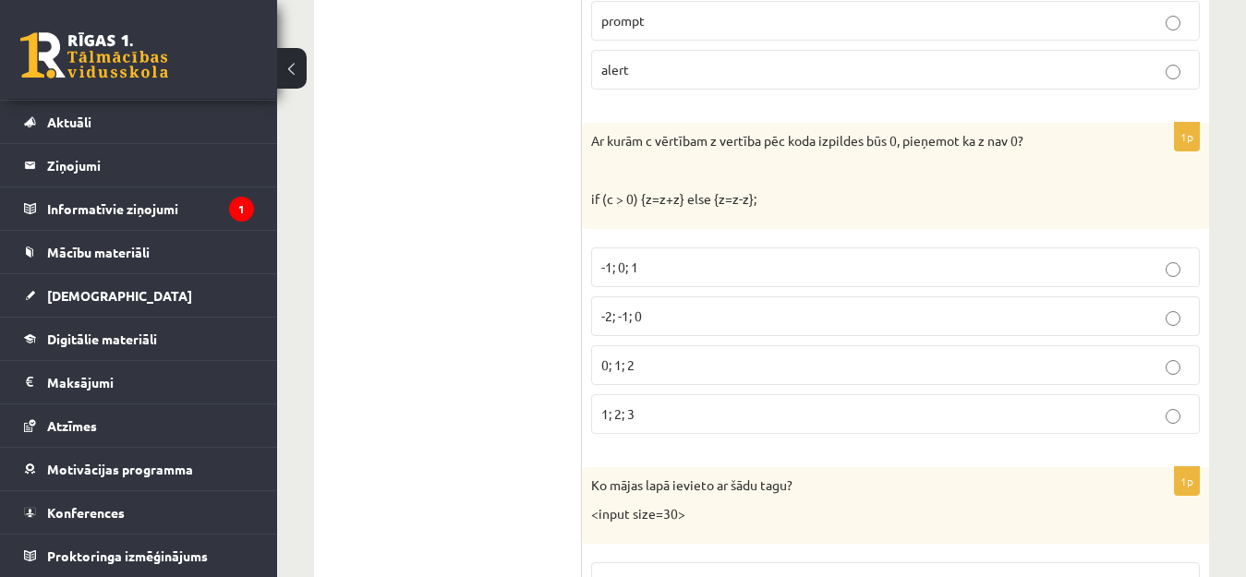
click at [646, 363] on p "0; 1; 2" at bounding box center [895, 364] width 588 height 19
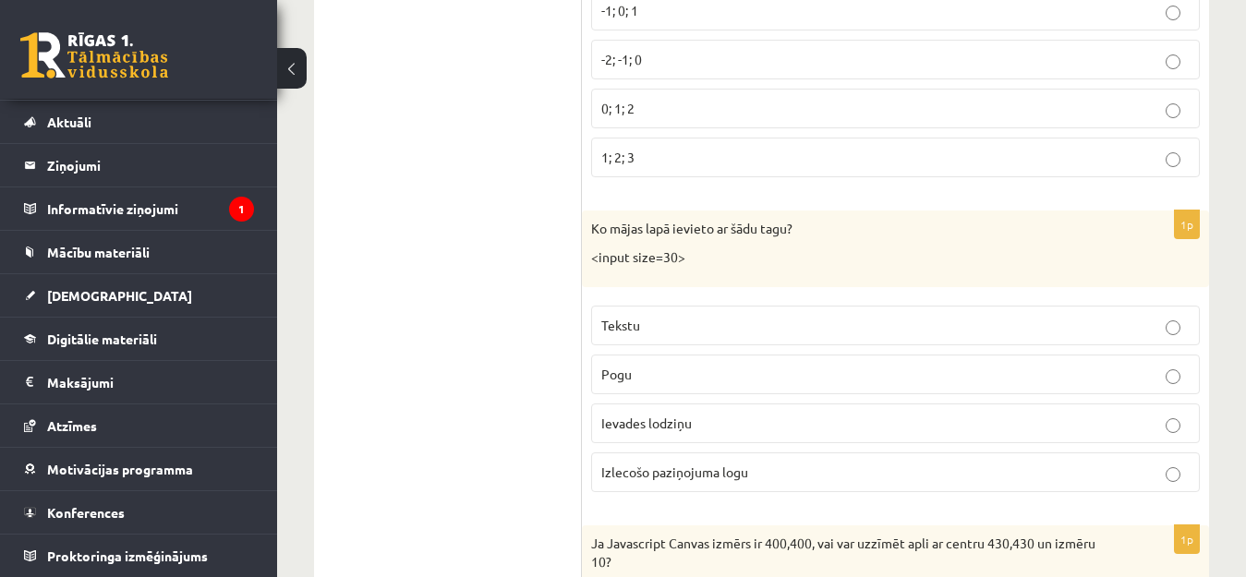
scroll to position [3139, 0]
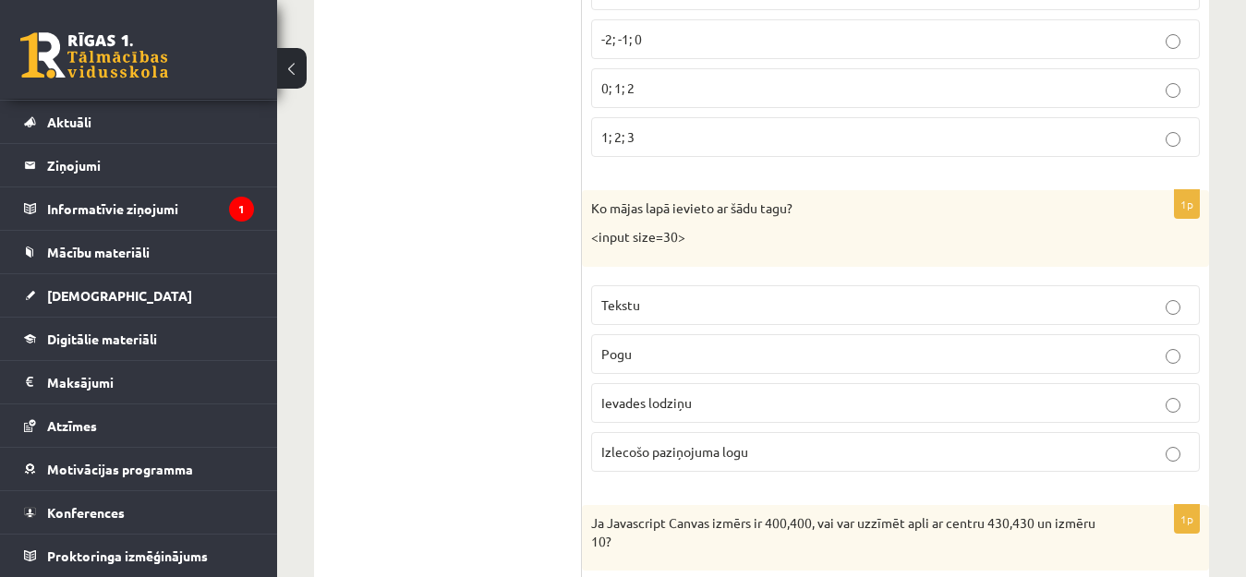
click at [691, 306] on p "Tekstu" at bounding box center [895, 304] width 588 height 19
click at [668, 407] on span "Ievades lodziņu" at bounding box center [646, 402] width 90 height 17
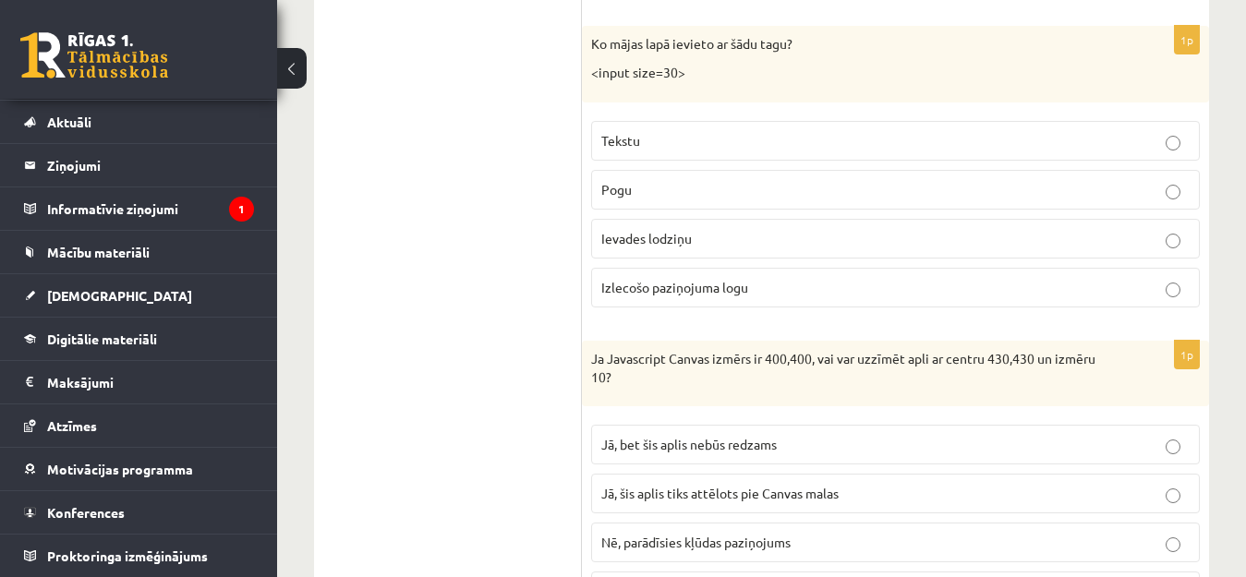
scroll to position [3416, 0]
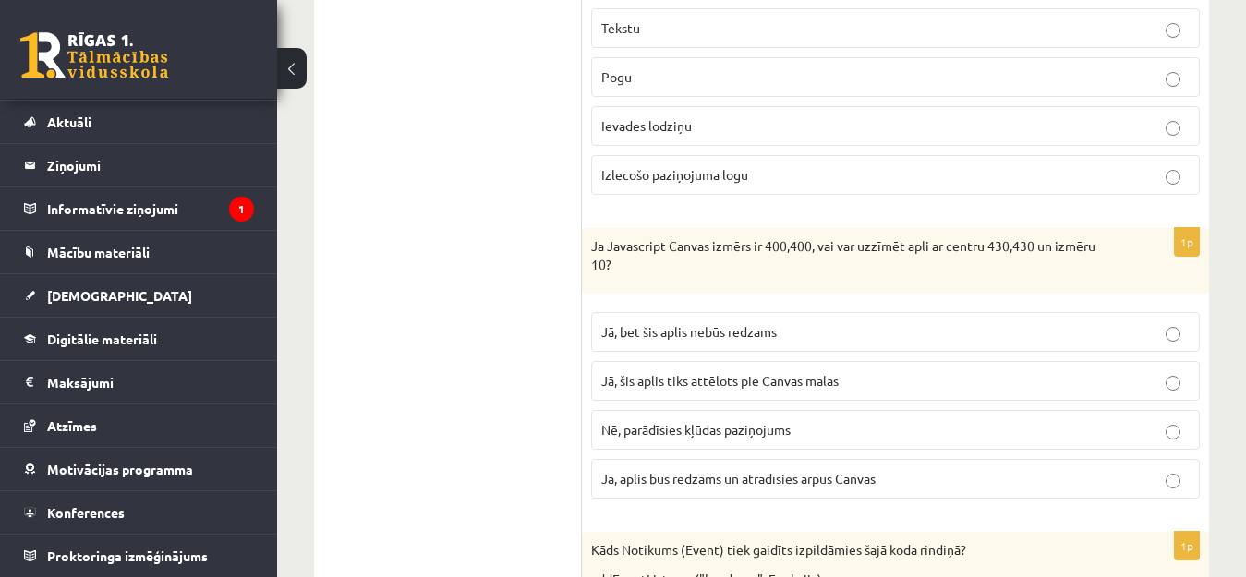
click at [682, 327] on span "Jā, bet šis aplis nebūs redzams" at bounding box center [688, 331] width 175 height 17
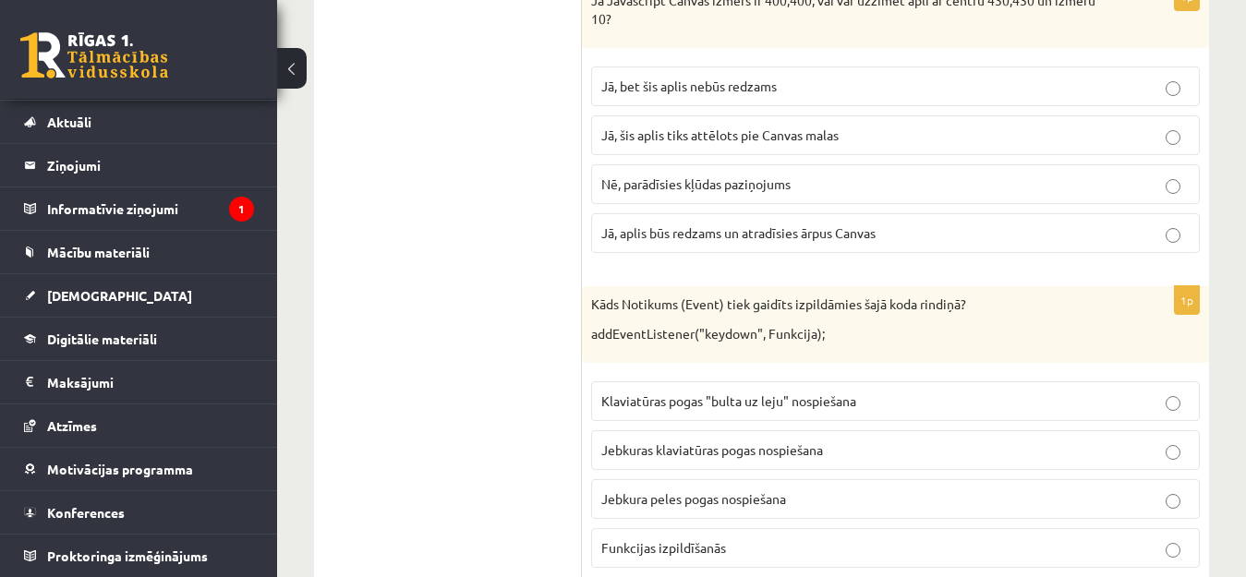
scroll to position [3693, 0]
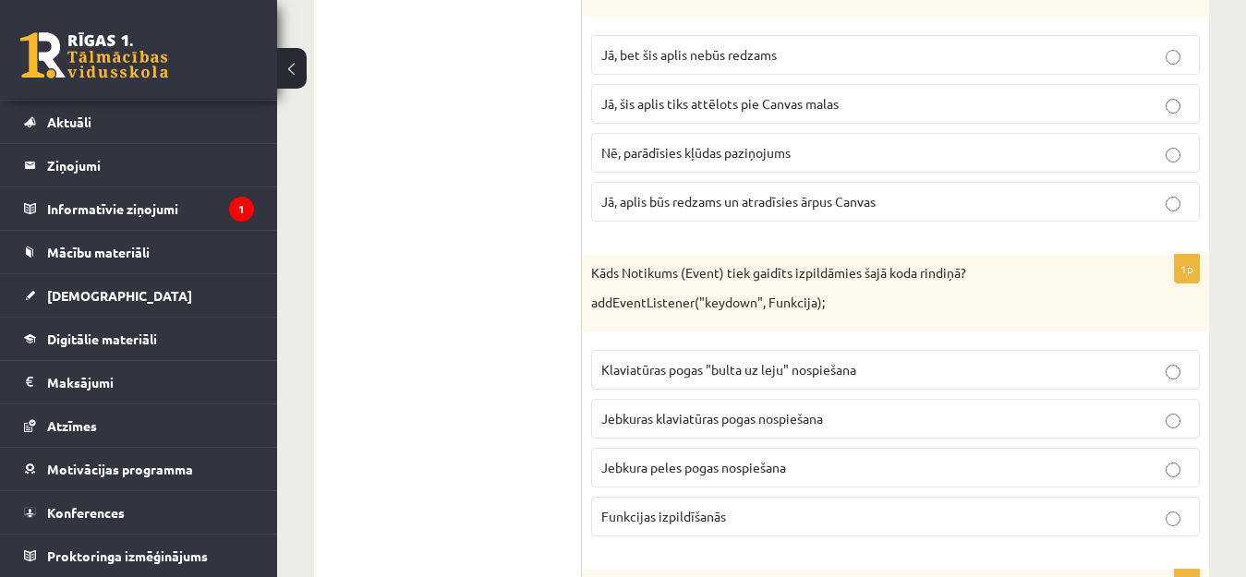
click at [733, 194] on p "Jā, aplis būs redzams un atradīsies ārpus Canvas" at bounding box center [895, 201] width 588 height 19
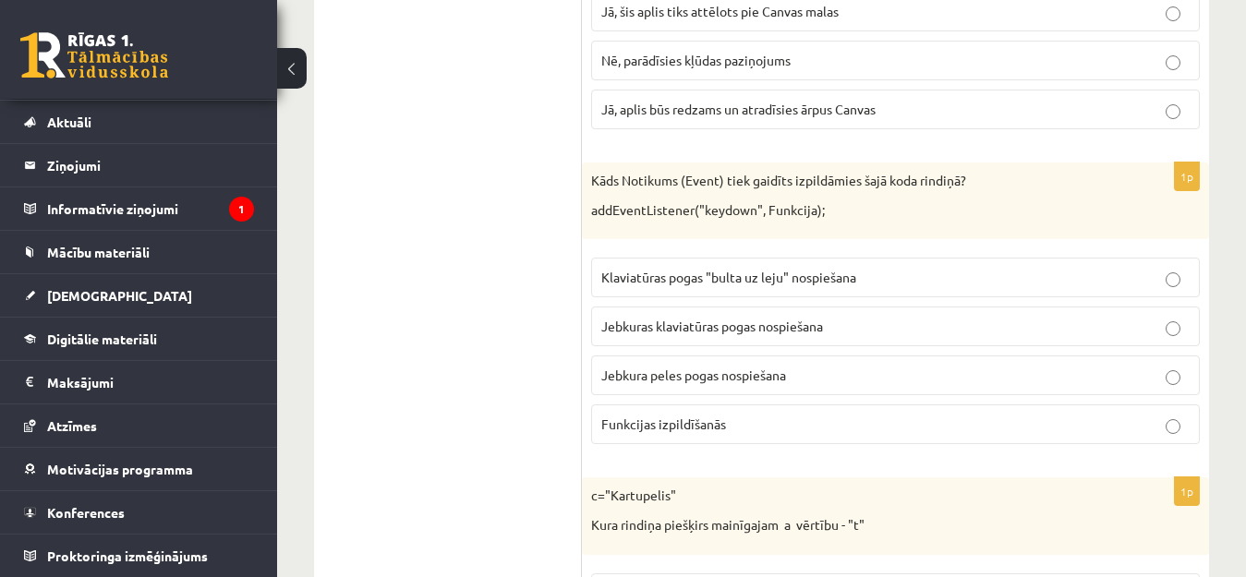
click at [736, 268] on label "Klaviatūras pogas "bulta uz leju" nospiešana" at bounding box center [895, 278] width 608 height 40
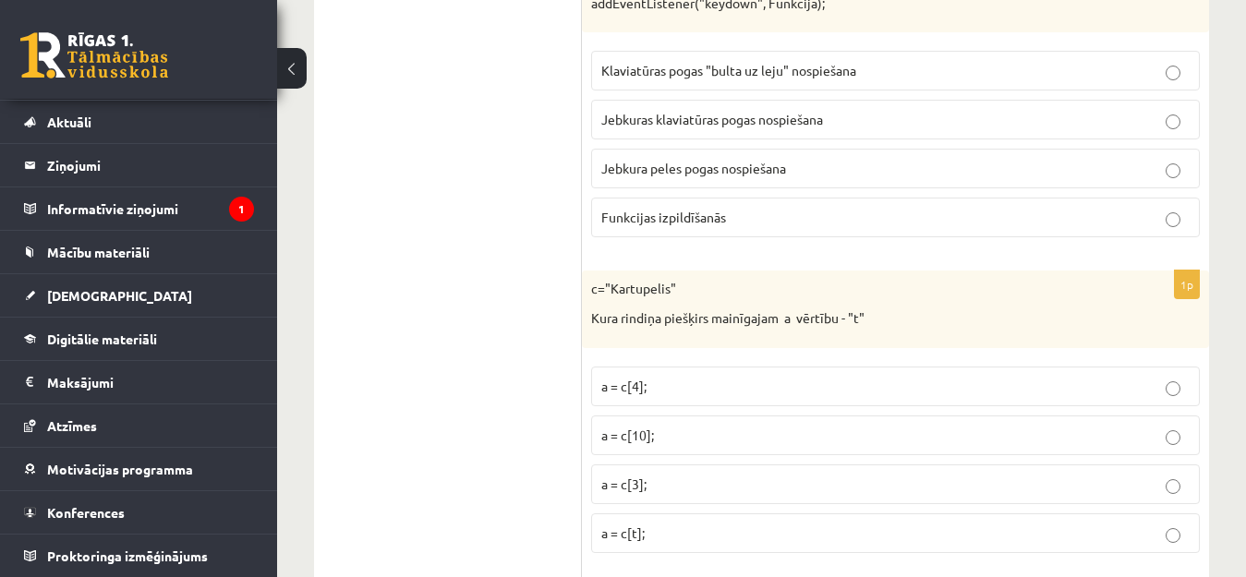
scroll to position [4062, 0]
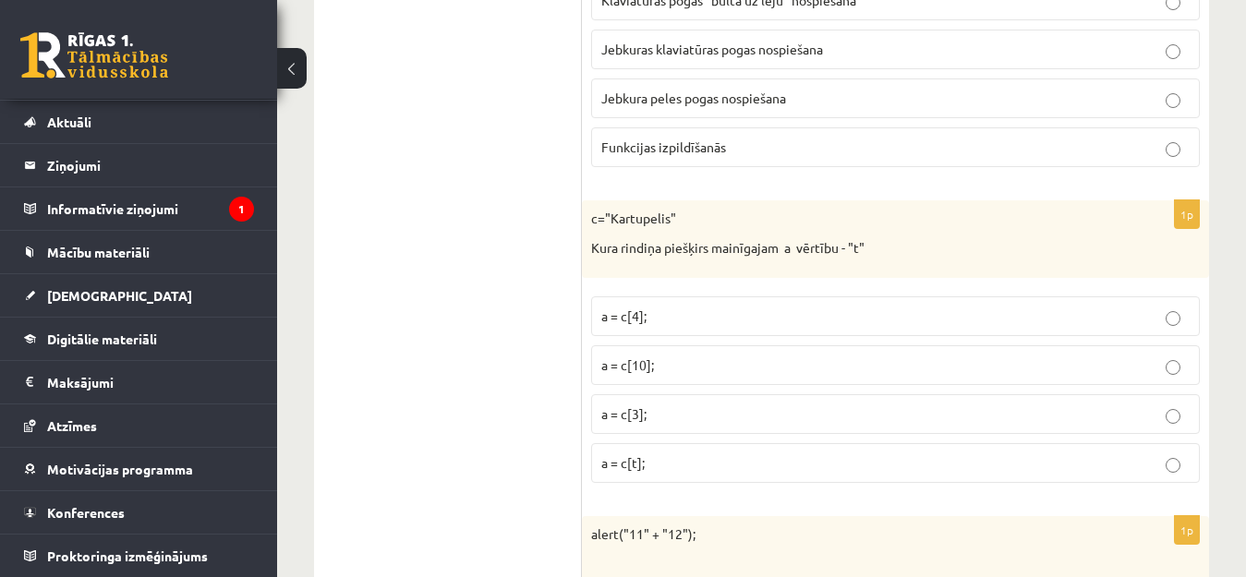
click at [658, 447] on label "a = c[t];" at bounding box center [895, 463] width 608 height 40
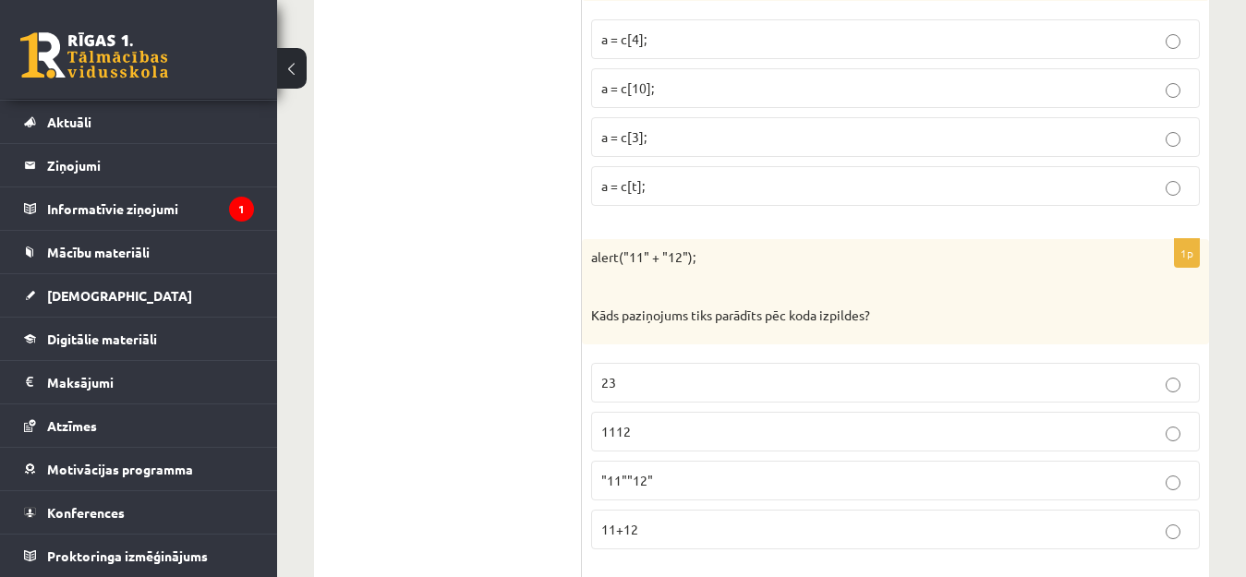
scroll to position [4432, 0]
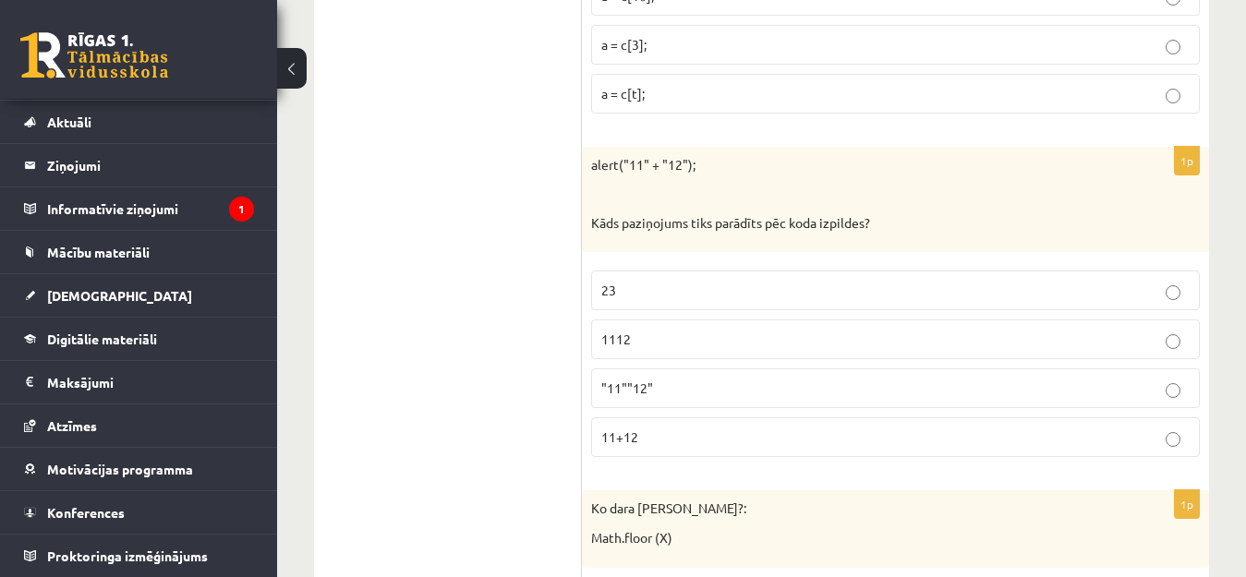
click at [682, 277] on label "23" at bounding box center [895, 291] width 608 height 40
click at [636, 439] on span "11+12" at bounding box center [619, 436] width 37 height 17
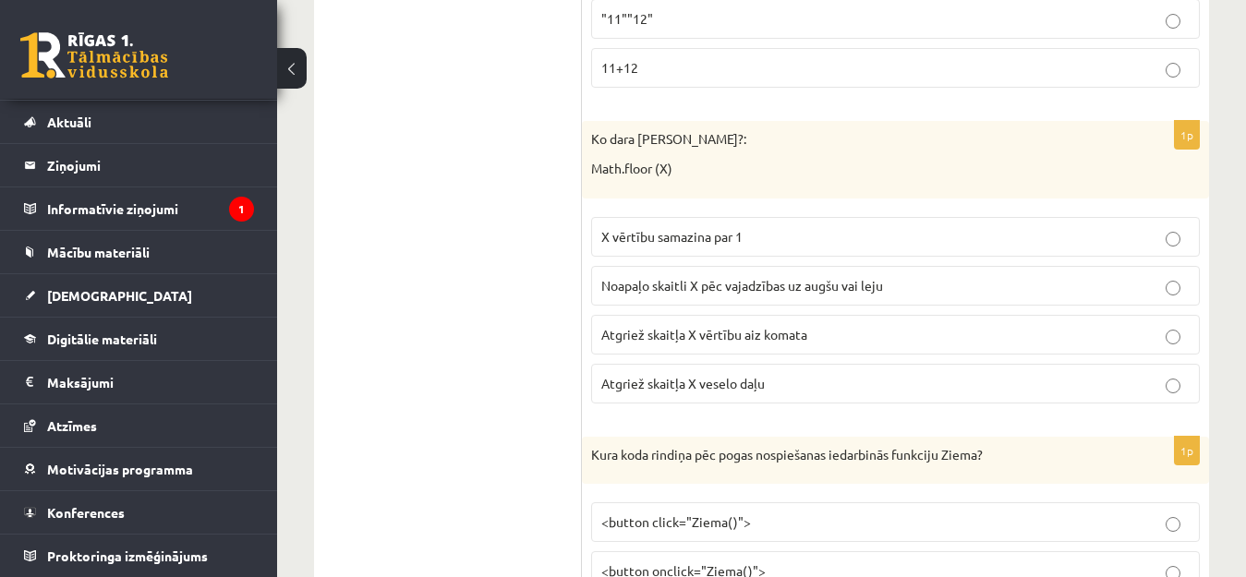
scroll to position [4893, 0]
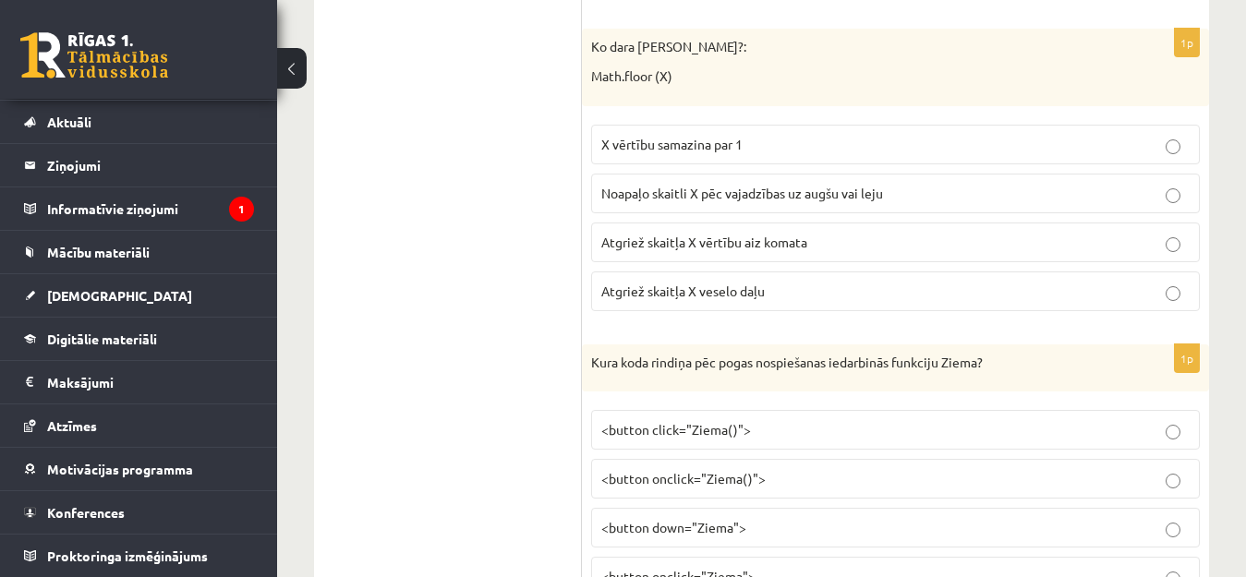
click at [802, 189] on span "Noapaļo skaitli X pēc vajadzības uz augšu vai leju" at bounding box center [742, 193] width 282 height 17
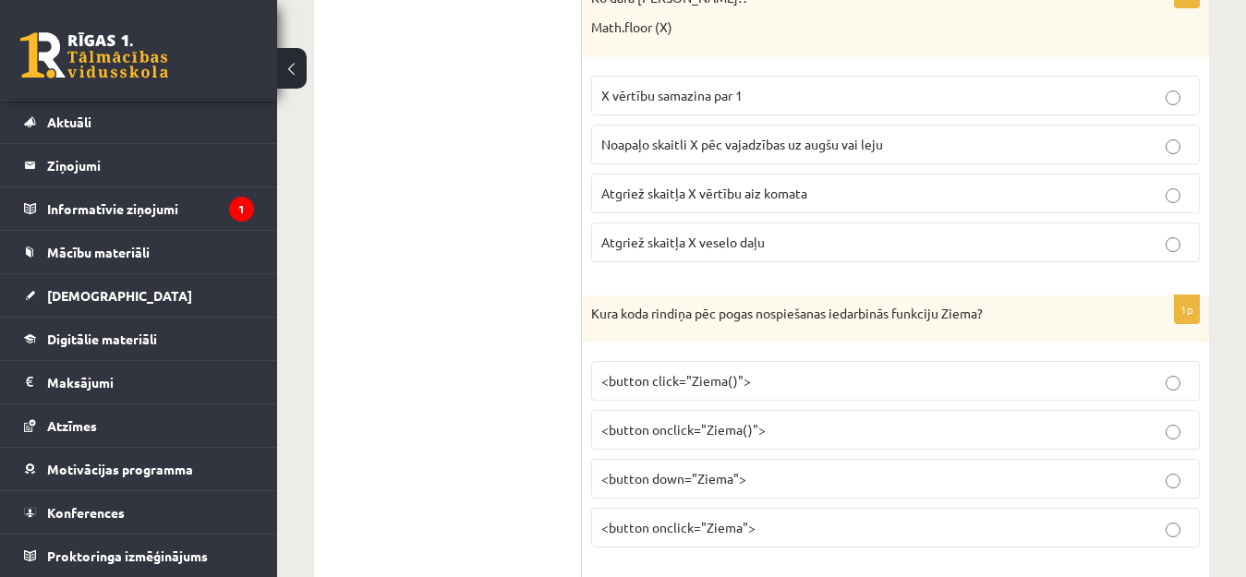
scroll to position [4986, 0]
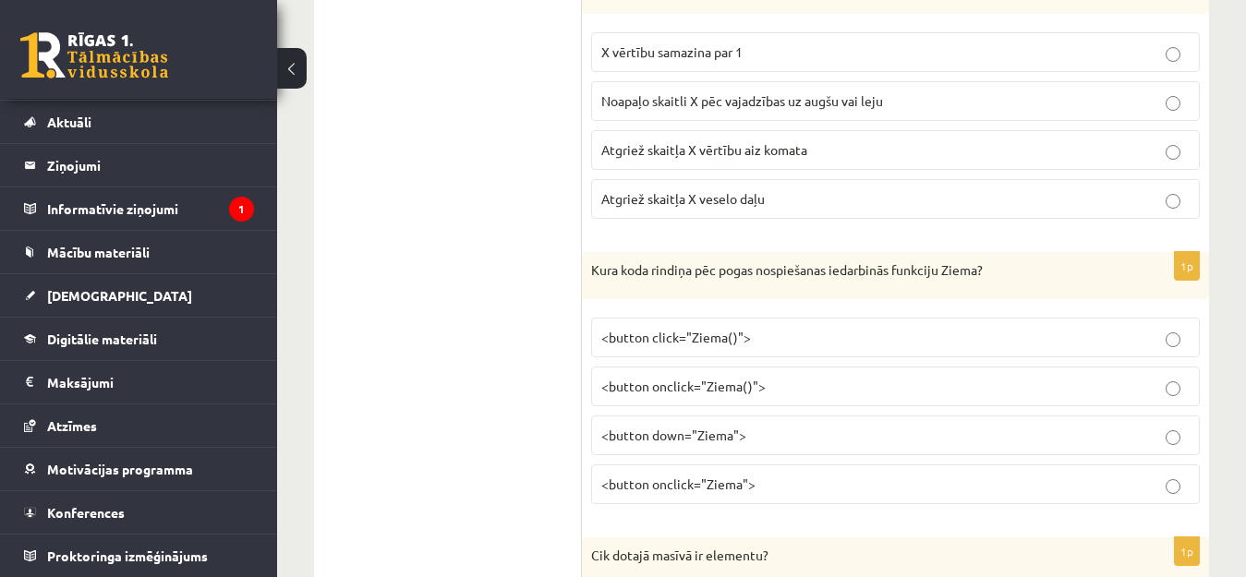
click at [726, 490] on span "<button onclick="Ziema">" at bounding box center [678, 483] width 154 height 17
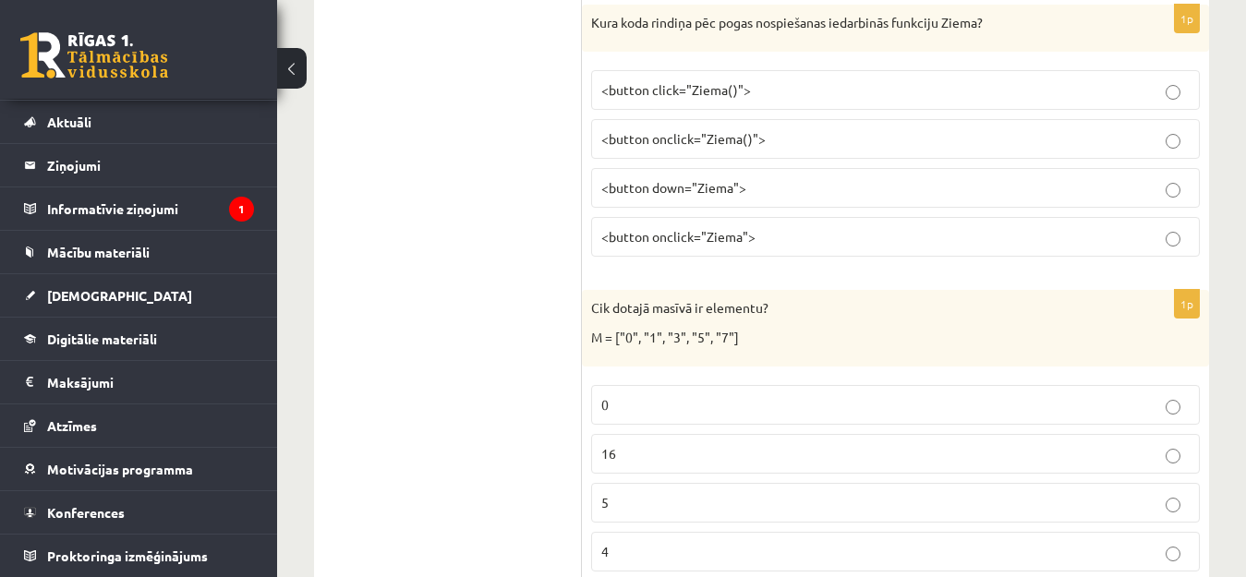
scroll to position [5263, 0]
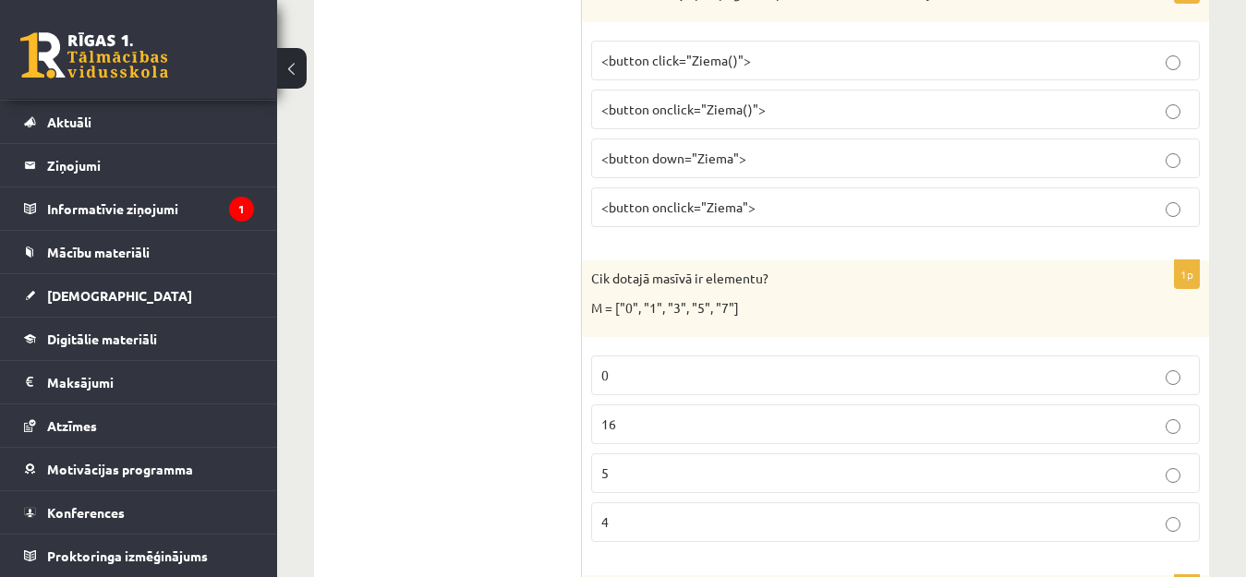
click at [645, 470] on p "5" at bounding box center [895, 472] width 588 height 19
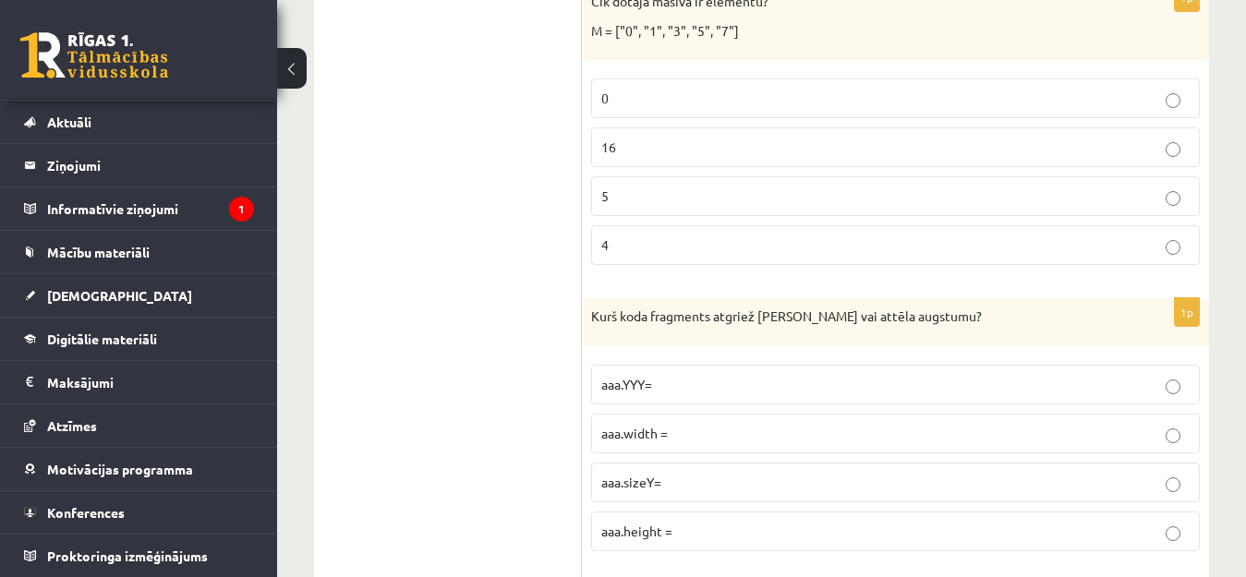
scroll to position [5632, 0]
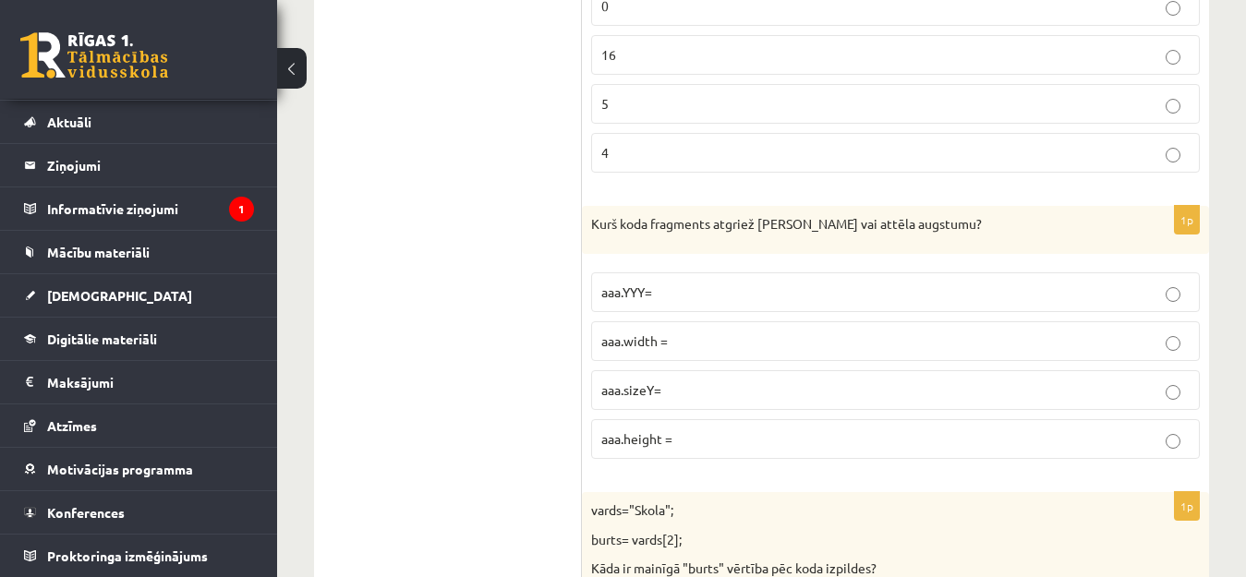
click at [673, 429] on p "aaa.height =" at bounding box center [895, 438] width 588 height 19
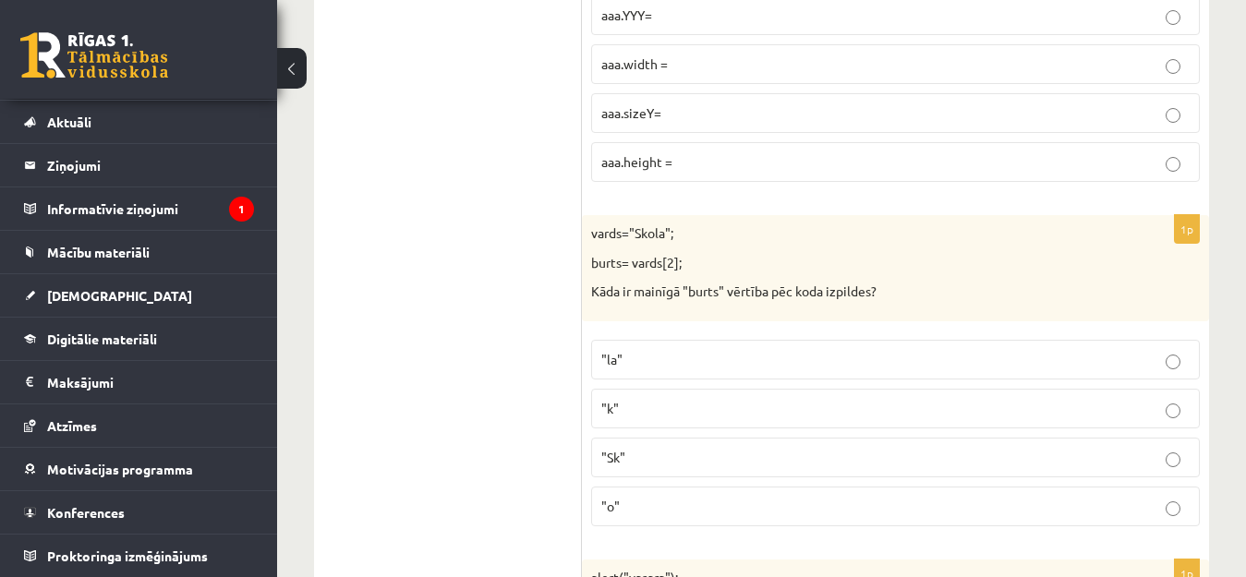
scroll to position [6001, 0]
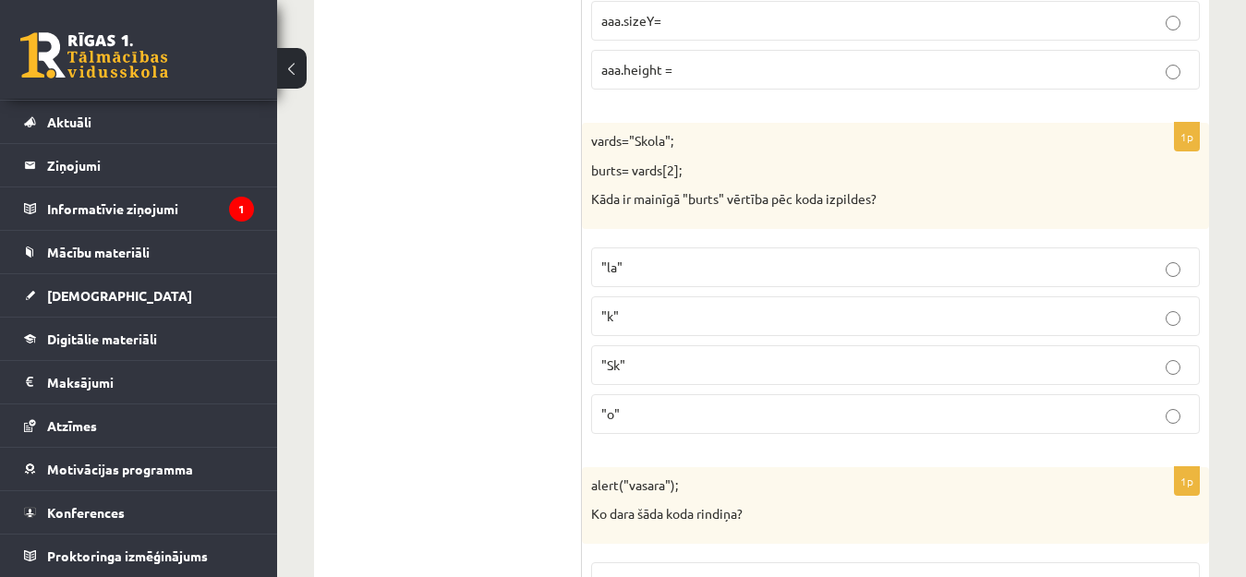
click at [685, 354] on label ""Sk"" at bounding box center [895, 365] width 608 height 40
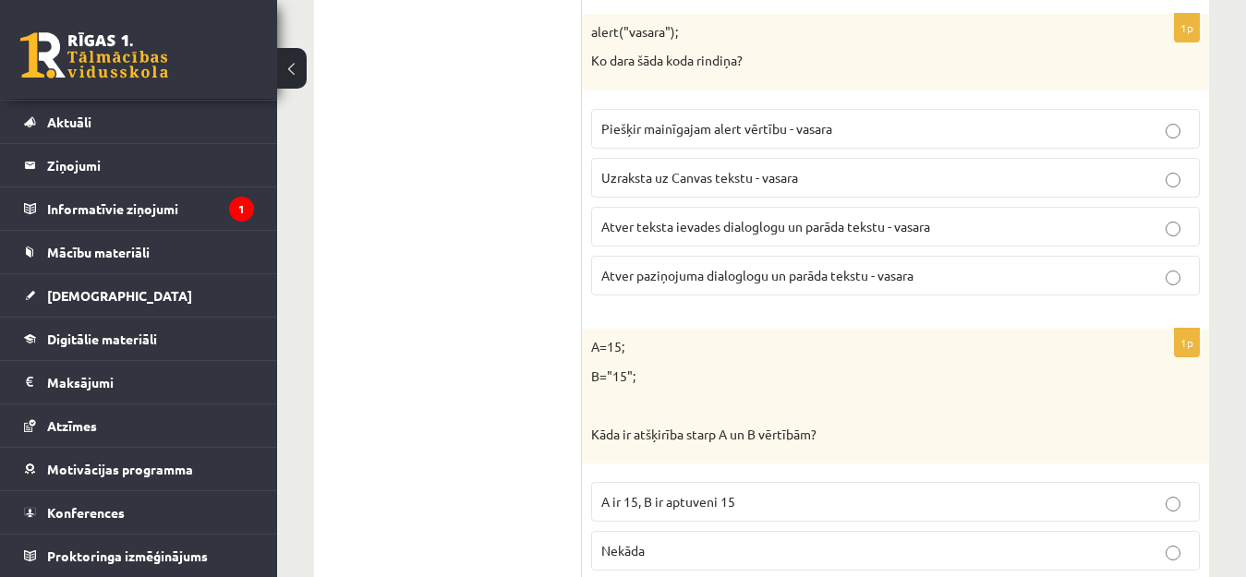
scroll to position [6463, 0]
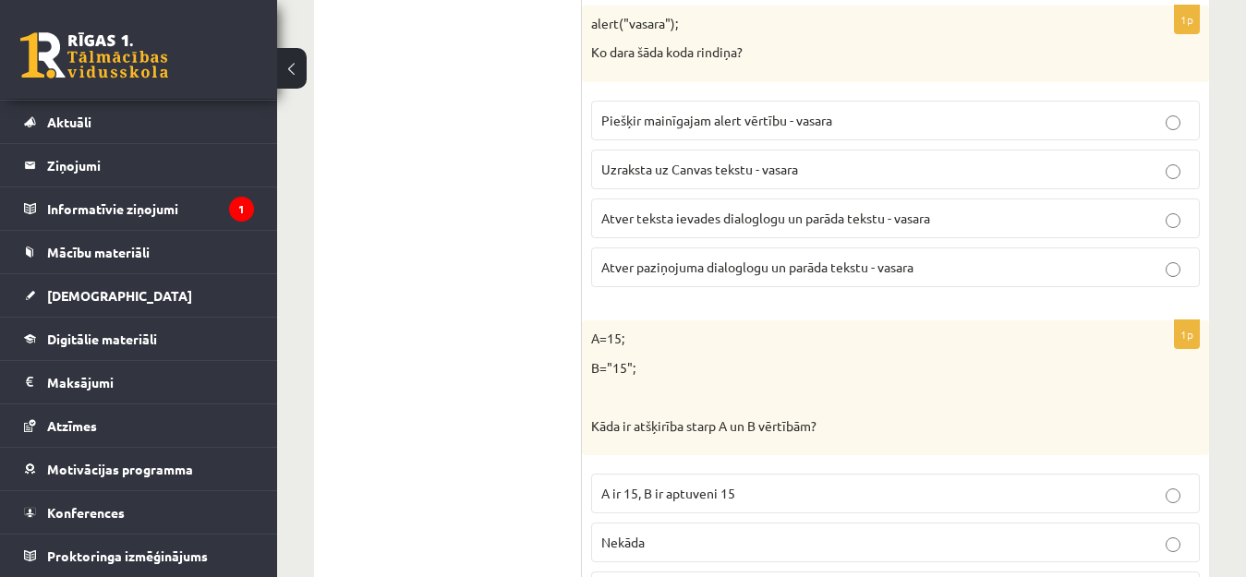
click at [731, 120] on span "Piešķir mainīgajam alert vērtību - vasara" at bounding box center [716, 120] width 231 height 17
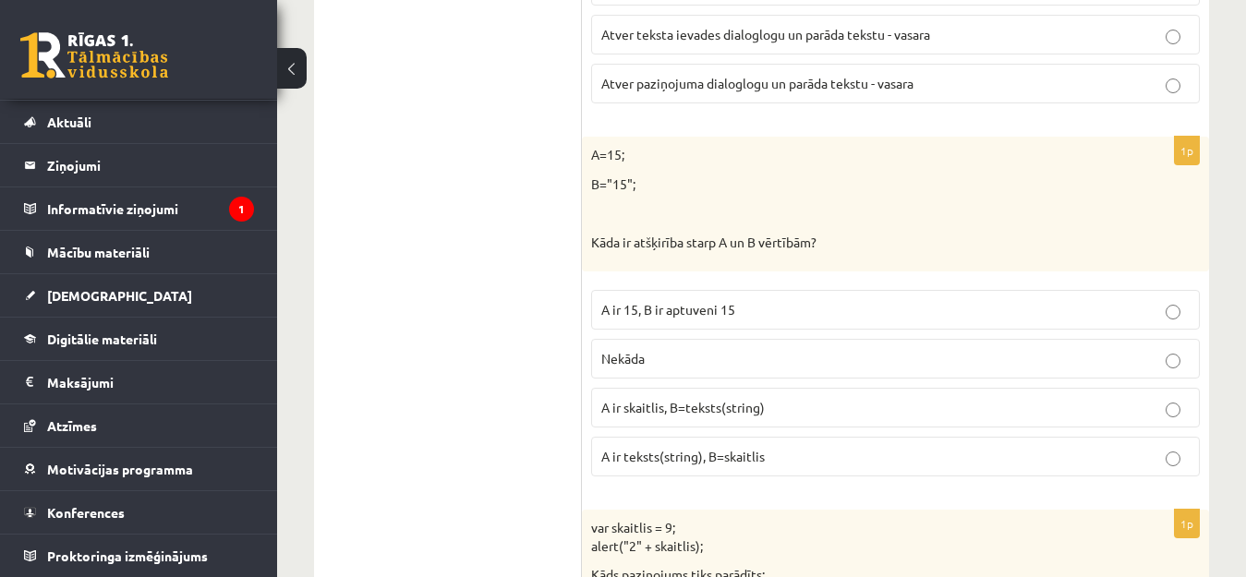
scroll to position [6648, 0]
click at [710, 309] on span "A ir 15, B ir aptuveni 15" at bounding box center [668, 308] width 134 height 17
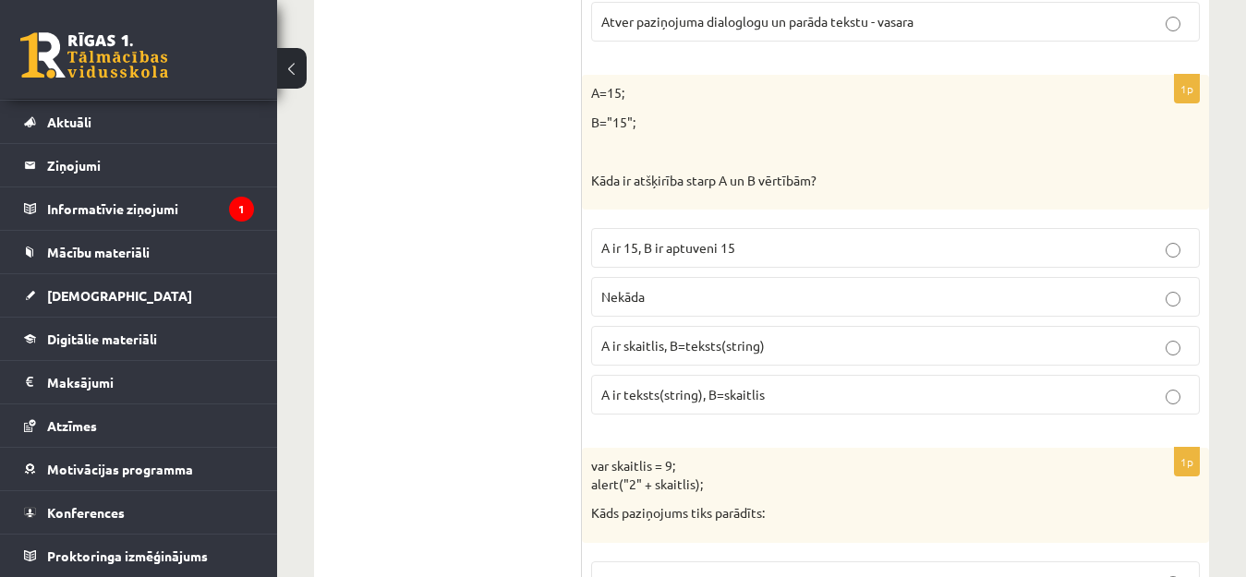
scroll to position [6740, 0]
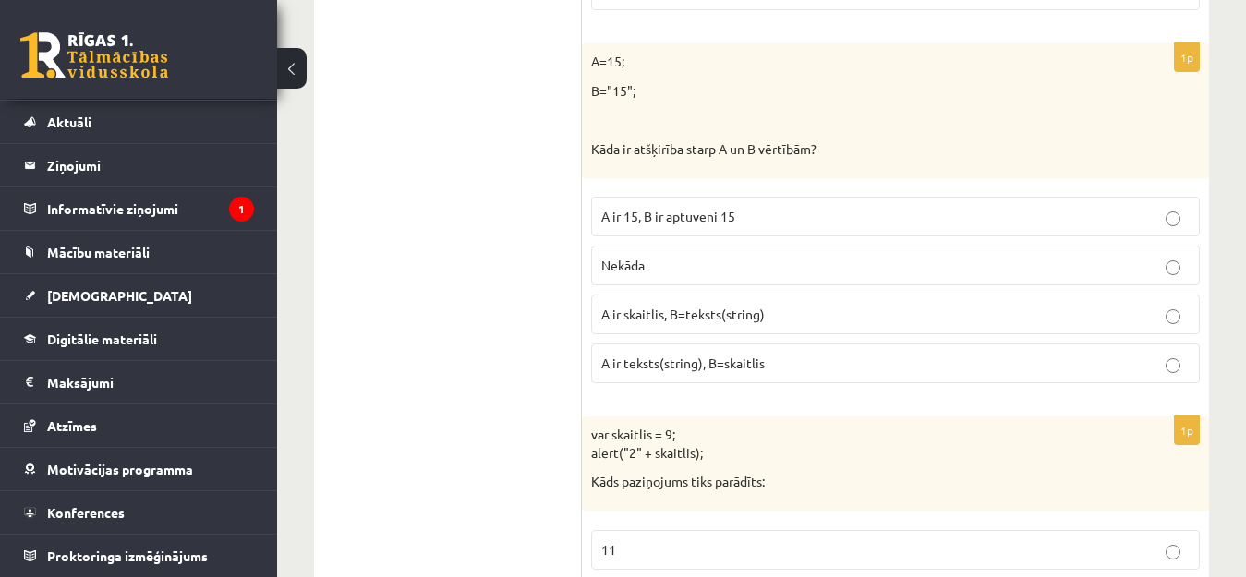
click at [692, 324] on p "A ir skaitlis, B=teksts(string)" at bounding box center [895, 314] width 588 height 19
click at [748, 314] on span "A ir skaitlis, B=teksts(string)" at bounding box center [682, 314] width 163 height 17
click at [766, 352] on label "A ir teksts(string), B=skaitlis" at bounding box center [895, 363] width 608 height 40
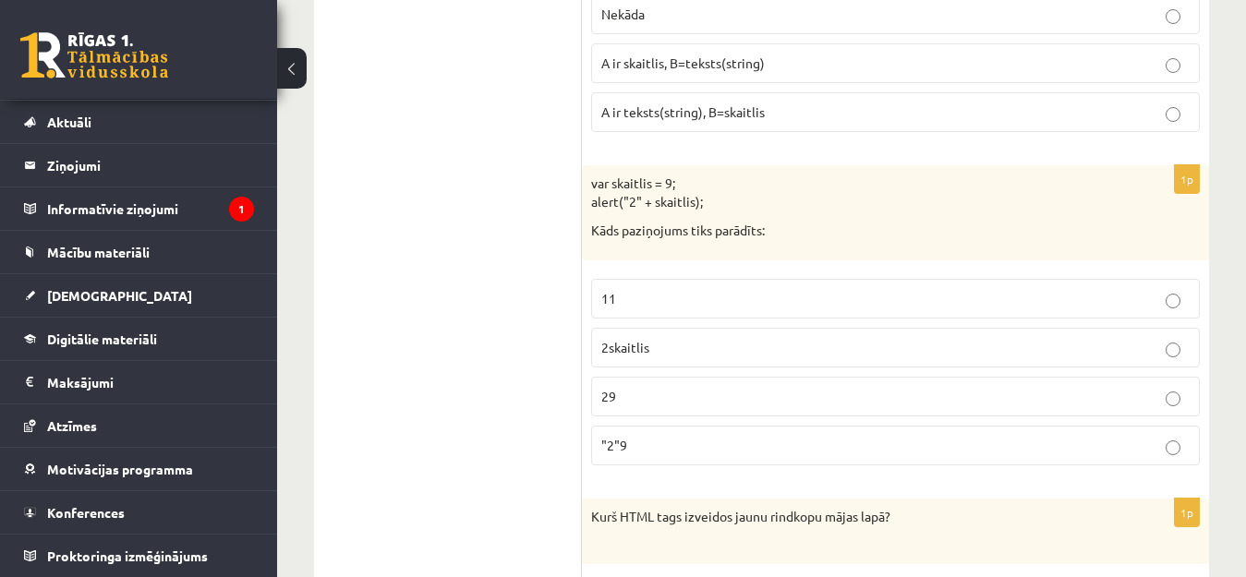
scroll to position [7017, 0]
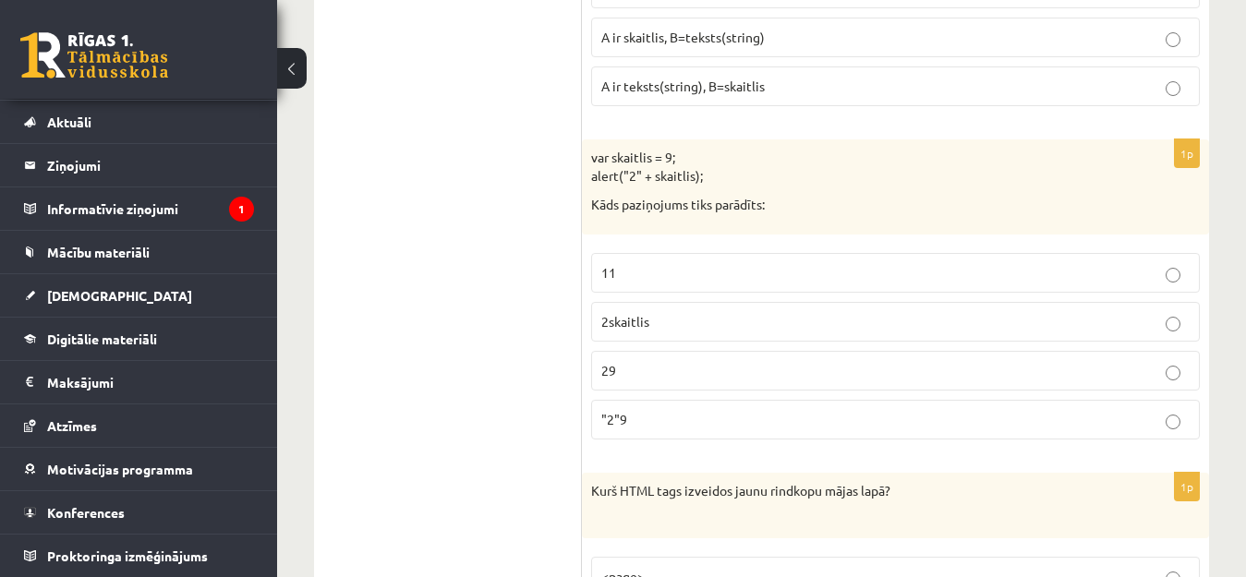
click at [800, 321] on p "2skaitlis" at bounding box center [895, 321] width 588 height 19
click at [656, 374] on p "29" at bounding box center [895, 370] width 588 height 19
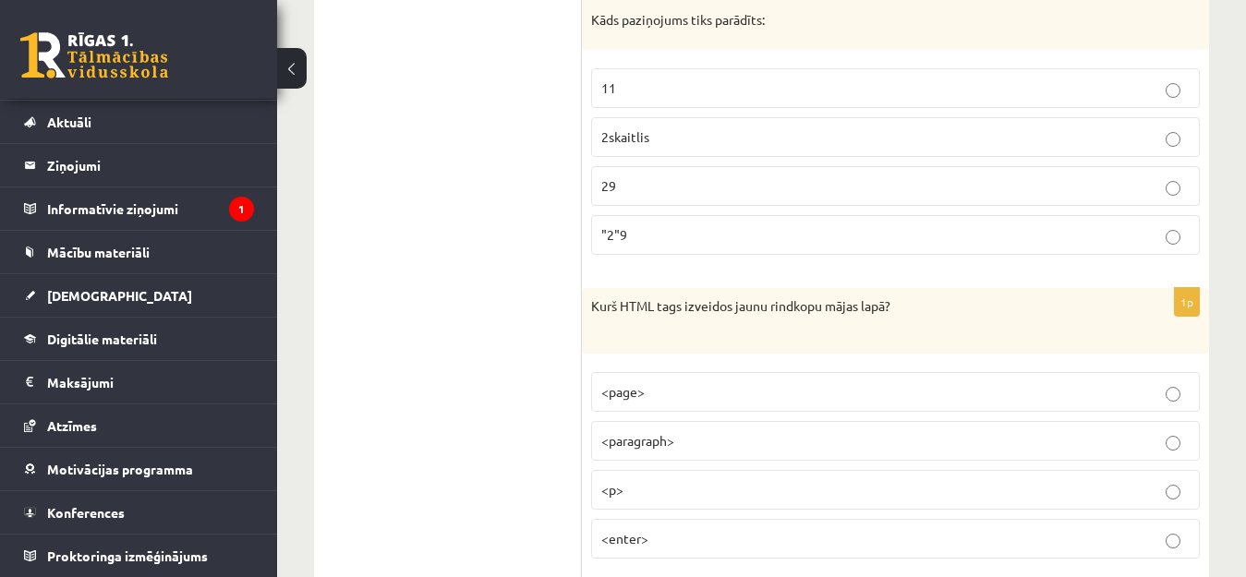
click at [624, 244] on p ""2"9" at bounding box center [895, 234] width 588 height 19
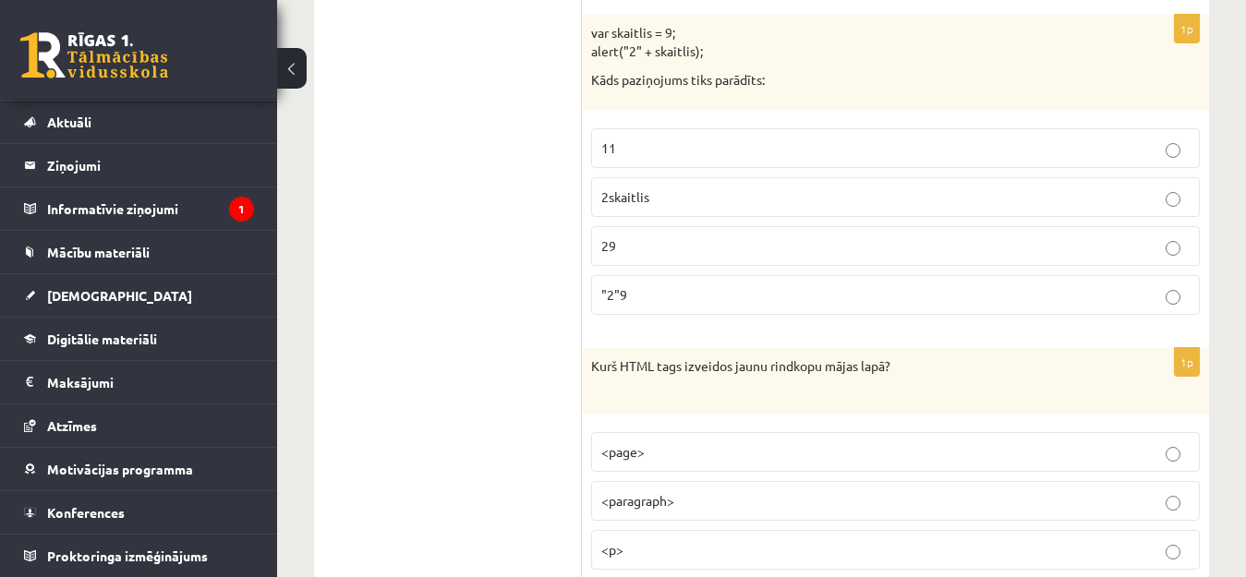
scroll to position [7109, 0]
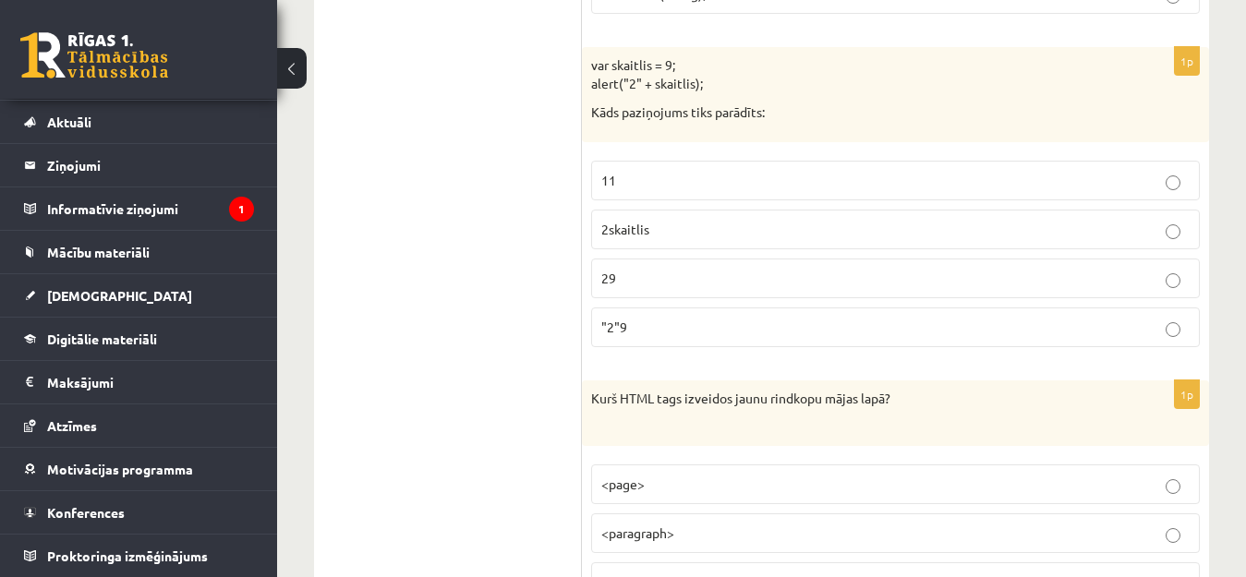
click at [633, 251] on fieldset "11 2skaitlis 29 "2"9" at bounding box center [895, 251] width 608 height 201
click at [635, 241] on label "2skaitlis" at bounding box center [895, 230] width 608 height 40
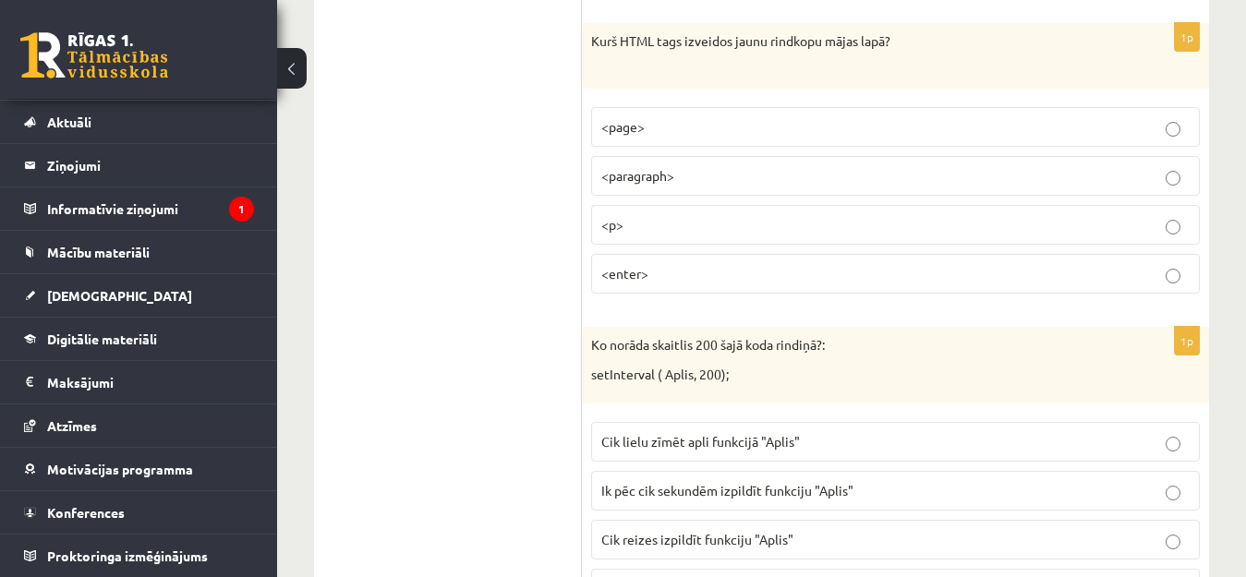
scroll to position [7479, 0]
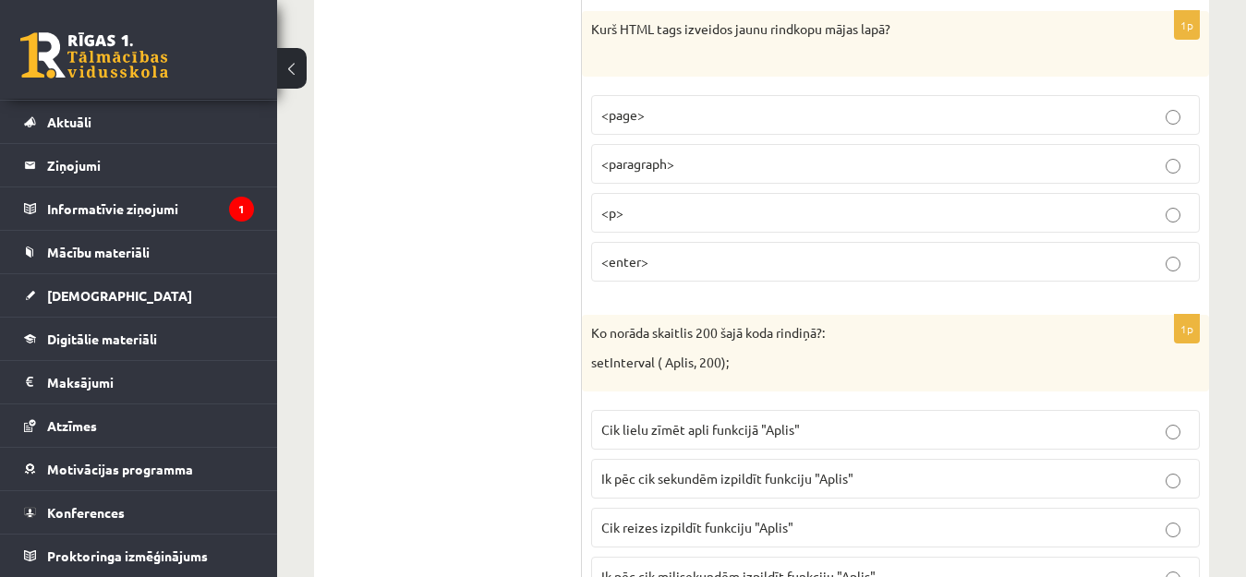
click at [644, 176] on label "<paragraph>" at bounding box center [895, 164] width 608 height 40
click at [653, 207] on p "<p>" at bounding box center [895, 212] width 588 height 19
click at [657, 170] on span "<paragraph>" at bounding box center [637, 163] width 73 height 17
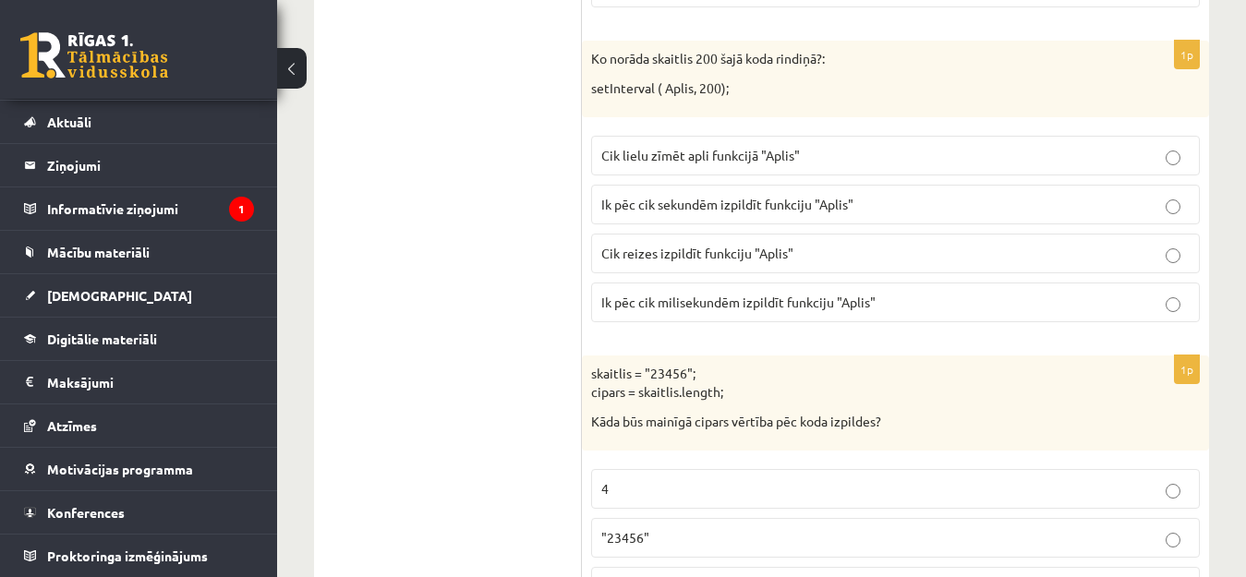
scroll to position [7756, 0]
click at [661, 162] on p "Cik lielu zīmēt apli funkcijā "Aplis"" at bounding box center [895, 152] width 588 height 19
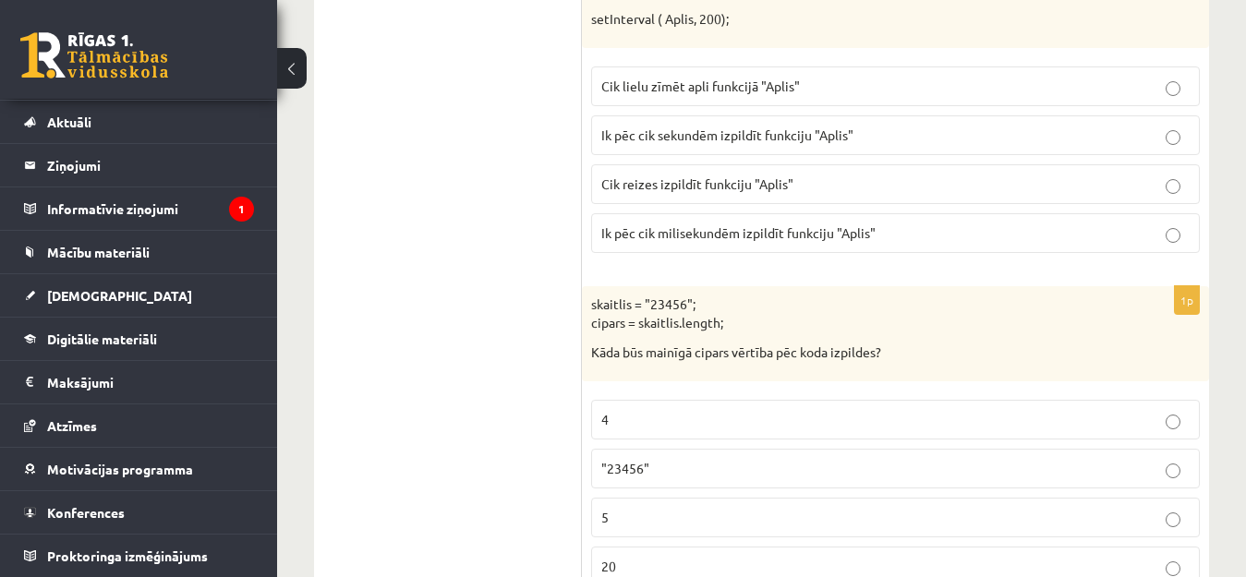
scroll to position [7940, 0]
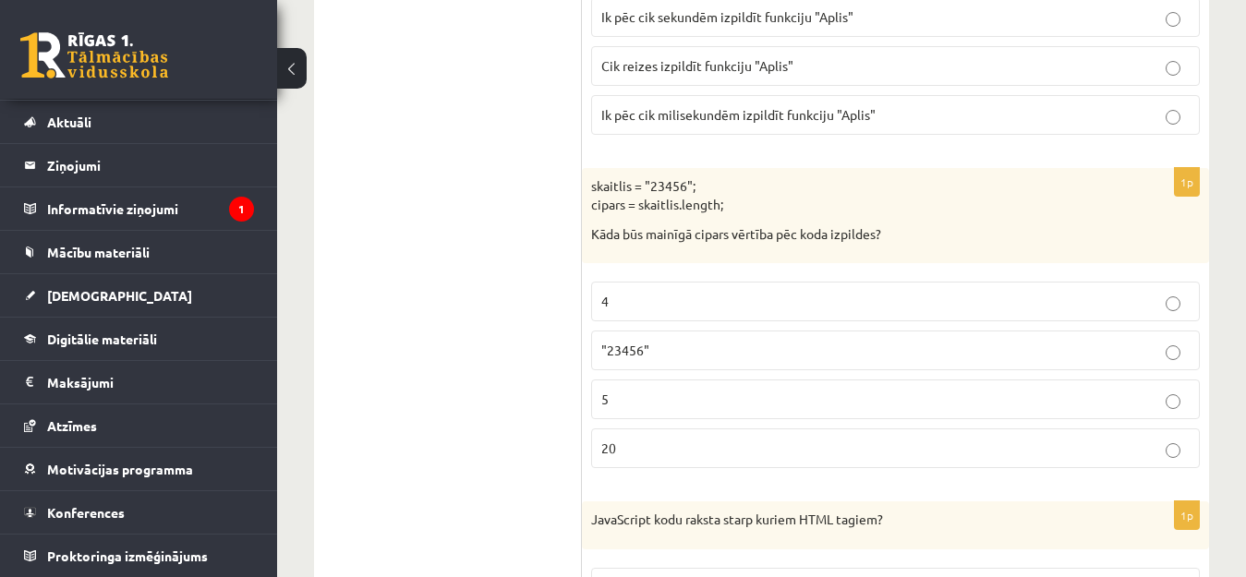
click at [658, 349] on p ""23456"" at bounding box center [895, 350] width 588 height 19
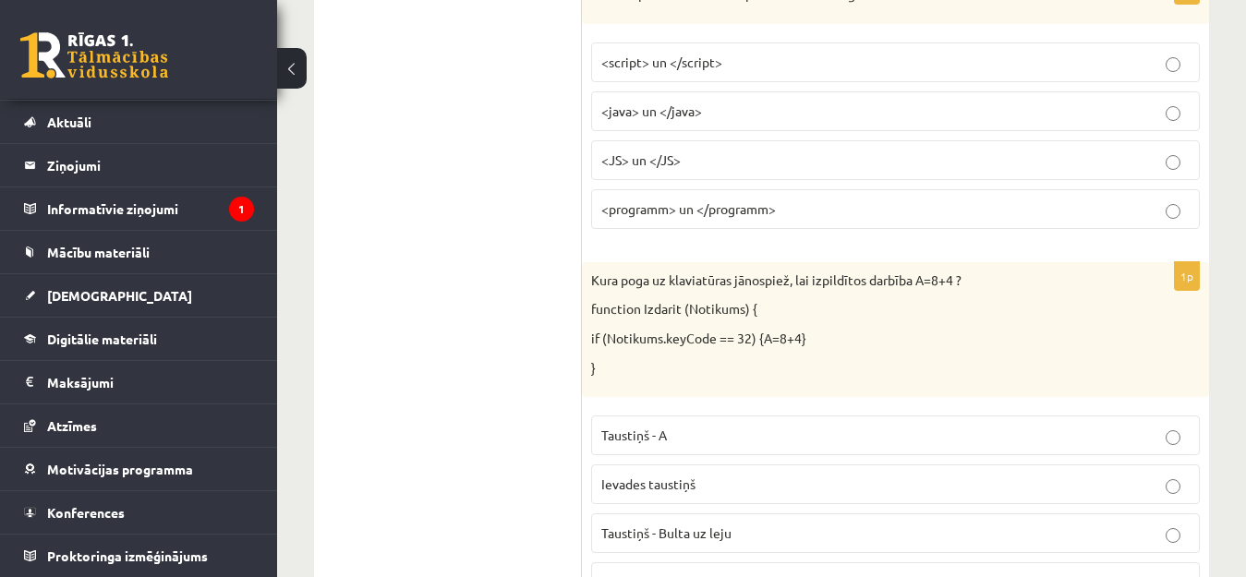
scroll to position [8093, 0]
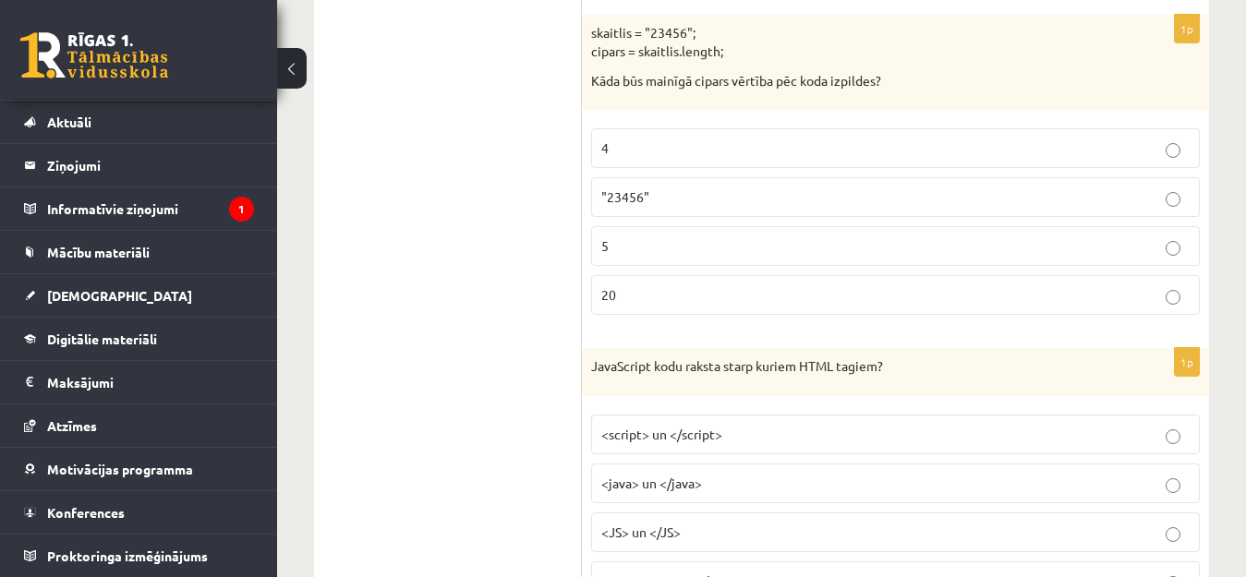
click at [725, 432] on p "<script> un </script>" at bounding box center [895, 434] width 588 height 19
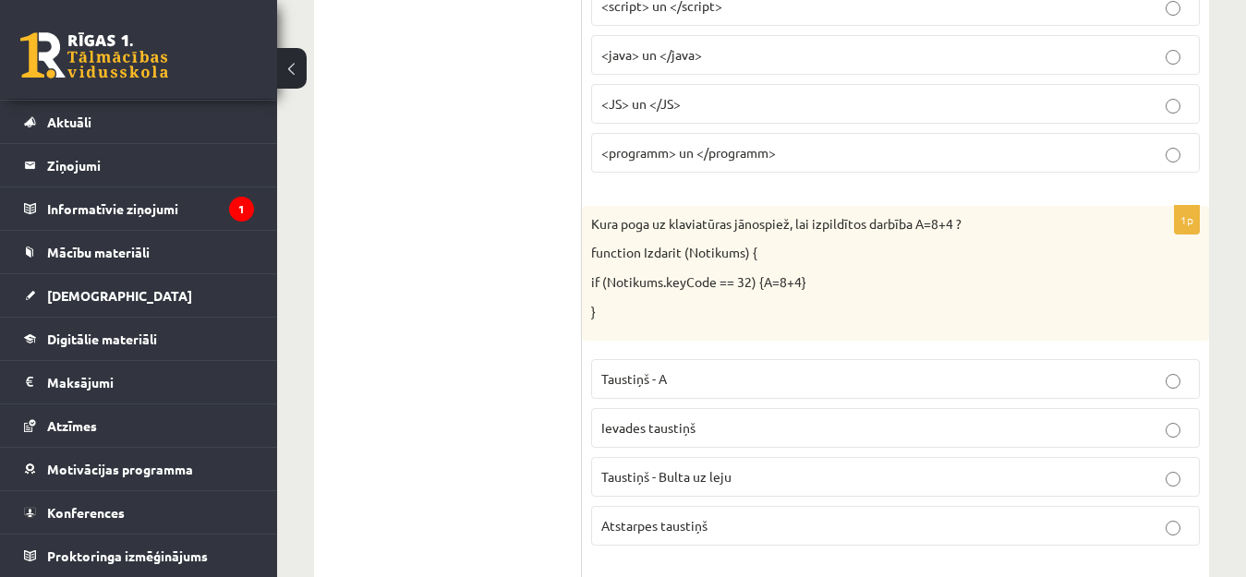
scroll to position [8555, 0]
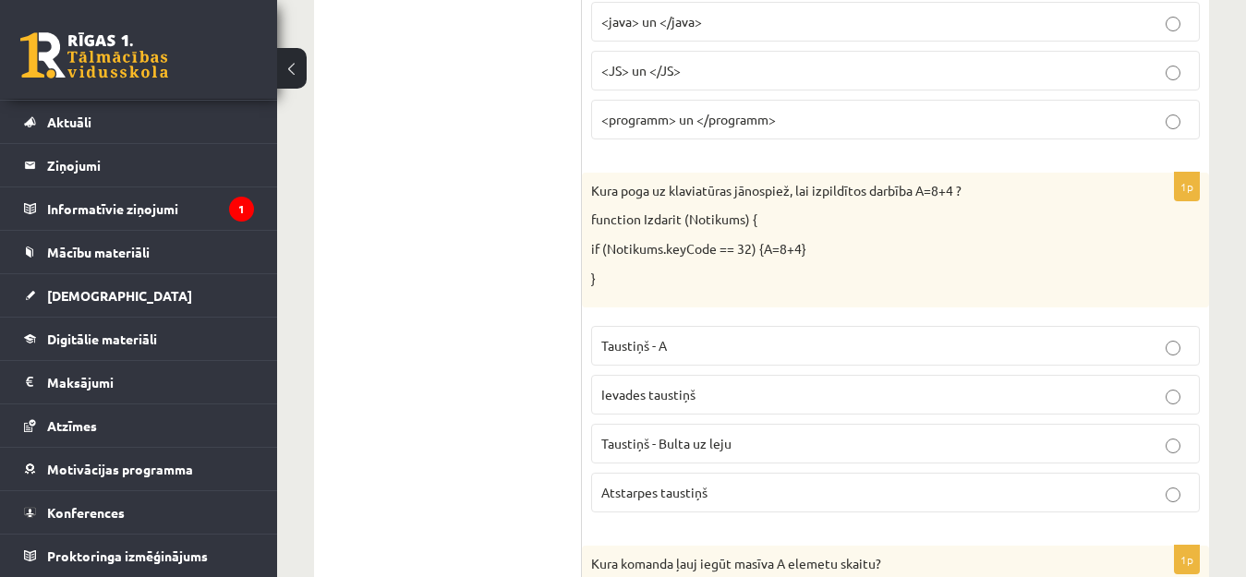
click at [709, 381] on label "Ievades taustiņš" at bounding box center [895, 395] width 608 height 40
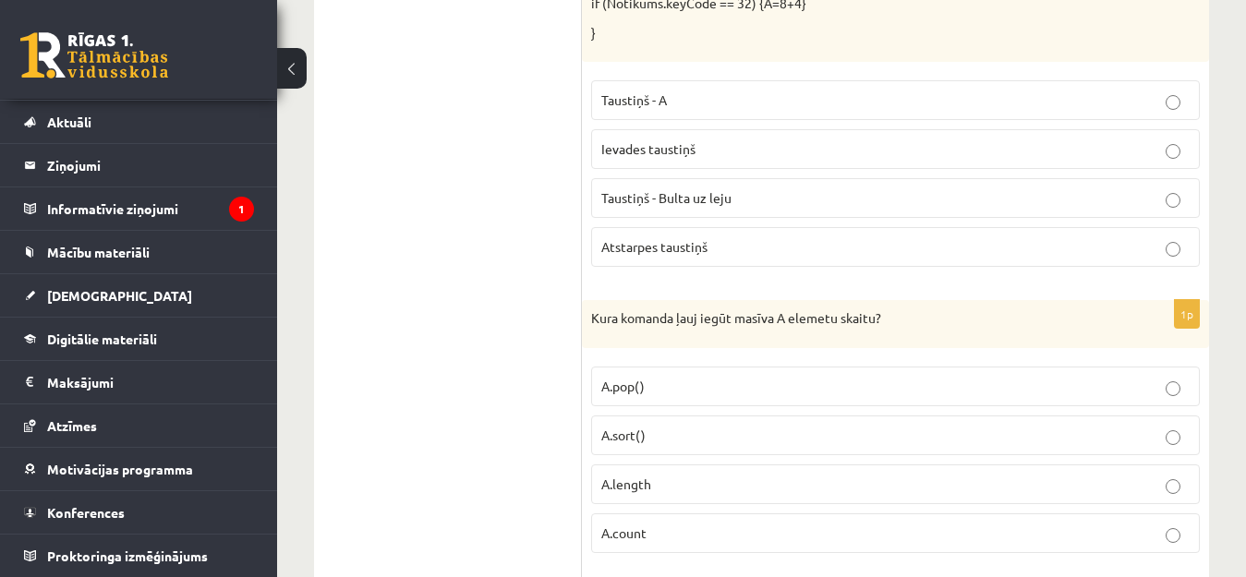
scroll to position [8832, 0]
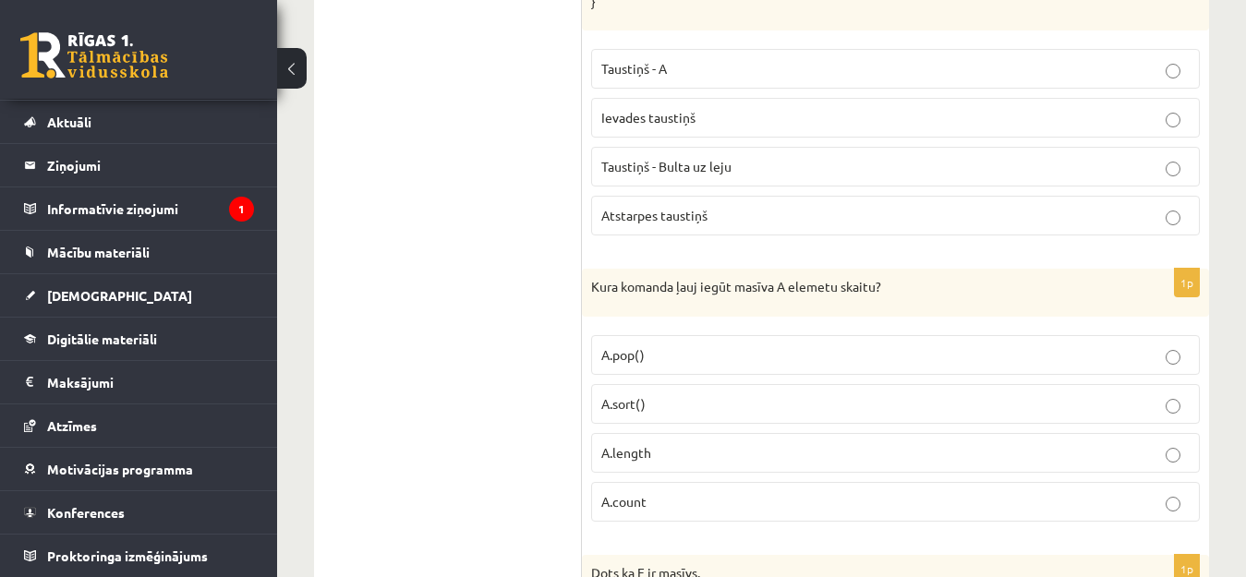
click at [620, 489] on label "A.count" at bounding box center [895, 502] width 608 height 40
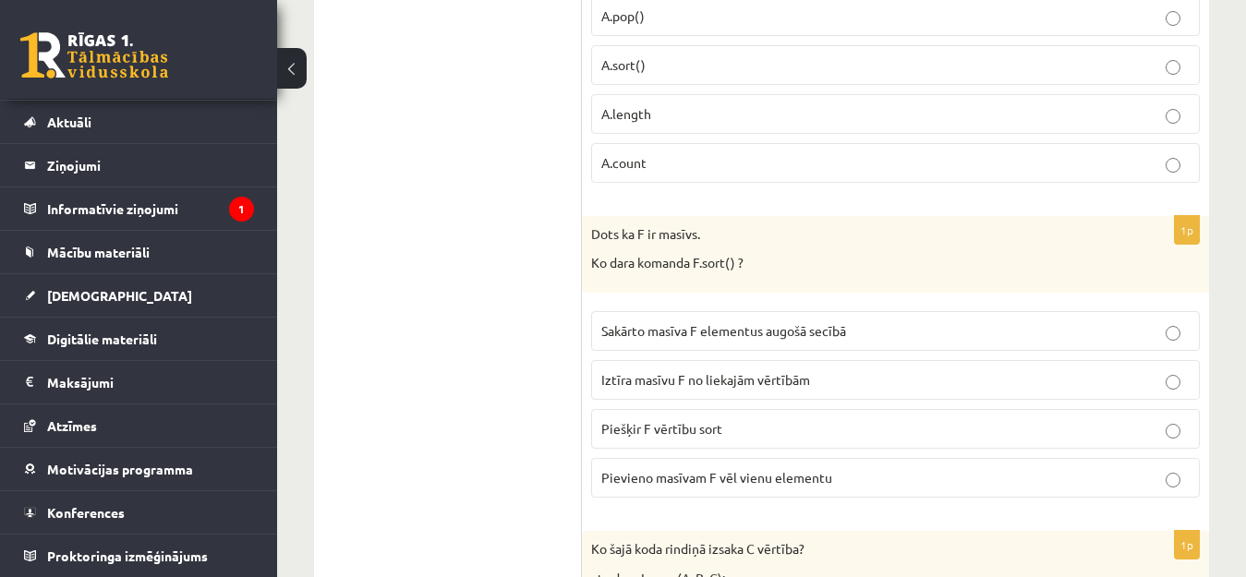
scroll to position [9201, 0]
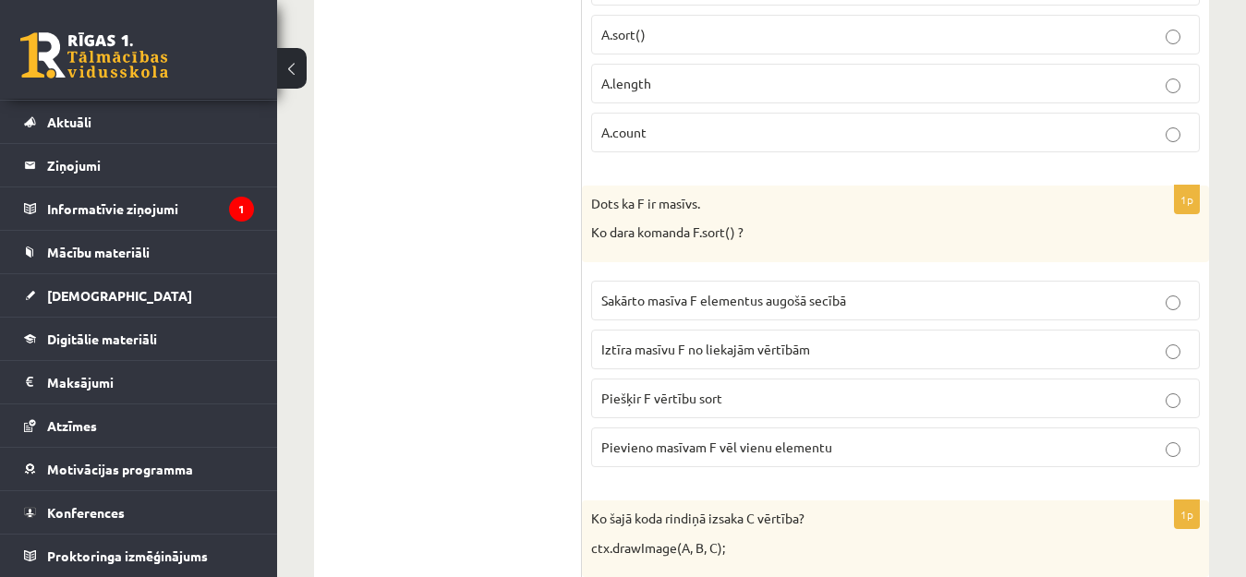
click at [855, 289] on label "Sakārto masīva F elementus augošā secībā" at bounding box center [895, 301] width 608 height 40
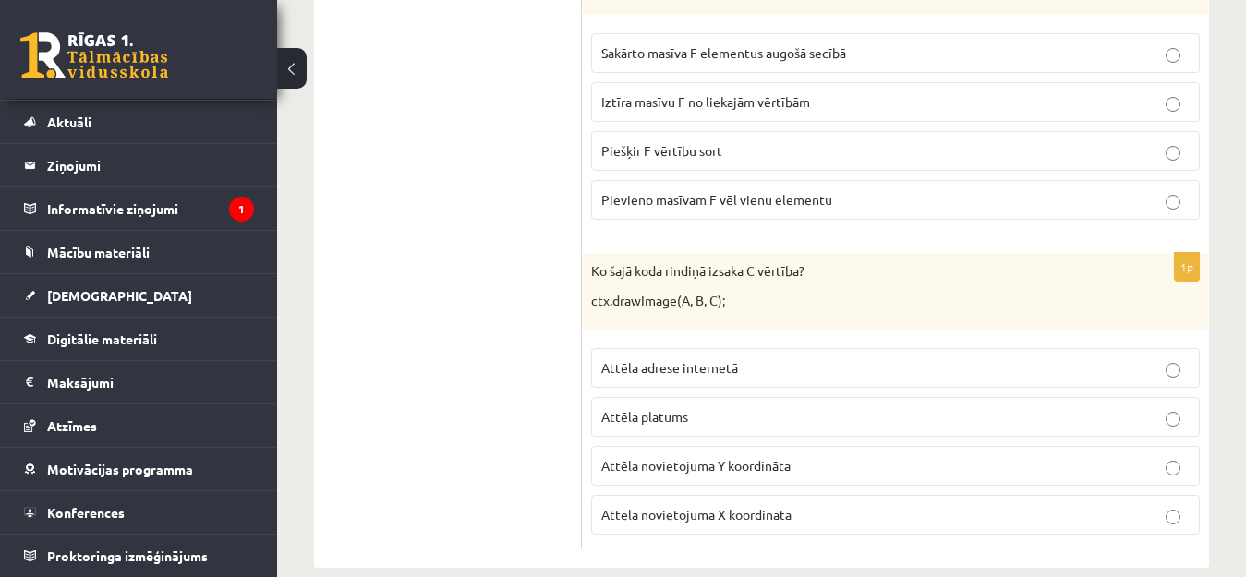
scroll to position [9478, 0]
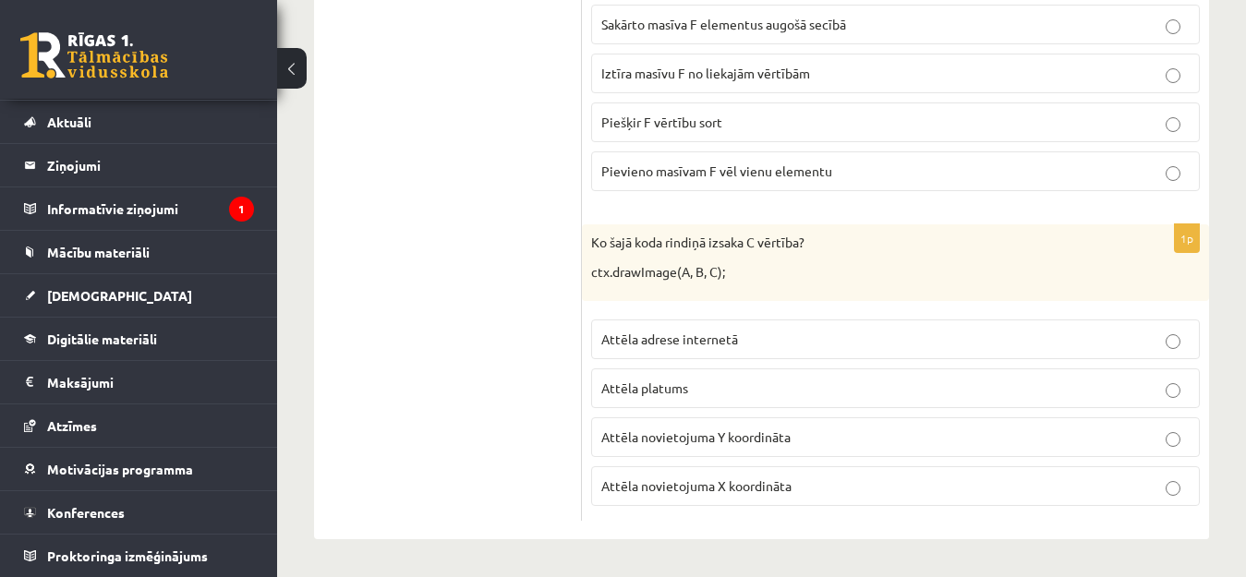
click at [764, 476] on p "Attēla novietojuma X koordināta" at bounding box center [895, 485] width 588 height 19
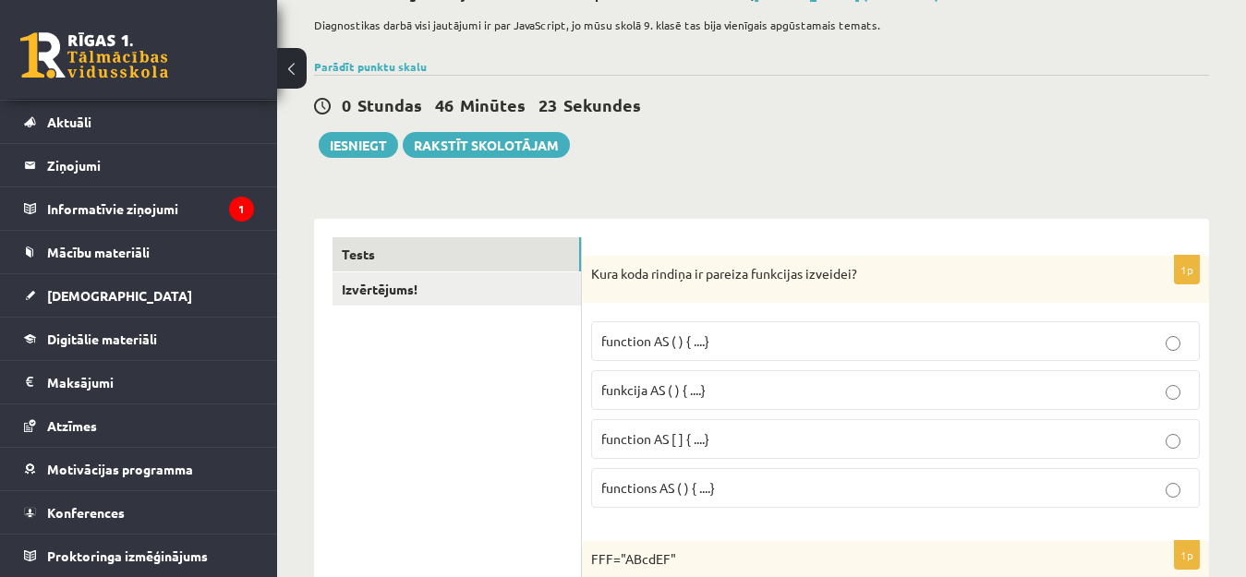
scroll to position [0, 0]
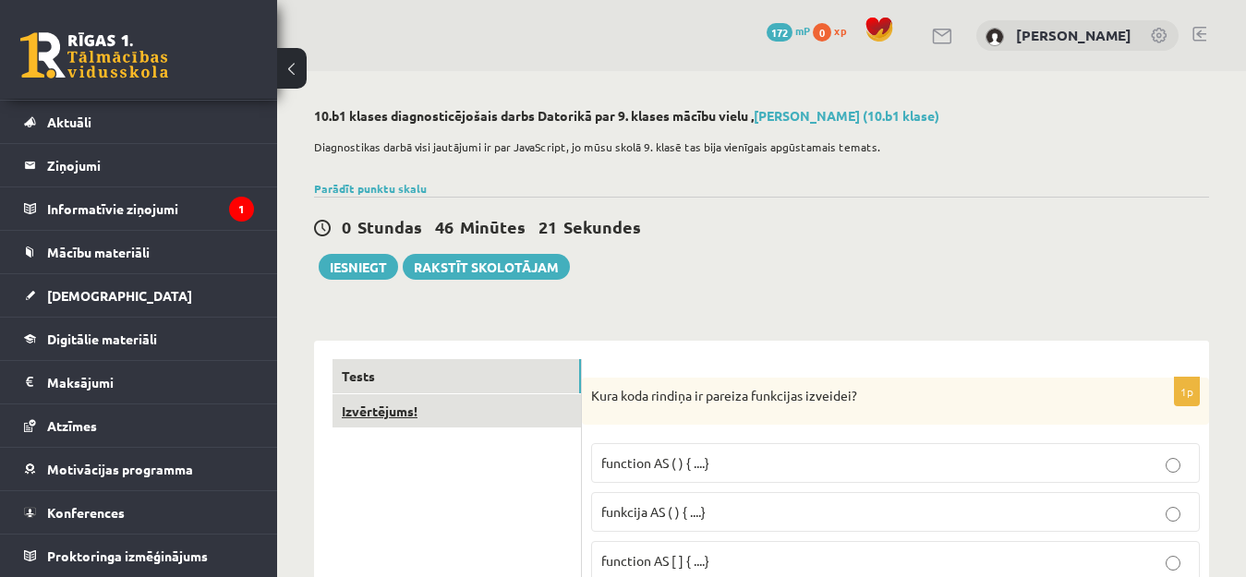
click at [383, 408] on link "Izvērtējums!" at bounding box center [456, 411] width 248 height 34
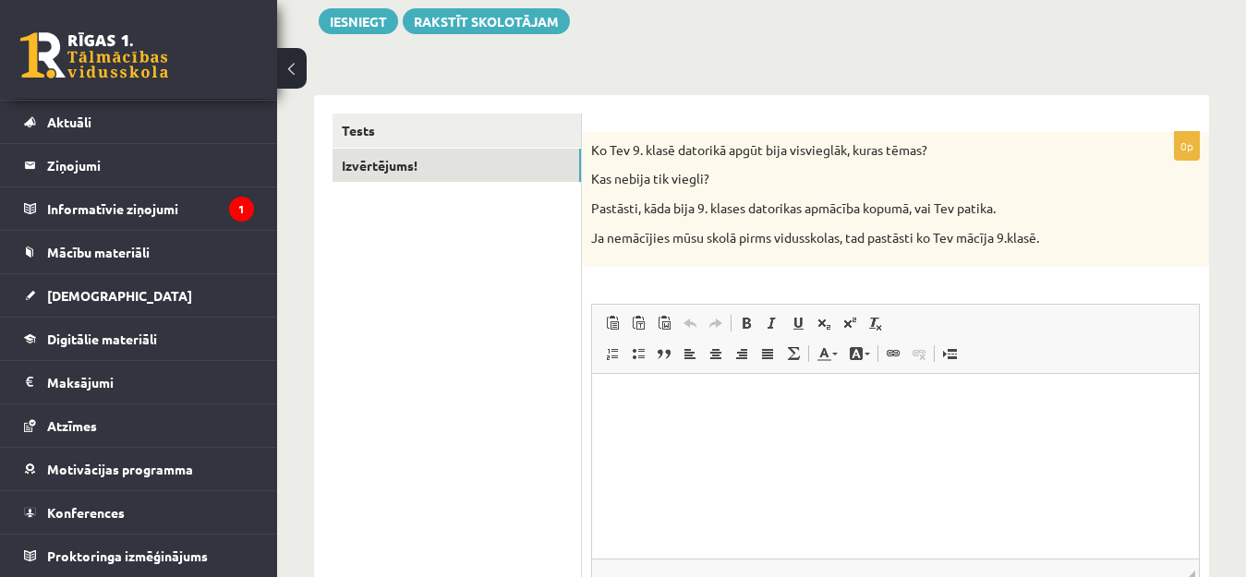
scroll to position [277, 0]
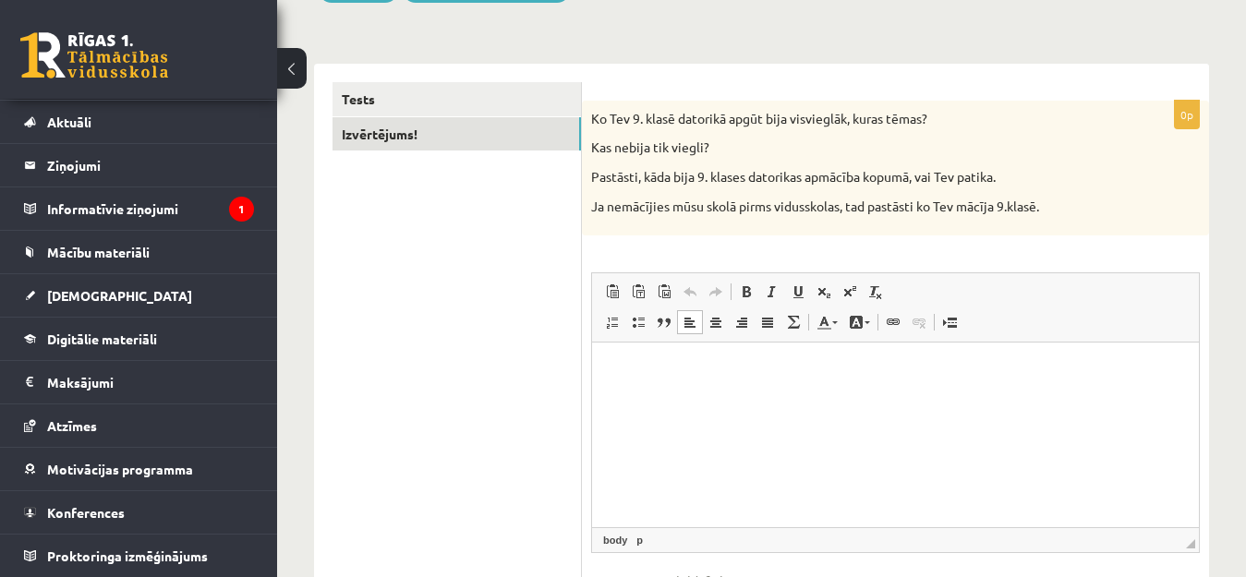
click at [717, 388] on html at bounding box center [895, 371] width 607 height 56
click at [709, 381] on html at bounding box center [895, 371] width 607 height 56
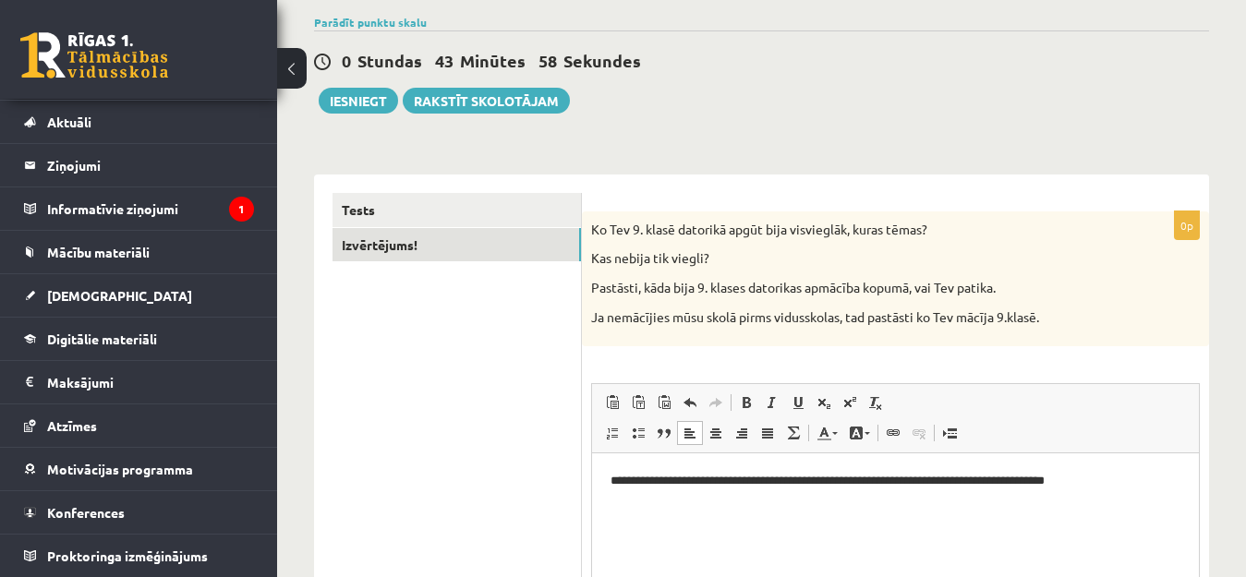
scroll to position [0, 0]
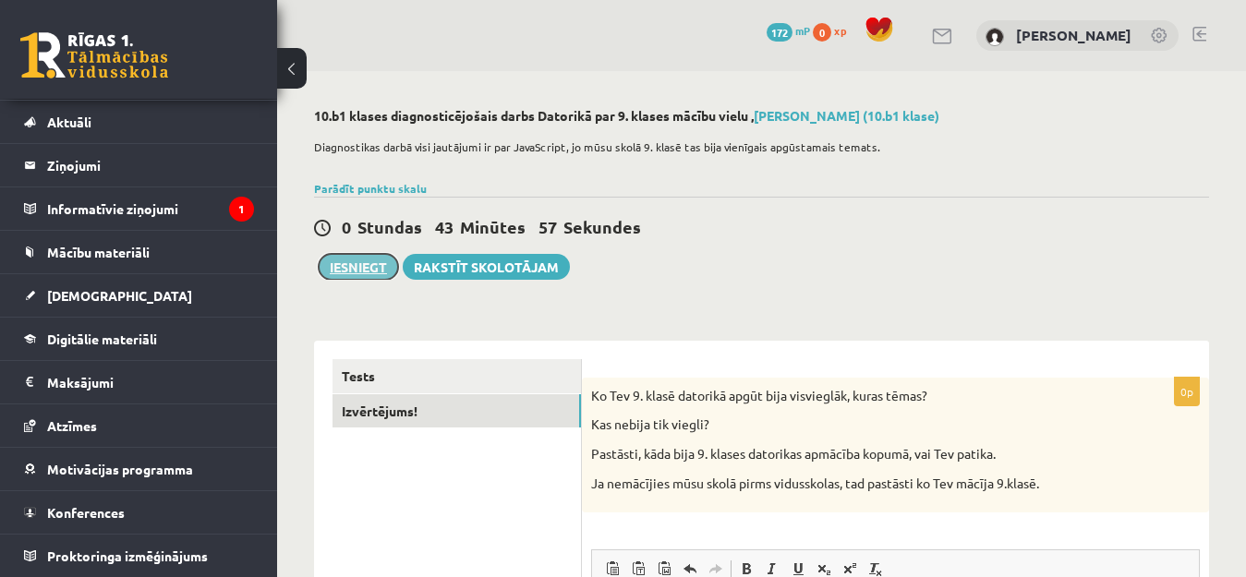
click at [361, 273] on button "Iesniegt" at bounding box center [358, 267] width 79 height 26
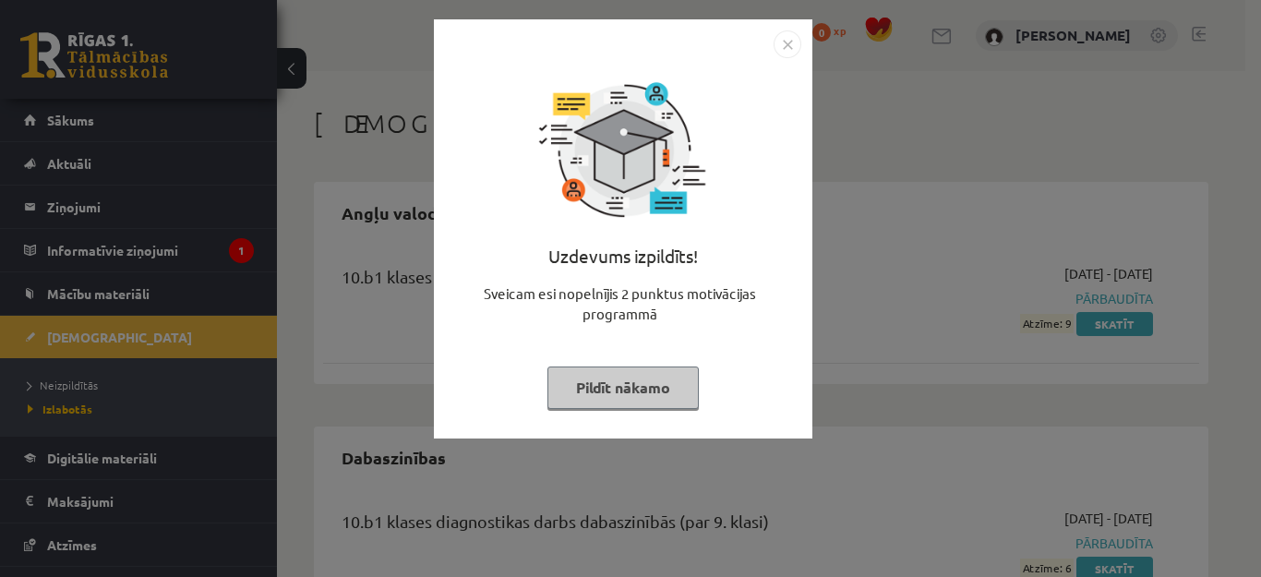
click at [786, 46] on img "Close" at bounding box center [788, 44] width 28 height 28
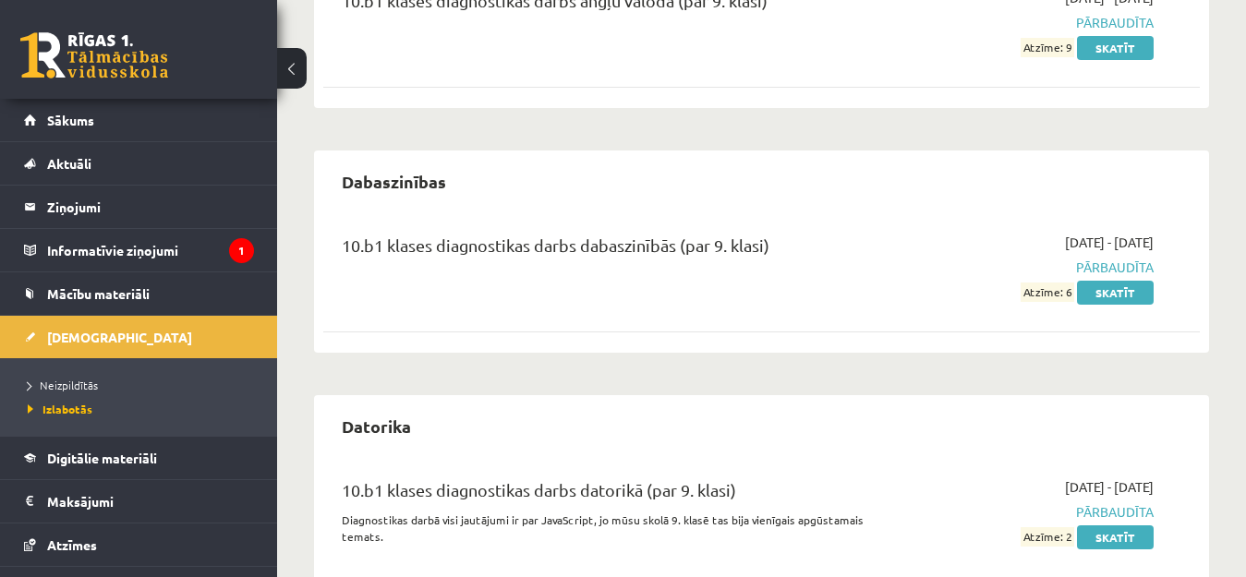
scroll to position [343, 0]
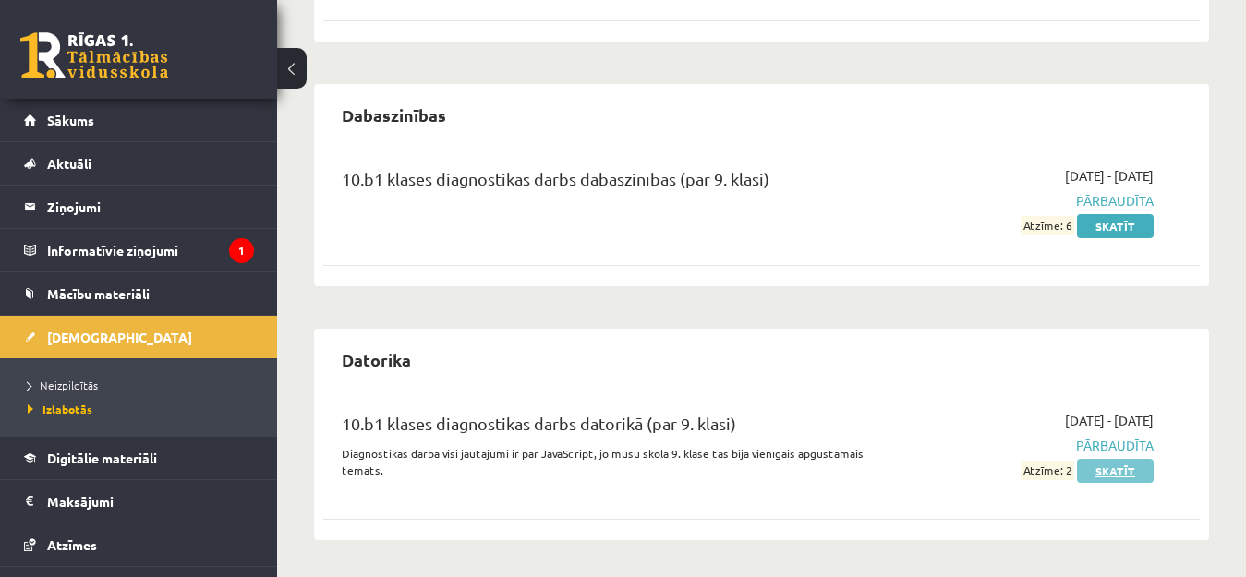
click at [1107, 466] on div "[DATE] - [DATE] Pārbaudīta Atzīme: 2 Skatīt" at bounding box center [1027, 450] width 280 height 78
drag, startPoint x: 964, startPoint y: 408, endPoint x: 959, endPoint y: 426, distance: 18.1
click at [963, 409] on div "10.b1 klases diagnostikas darbs datorikā (par 9. klasi) Diagnostikas darbā visi…" at bounding box center [761, 449] width 876 height 115
click at [1110, 468] on link "Skatīt" at bounding box center [1115, 471] width 77 height 24
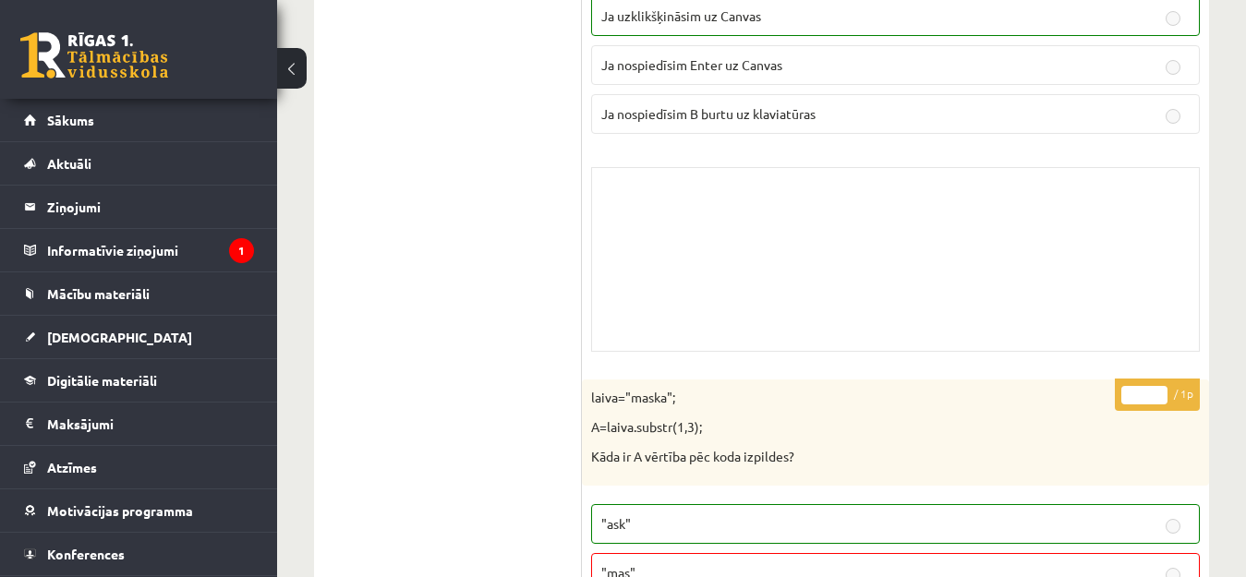
scroll to position [1939, 0]
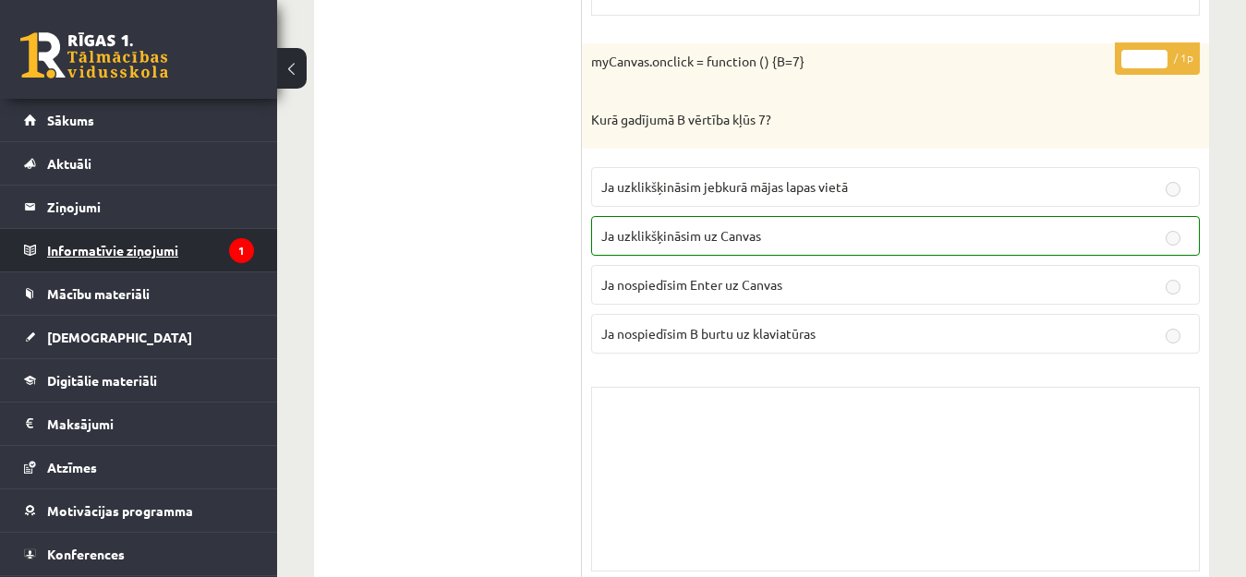
click at [110, 237] on legend "Informatīvie ziņojumi 1" at bounding box center [150, 250] width 207 height 42
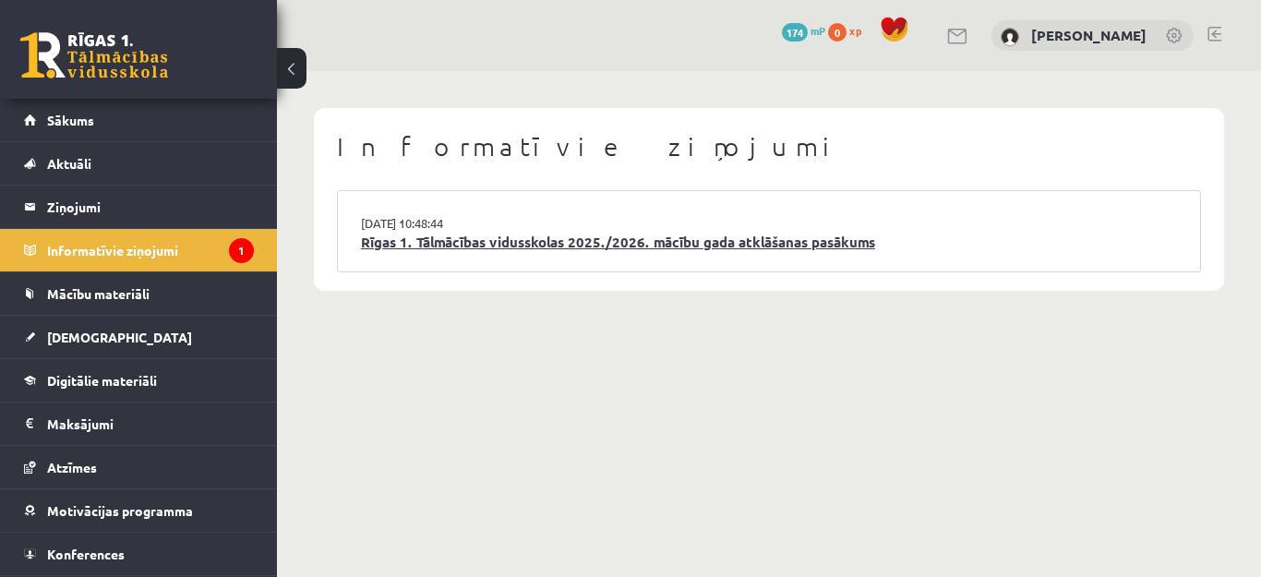
click at [602, 246] on link "Rīgas 1. Tālmācības vidusskolas 2025./2026. mācību gada atklāšanas pasākums" at bounding box center [769, 242] width 816 height 21
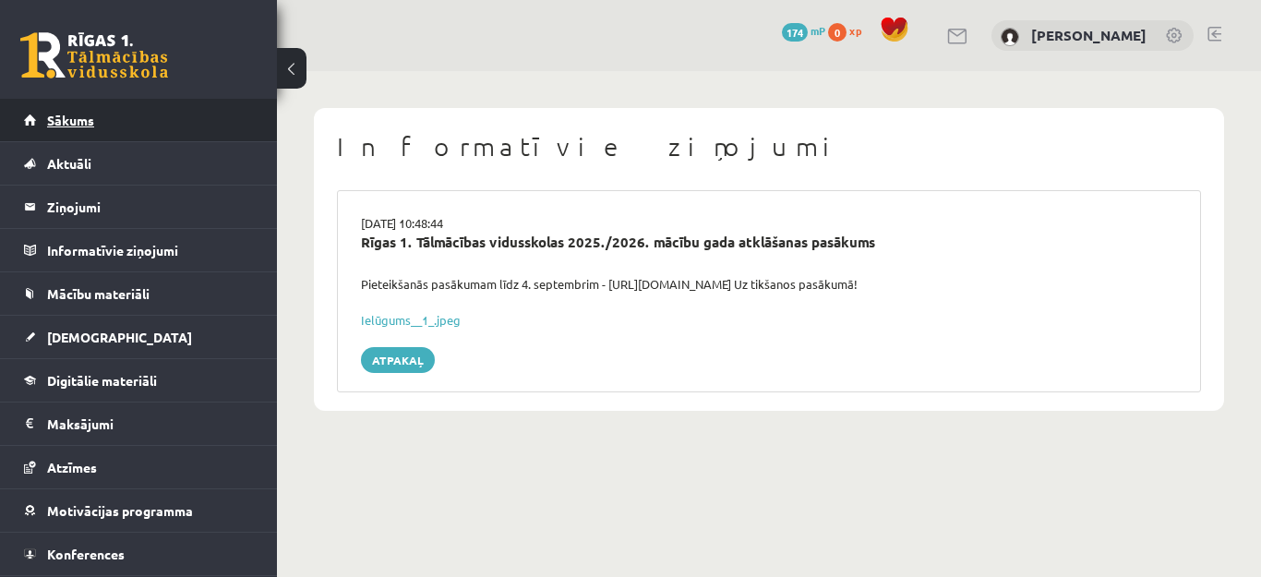
click at [49, 106] on link "Sākums" at bounding box center [139, 120] width 230 height 42
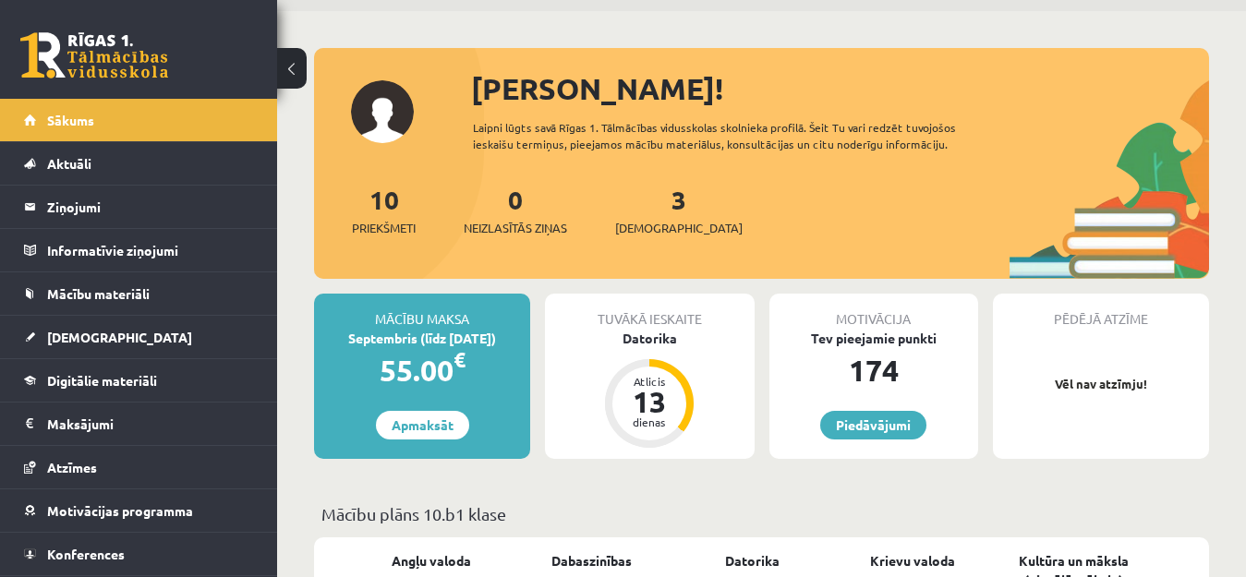
scroll to position [92, 0]
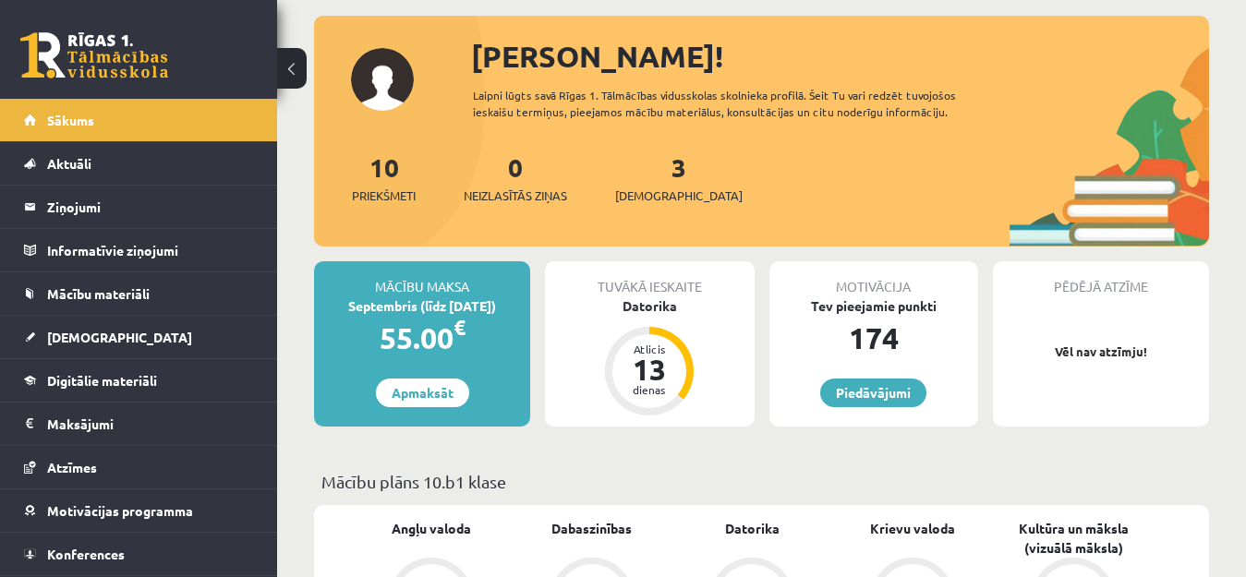
click at [714, 345] on div "Tuvākā ieskaite [GEOGRAPHIC_DATA] Atlicis 13 dienas" at bounding box center [649, 343] width 209 height 165
click at [656, 310] on div "Datorika" at bounding box center [649, 305] width 209 height 19
click at [911, 399] on link "Piedāvājumi" at bounding box center [873, 393] width 106 height 29
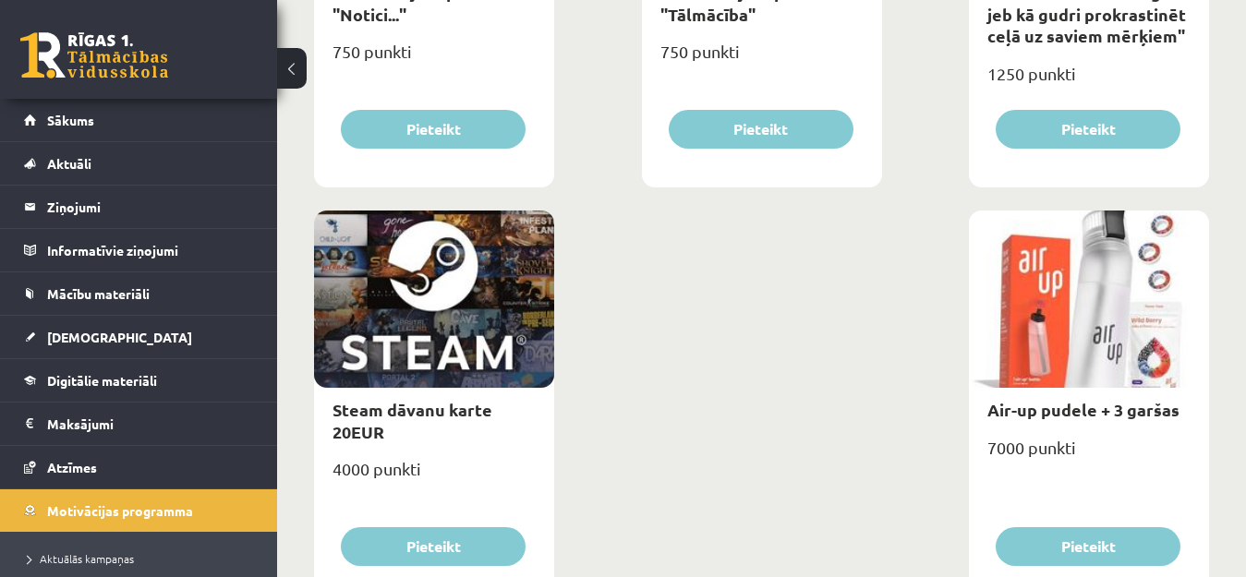
scroll to position [3094, 0]
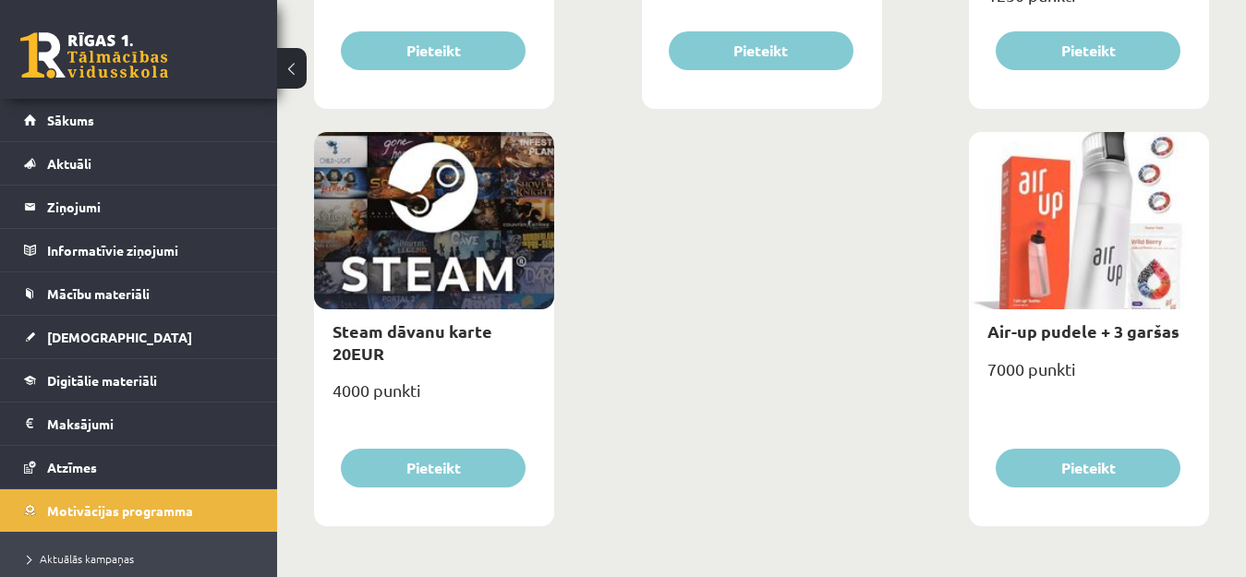
click at [1052, 236] on div at bounding box center [1089, 220] width 240 height 177
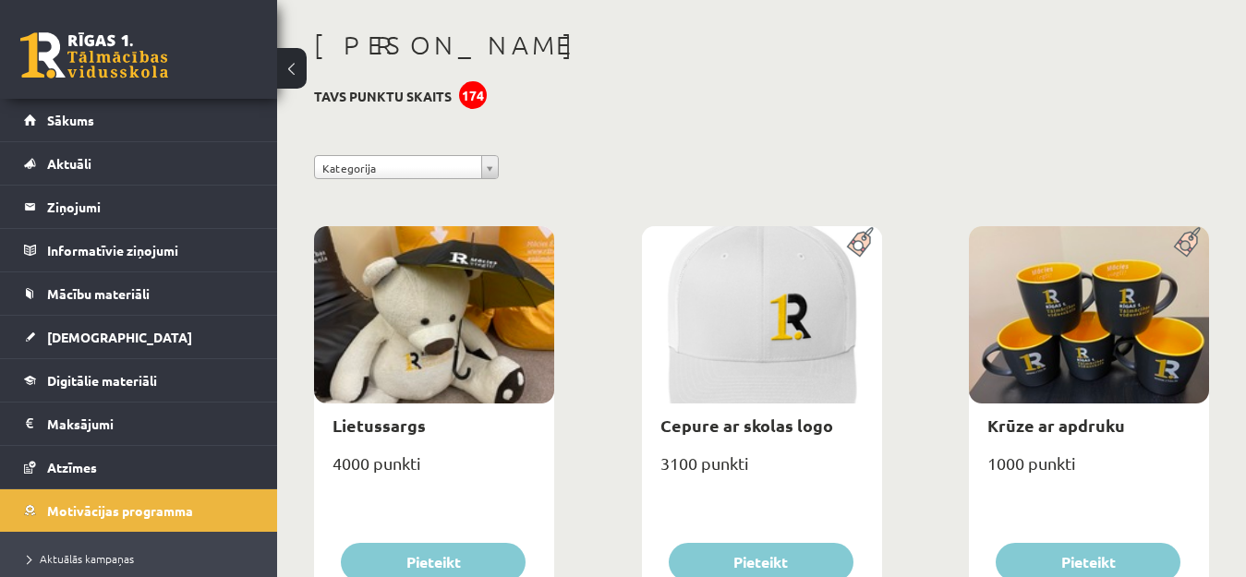
scroll to position [0, 0]
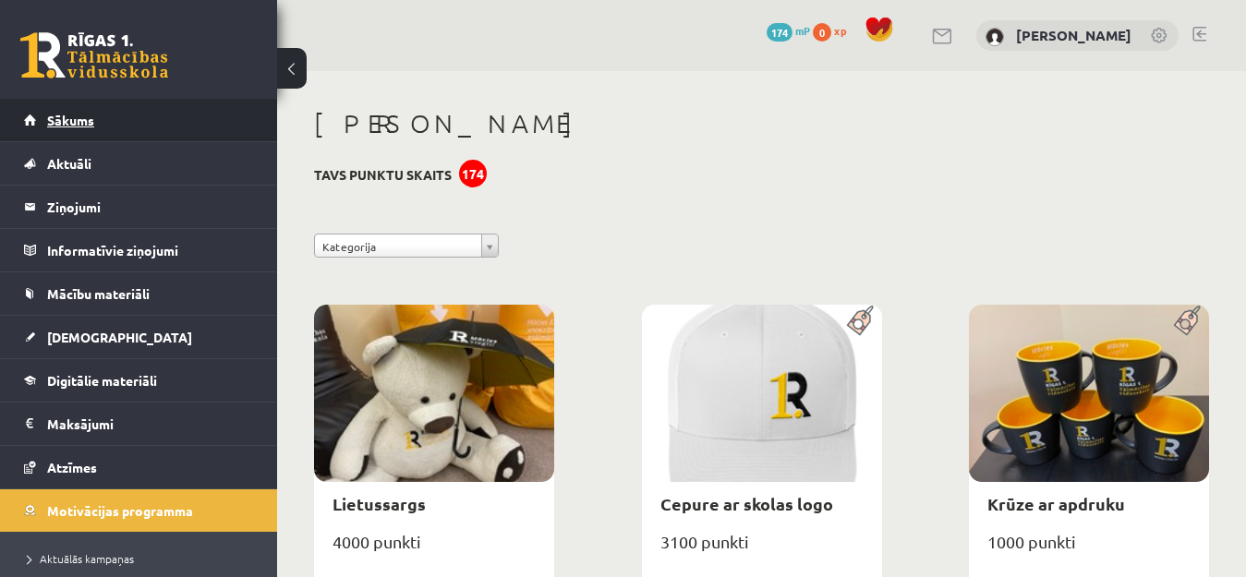
click at [77, 115] on span "Sākums" at bounding box center [70, 120] width 47 height 17
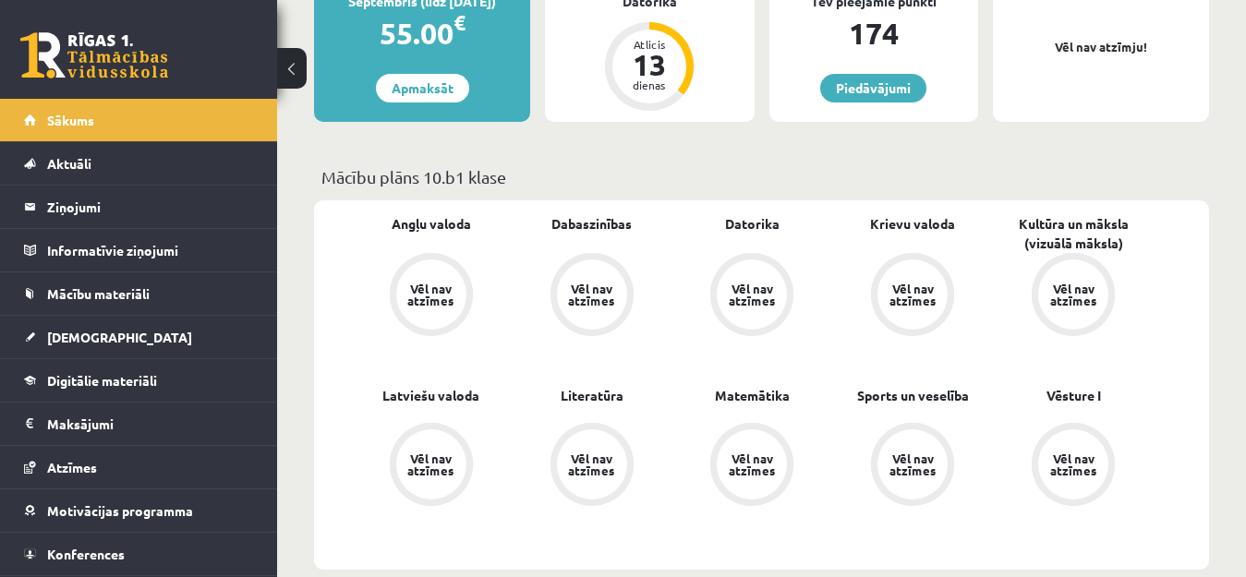
scroll to position [646, 0]
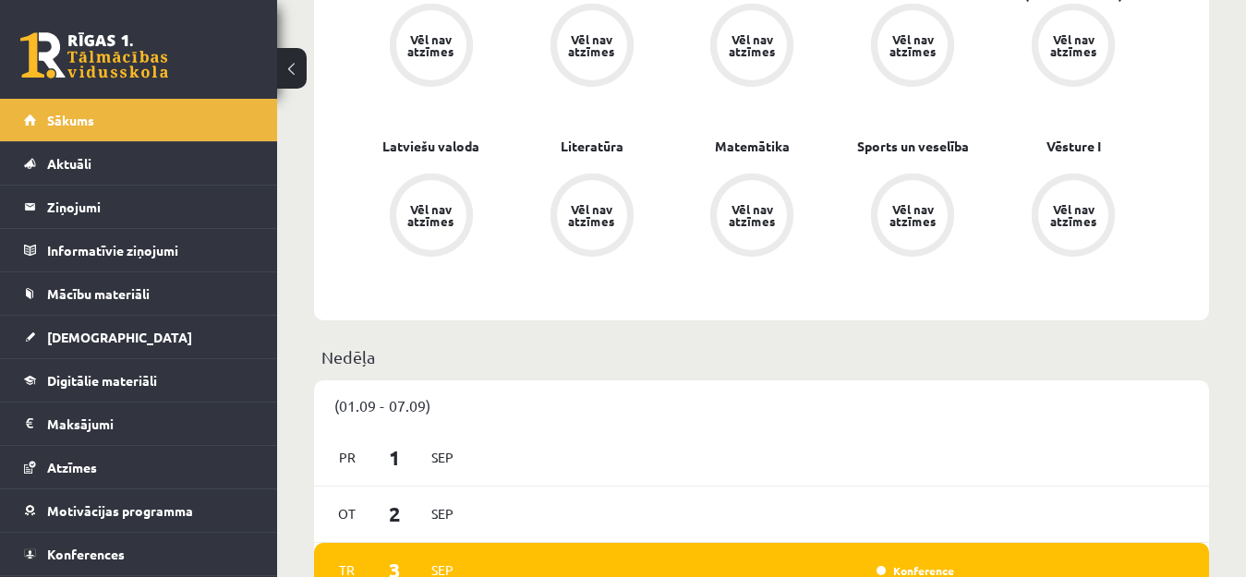
click at [602, 206] on div "Vēl nav atzīmes" at bounding box center [592, 215] width 52 height 24
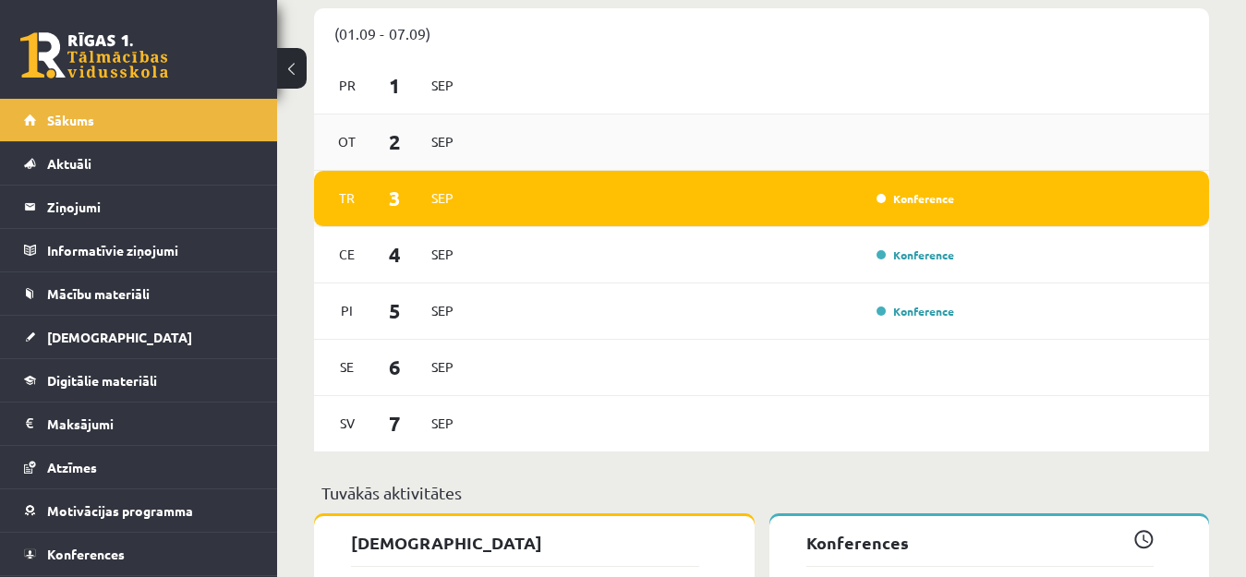
scroll to position [923, 0]
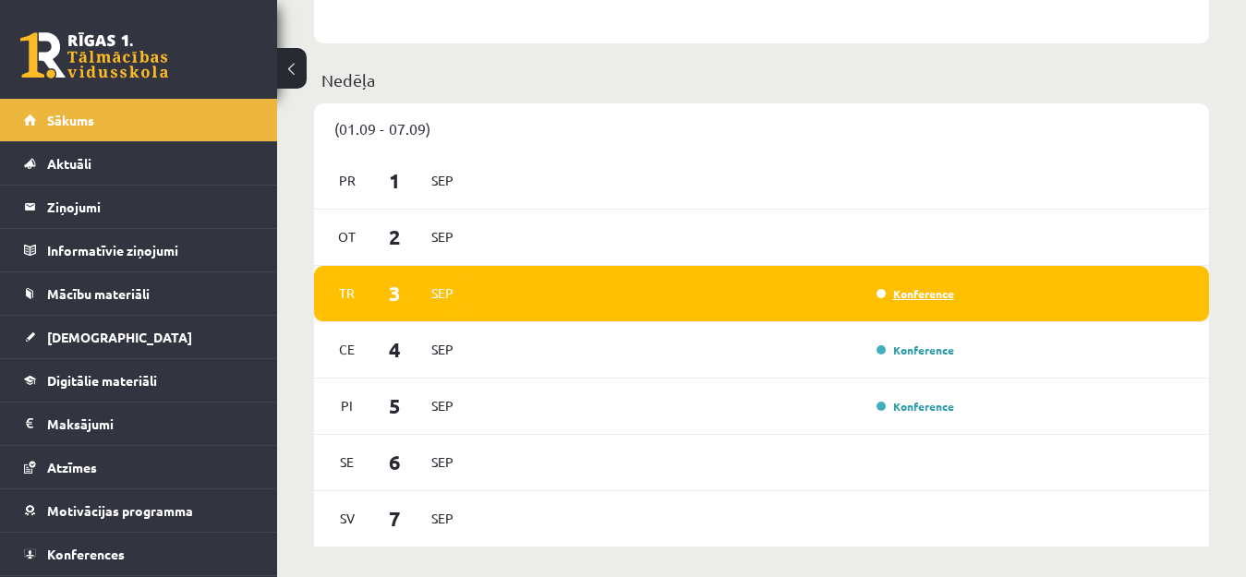
click at [920, 293] on link "Konference" at bounding box center [915, 293] width 78 height 15
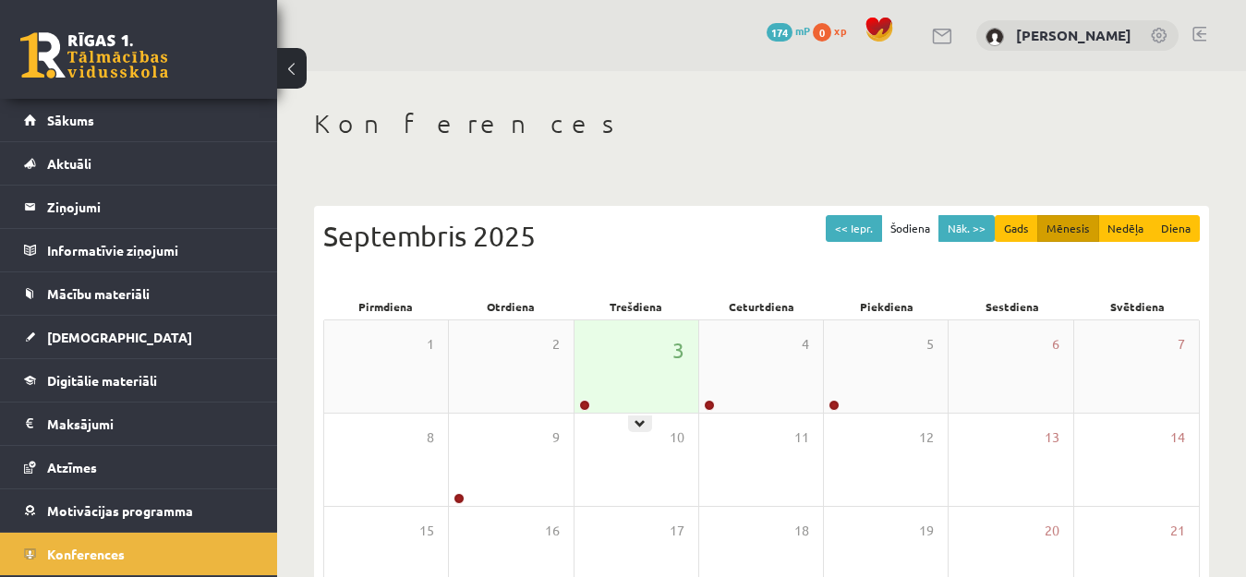
click at [645, 352] on div "3" at bounding box center [636, 366] width 124 height 92
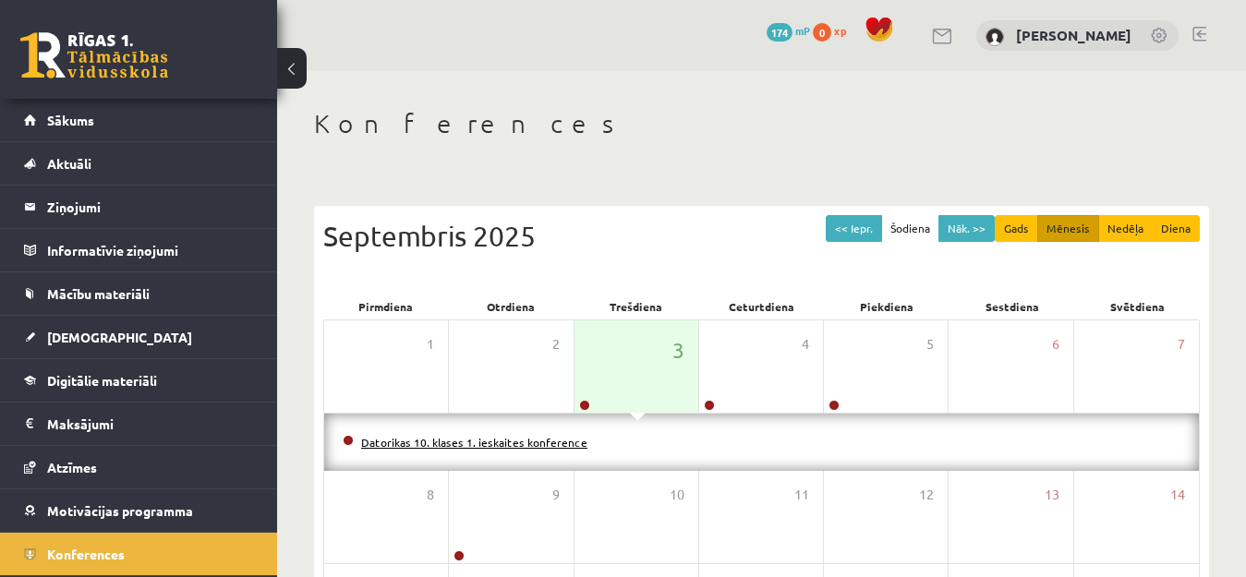
click at [517, 439] on link "Datorikas 10. klases 1. ieskaites konference" at bounding box center [474, 442] width 226 height 15
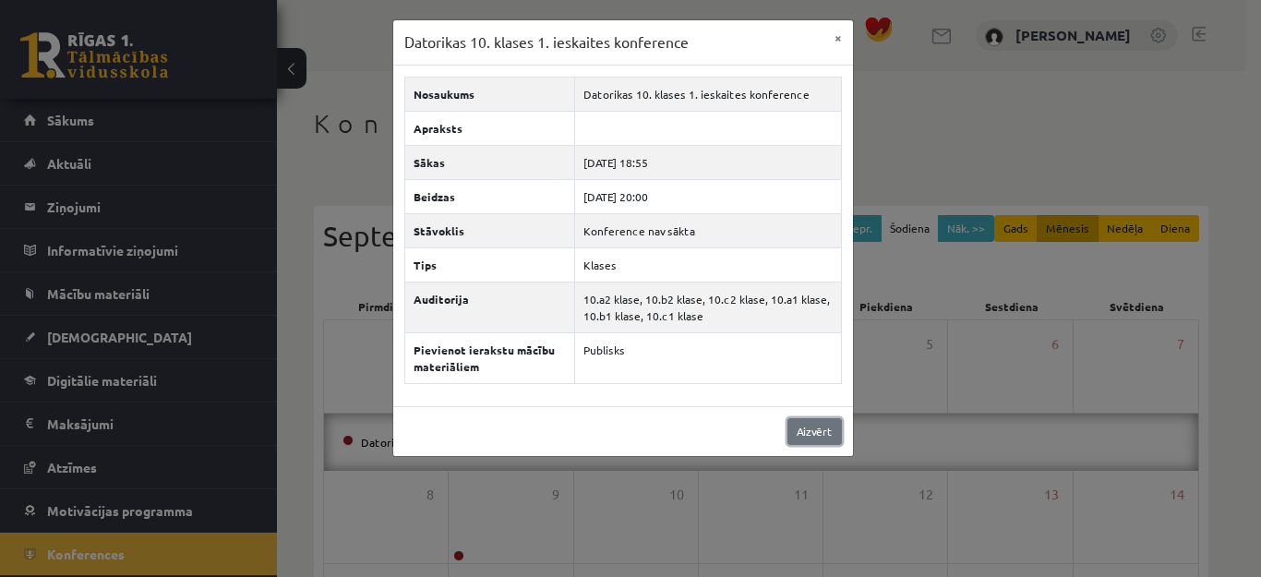
click at [819, 430] on link "Aizvērt" at bounding box center [815, 431] width 54 height 27
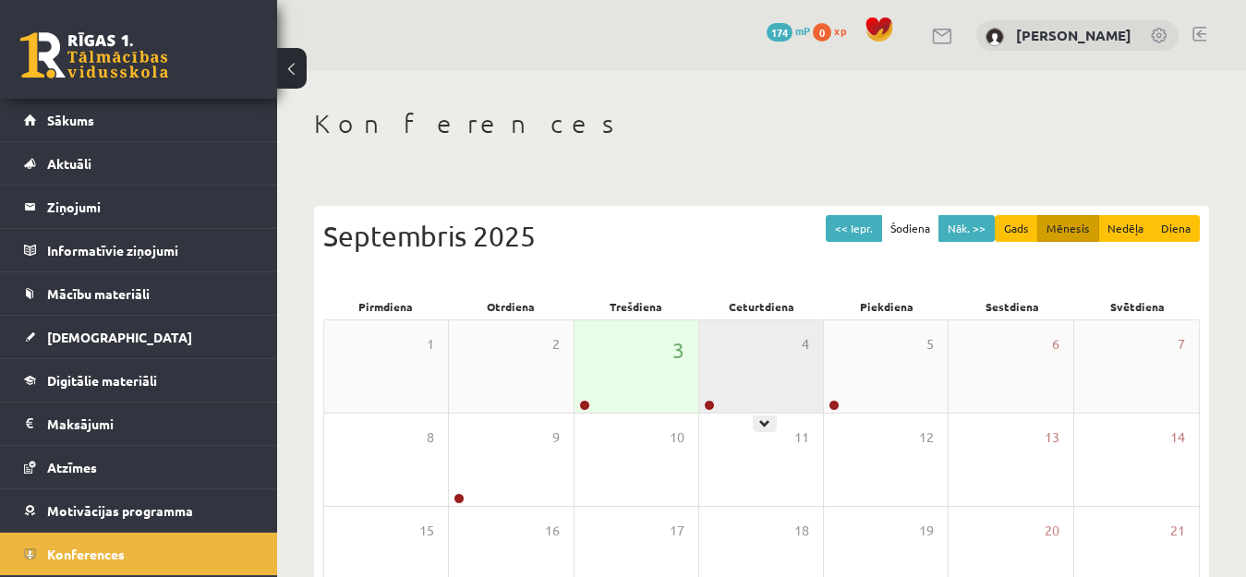
click at [773, 367] on div "4" at bounding box center [761, 366] width 124 height 92
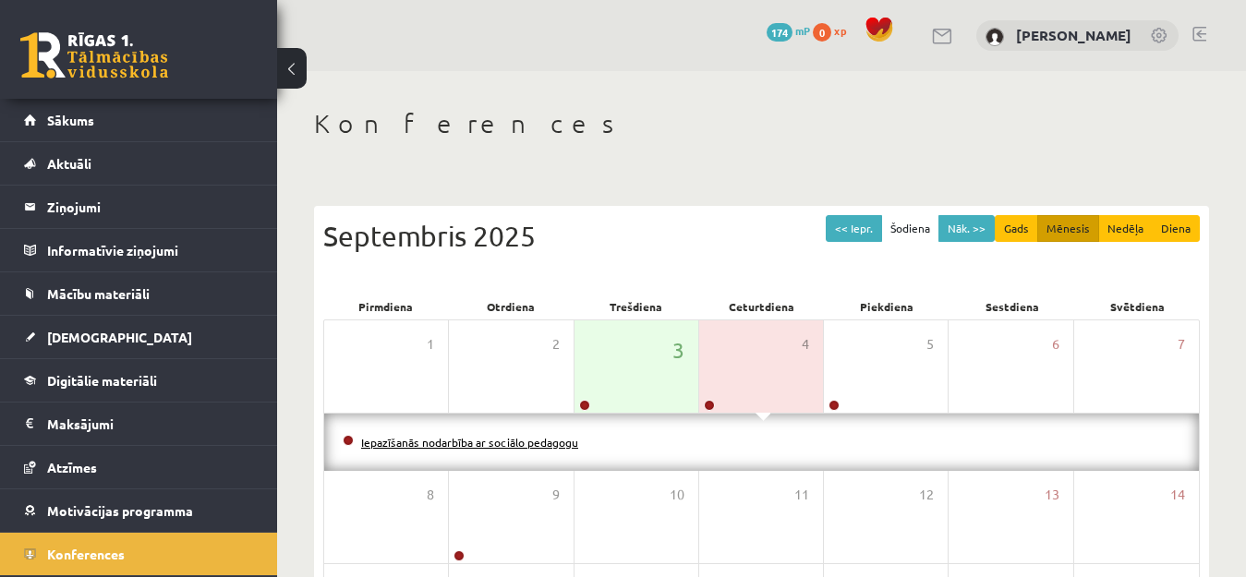
click at [523, 442] on link "Iepazīšanās nodarbība ar sociālo pedagogu" at bounding box center [469, 442] width 217 height 15
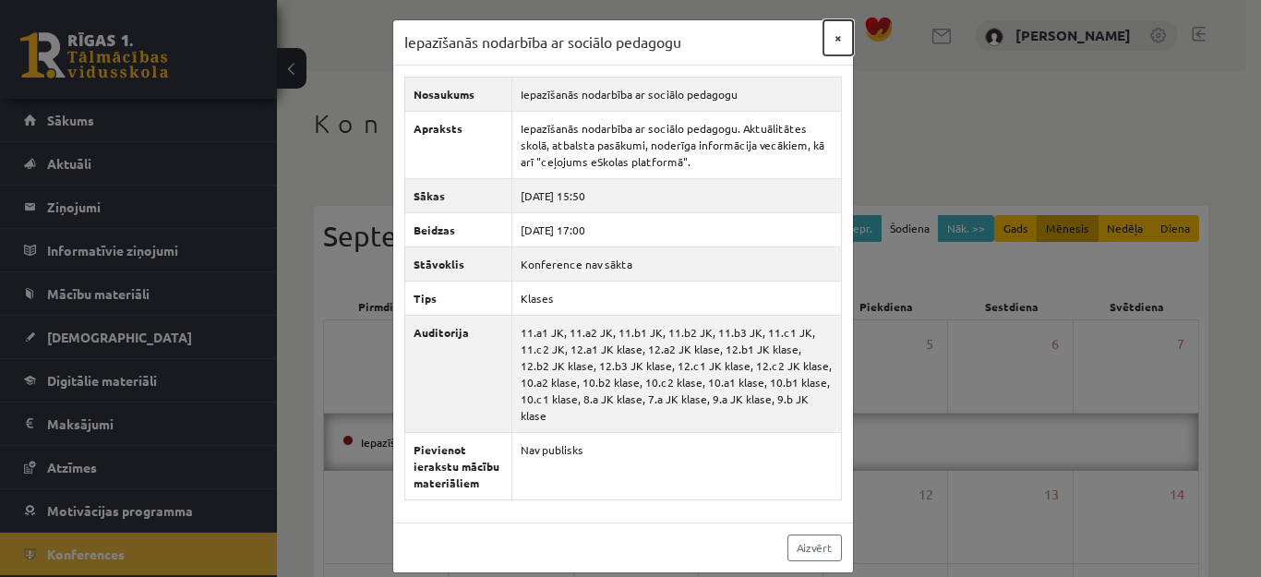
click at [831, 35] on button "×" at bounding box center [839, 37] width 30 height 35
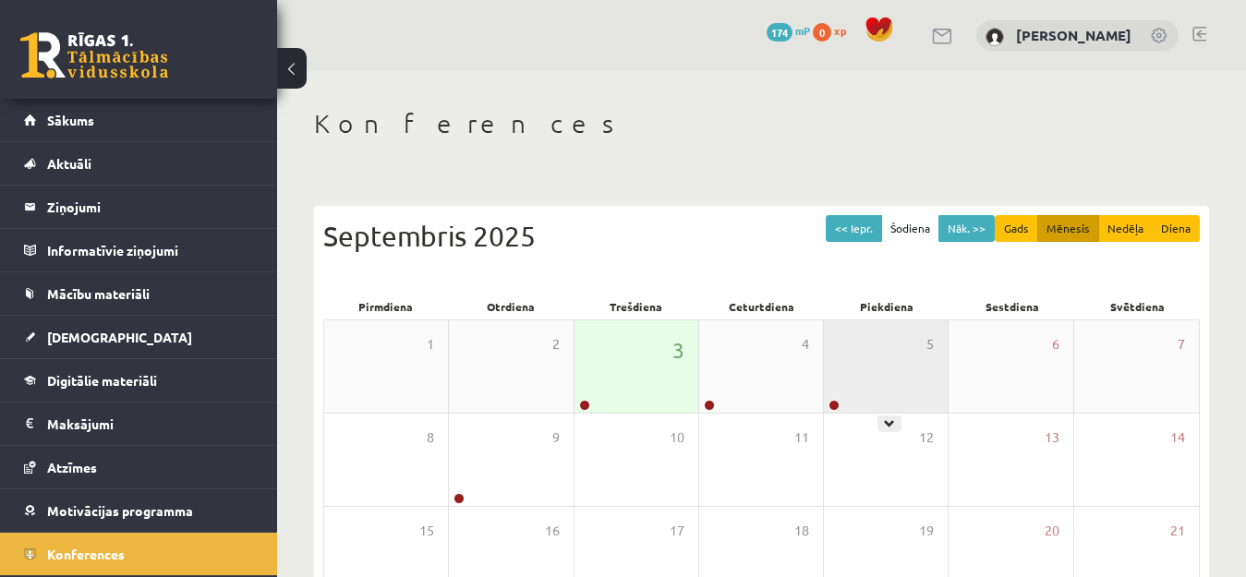
click at [889, 361] on div "5" at bounding box center [886, 366] width 124 height 92
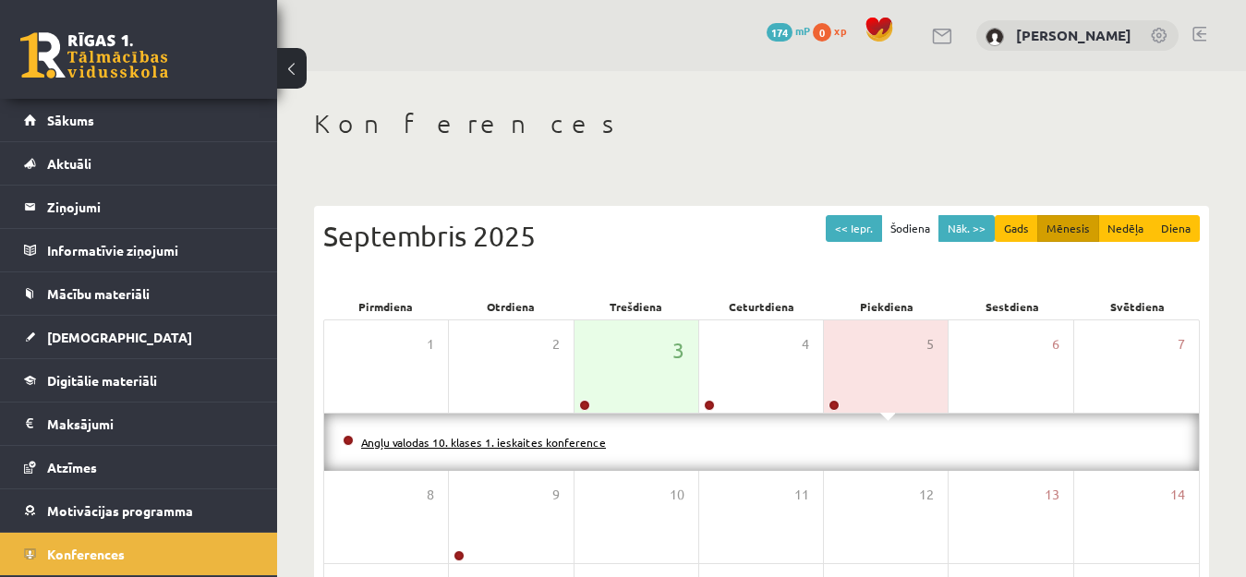
click at [511, 445] on link "Angļu valodas 10. klases 1. ieskaites konference" at bounding box center [483, 442] width 245 height 15
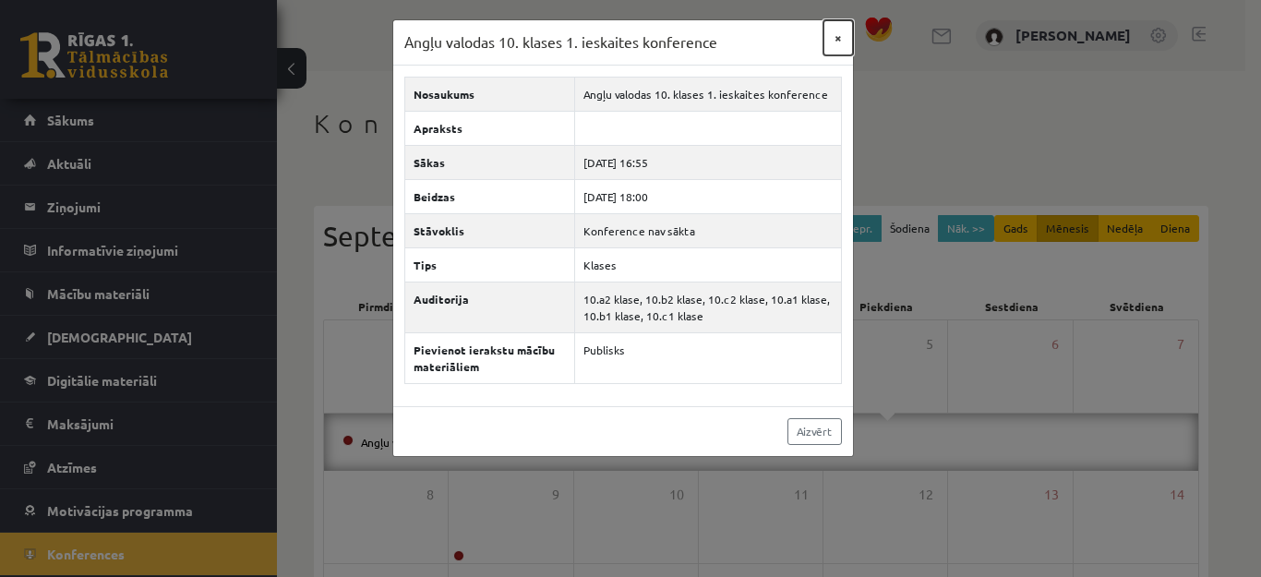
click at [837, 33] on button "×" at bounding box center [839, 37] width 30 height 35
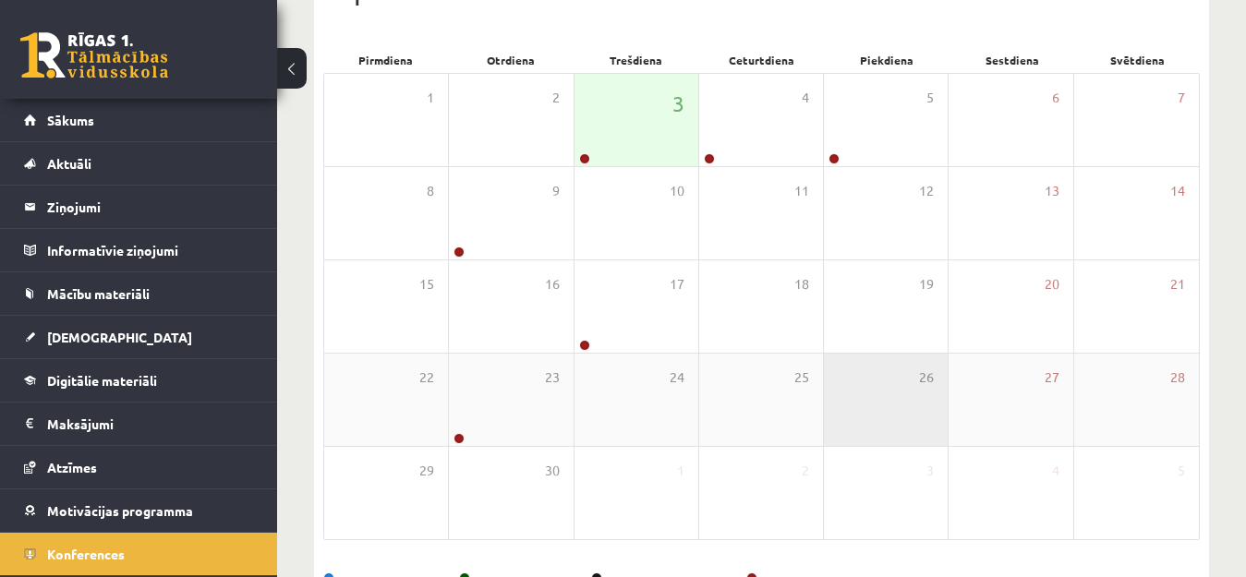
scroll to position [277, 0]
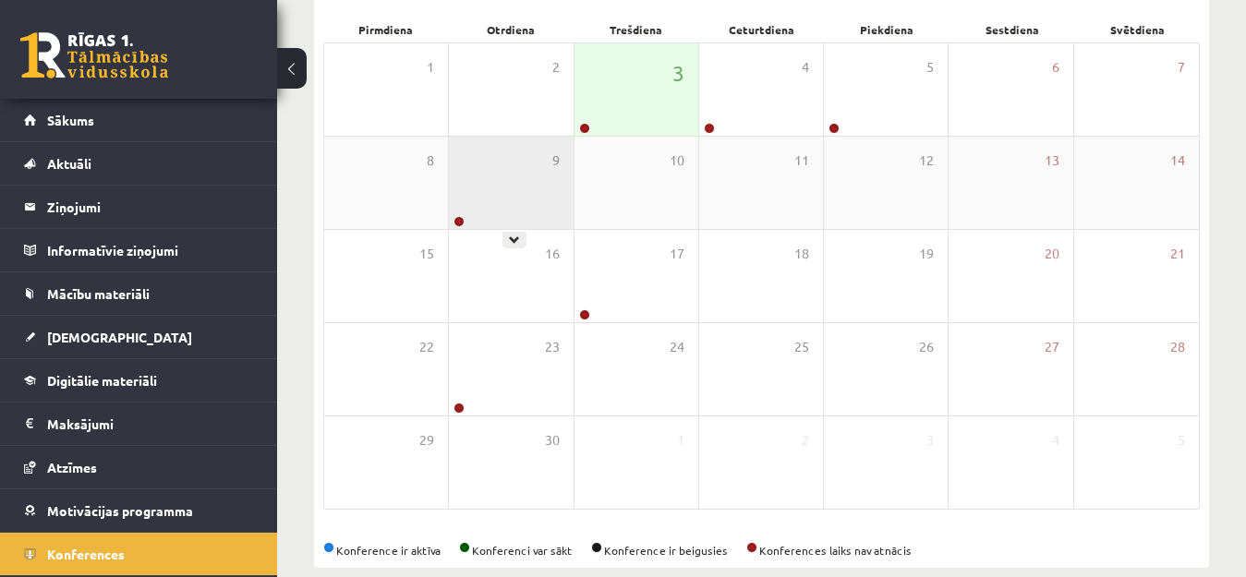
click at [492, 178] on div "9" at bounding box center [511, 183] width 124 height 92
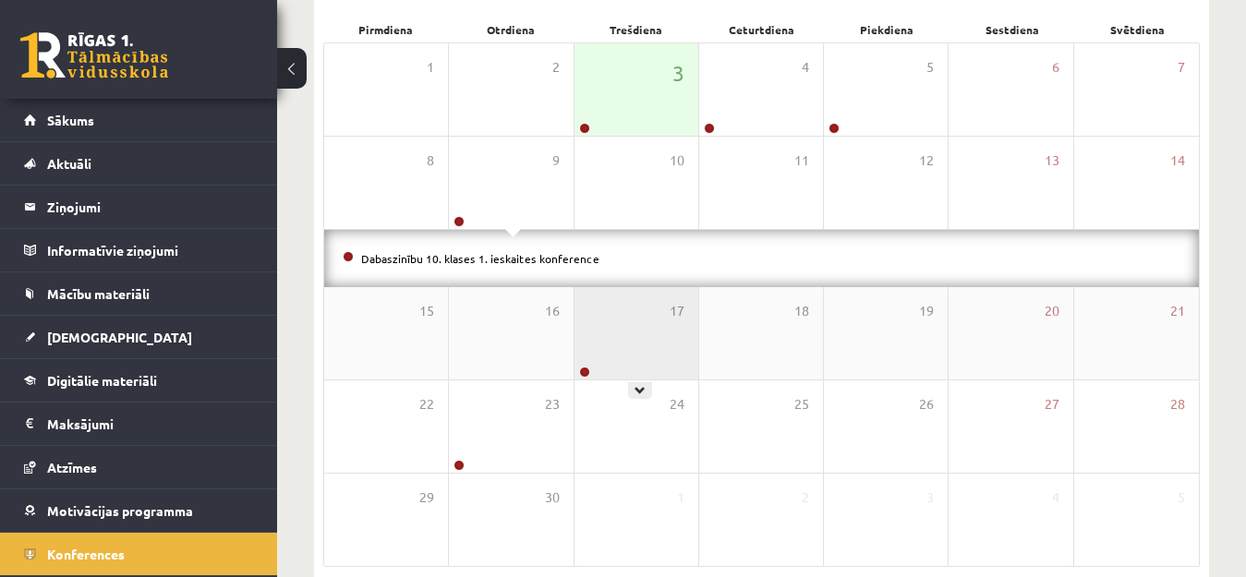
click at [642, 342] on div "17" at bounding box center [636, 333] width 124 height 92
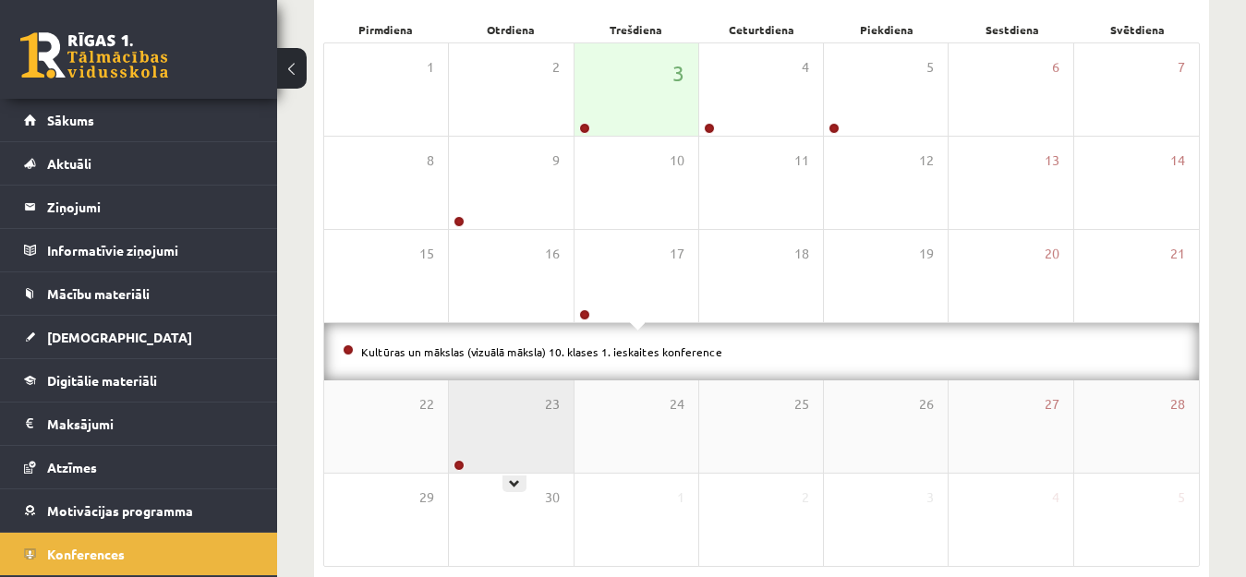
click at [506, 420] on div "23" at bounding box center [511, 426] width 124 height 92
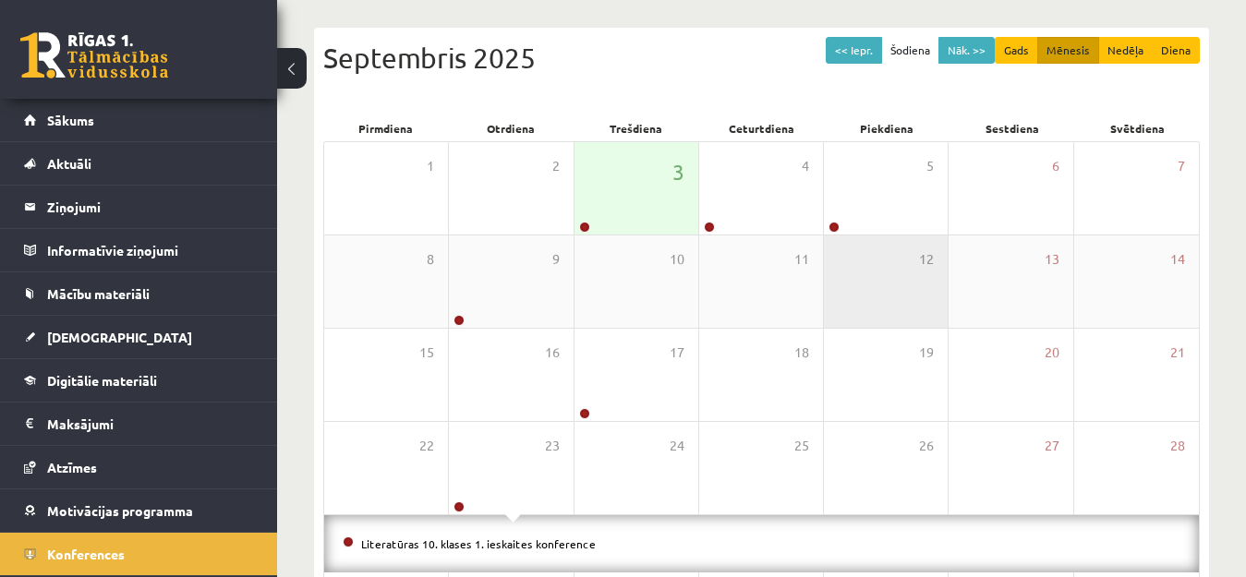
scroll to position [271, 0]
